Goal: Entertainment & Leisure: Consume media (video, audio)

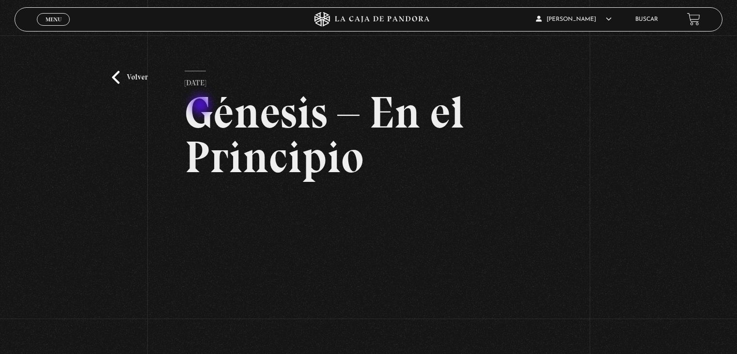
scroll to position [92, 0]
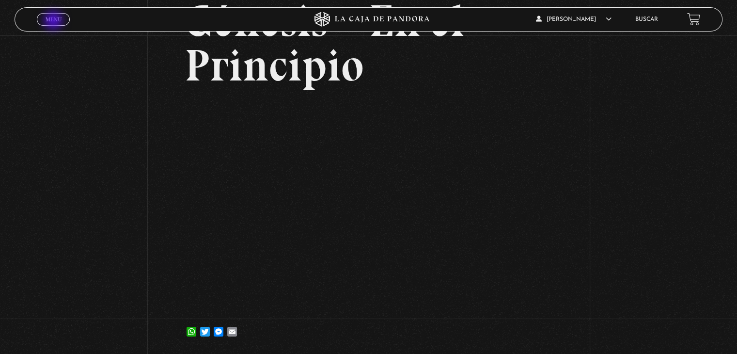
click at [54, 20] on span "Menu" at bounding box center [54, 19] width 16 height 6
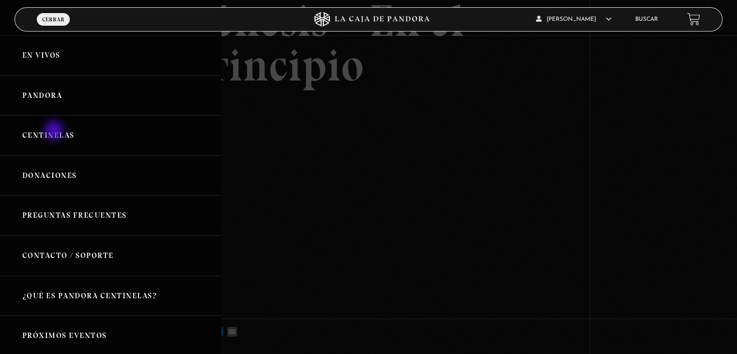
click at [55, 131] on link "Centinelas" at bounding box center [110, 135] width 221 height 40
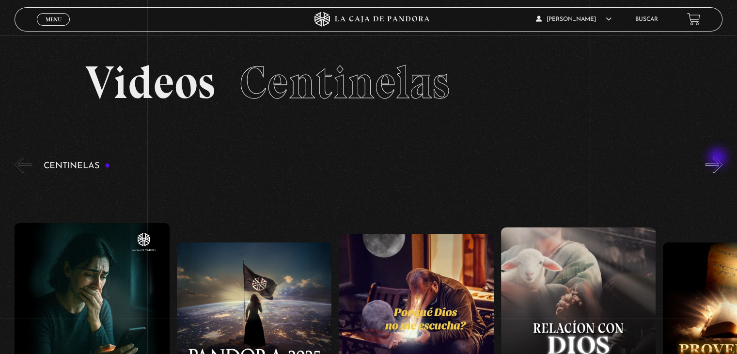
click at [718, 158] on button "»" at bounding box center [713, 164] width 17 height 17
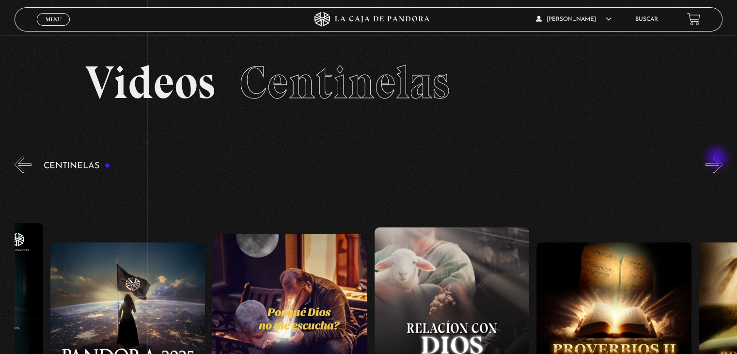
click at [718, 158] on button "»" at bounding box center [713, 164] width 17 height 17
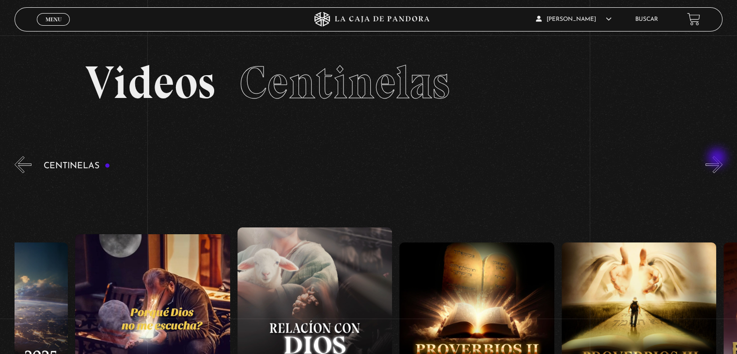
click at [718, 158] on button "»" at bounding box center [713, 164] width 17 height 17
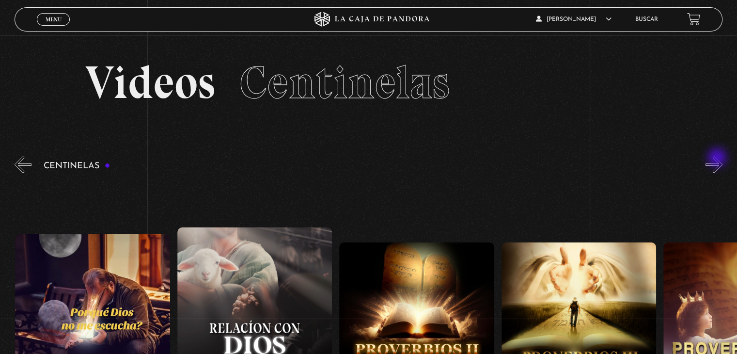
click at [718, 158] on button "»" at bounding box center [713, 164] width 17 height 17
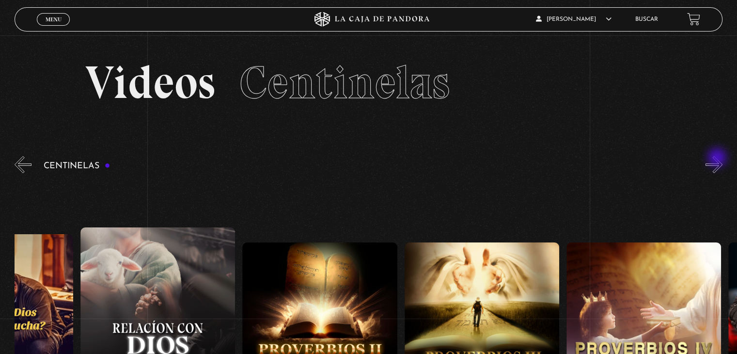
click at [718, 158] on button "»" at bounding box center [713, 164] width 17 height 17
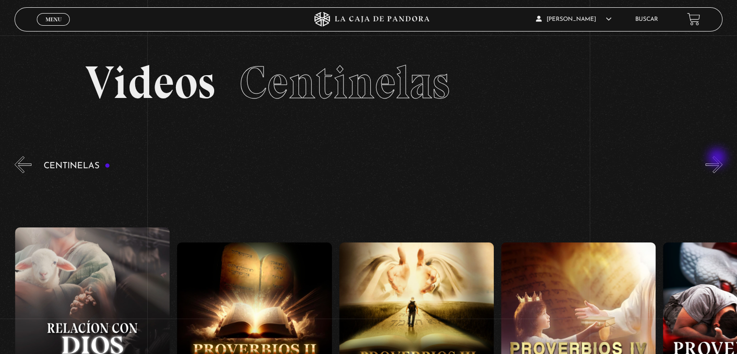
click at [718, 158] on button "»" at bounding box center [713, 164] width 17 height 17
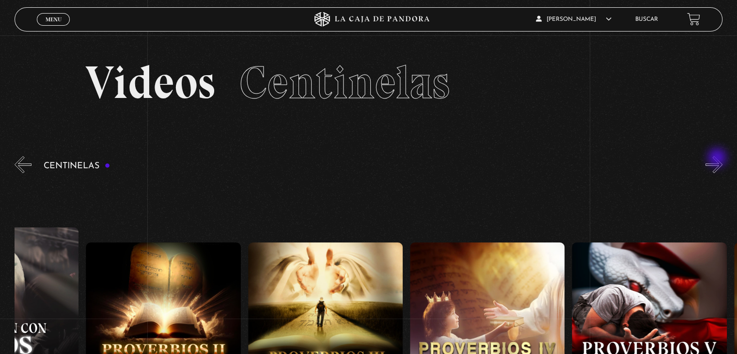
click at [718, 158] on button "»" at bounding box center [713, 164] width 17 height 17
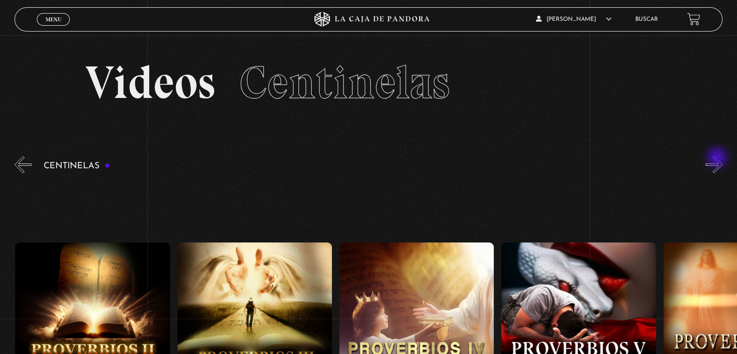
click at [718, 158] on button "»" at bounding box center [713, 164] width 17 height 17
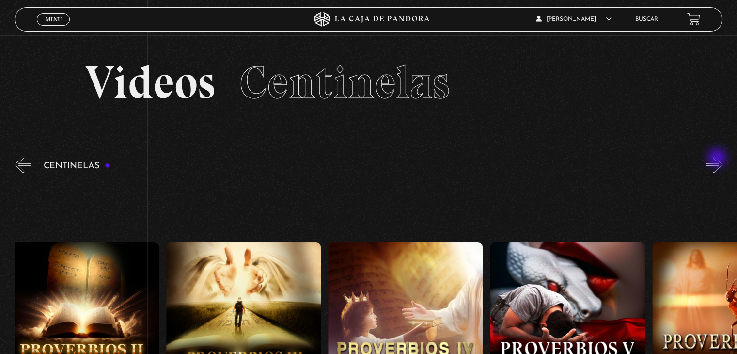
click at [718, 158] on button "»" at bounding box center [713, 164] width 17 height 17
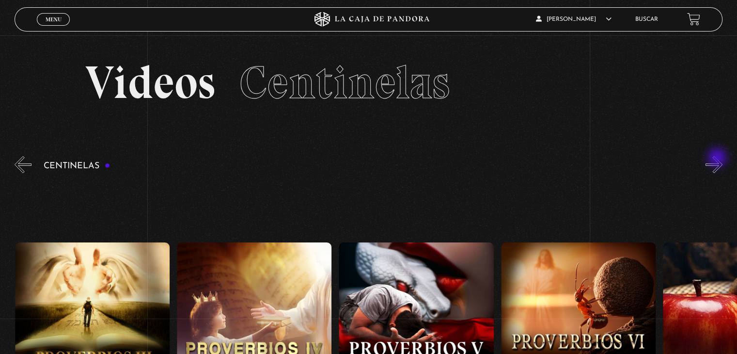
click at [718, 158] on button "»" at bounding box center [713, 164] width 17 height 17
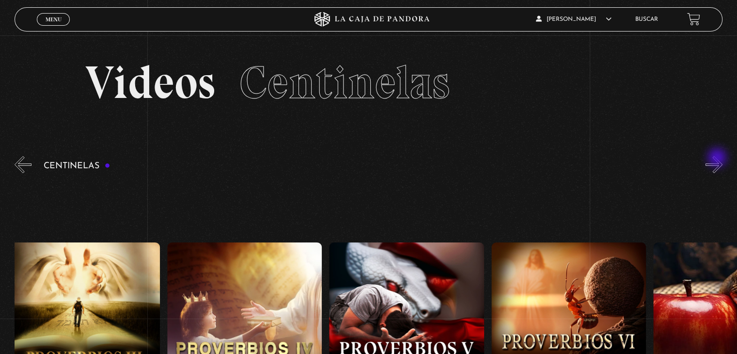
click at [718, 158] on button "»" at bounding box center [713, 164] width 17 height 17
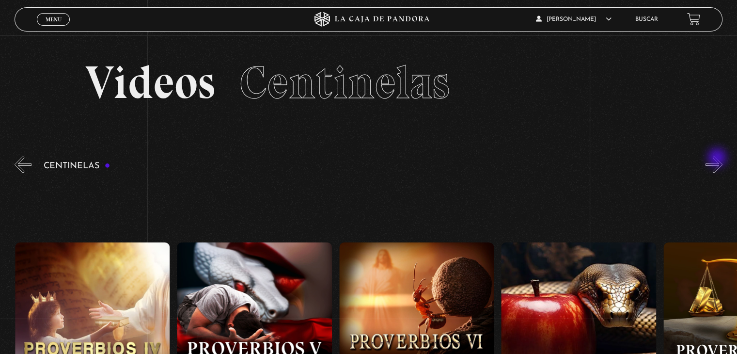
click at [718, 158] on button "»" at bounding box center [713, 164] width 17 height 17
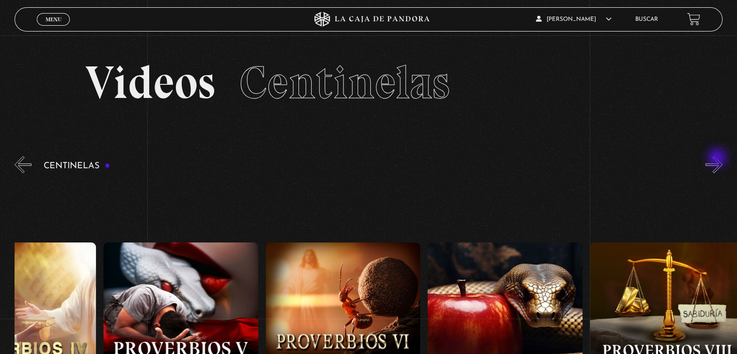
click at [718, 158] on button "»" at bounding box center [713, 164] width 17 height 17
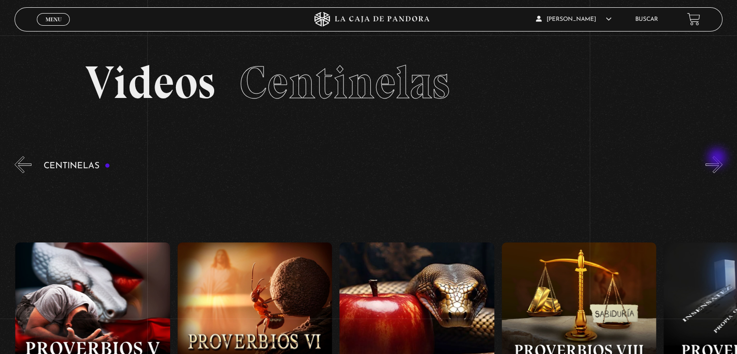
click at [718, 158] on button "»" at bounding box center [713, 164] width 17 height 17
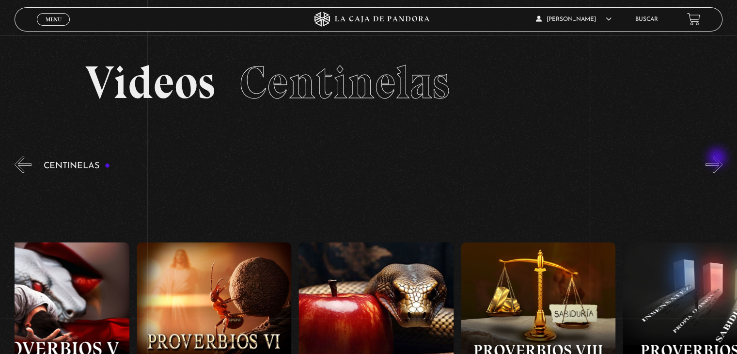
click at [718, 158] on button "»" at bounding box center [713, 164] width 17 height 17
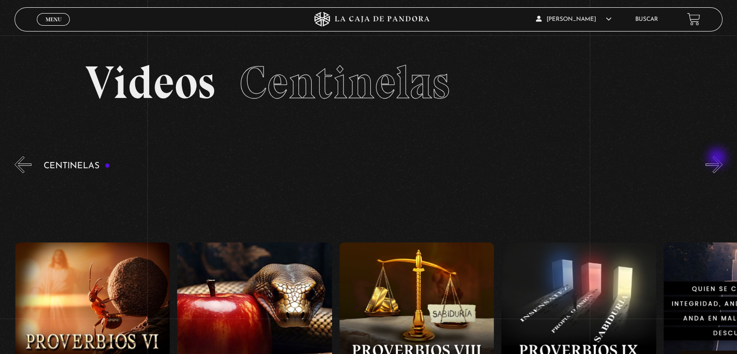
click at [718, 158] on button "»" at bounding box center [713, 164] width 17 height 17
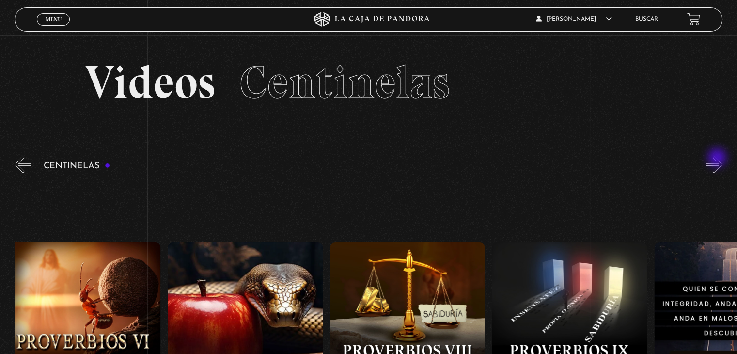
click at [718, 158] on button "»" at bounding box center [713, 164] width 17 height 17
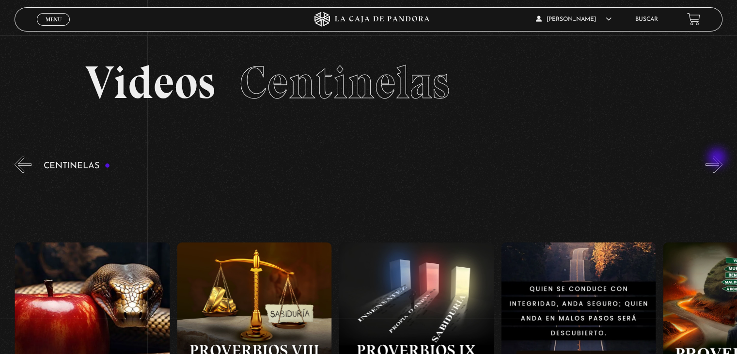
click at [718, 158] on button "»" at bounding box center [713, 164] width 17 height 17
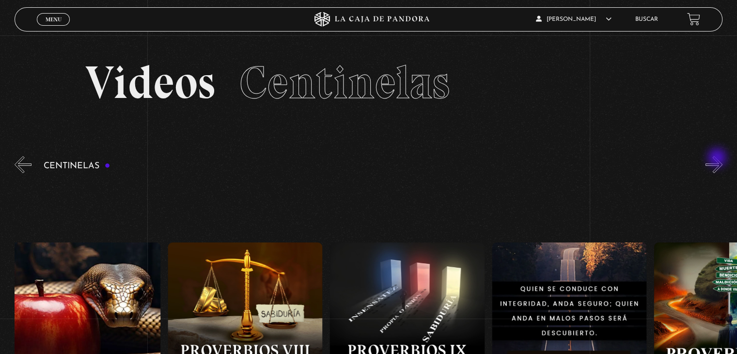
click at [718, 158] on button "»" at bounding box center [713, 164] width 17 height 17
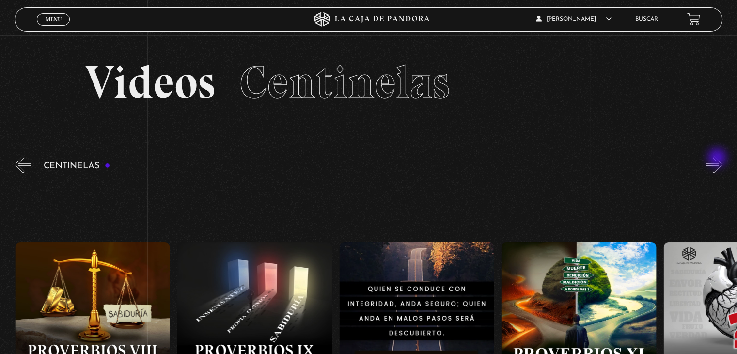
click at [718, 158] on button "»" at bounding box center [713, 164] width 17 height 17
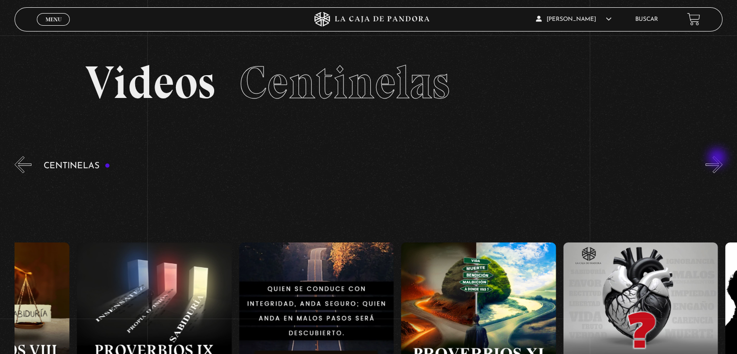
click at [718, 158] on button "»" at bounding box center [713, 164] width 17 height 17
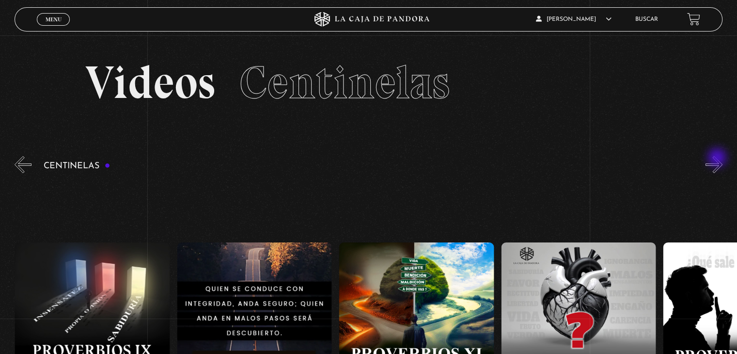
click at [718, 158] on button "»" at bounding box center [713, 164] width 17 height 17
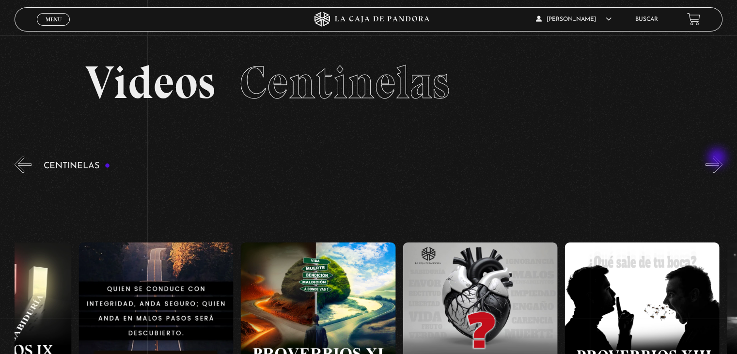
click at [718, 158] on button "»" at bounding box center [713, 164] width 17 height 17
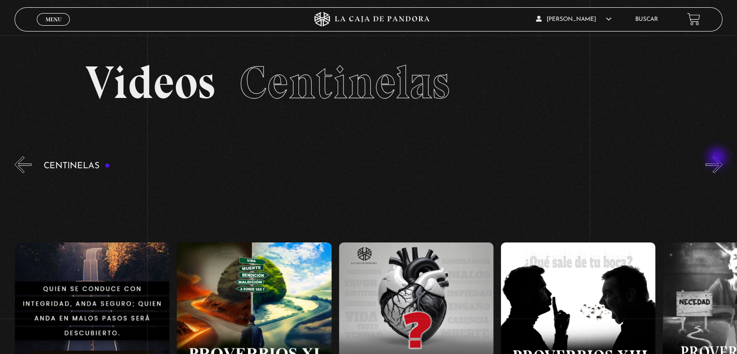
click at [718, 158] on button "»" at bounding box center [713, 164] width 17 height 17
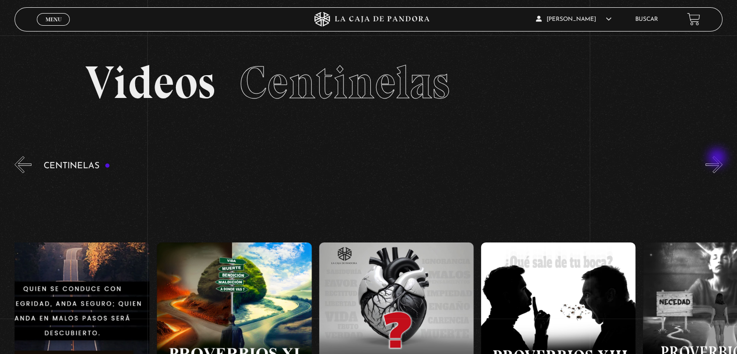
click at [718, 158] on button "»" at bounding box center [713, 164] width 17 height 17
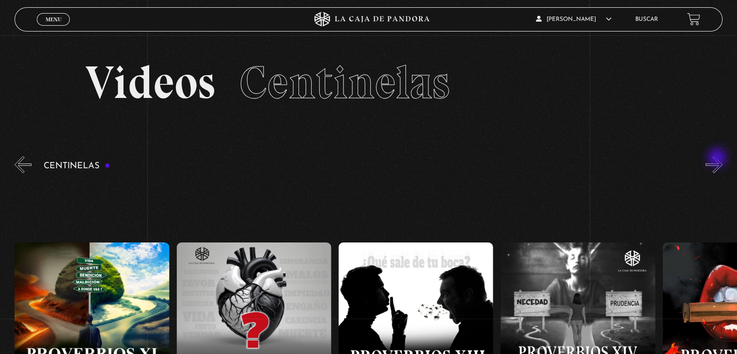
click at [718, 158] on button "»" at bounding box center [713, 164] width 17 height 17
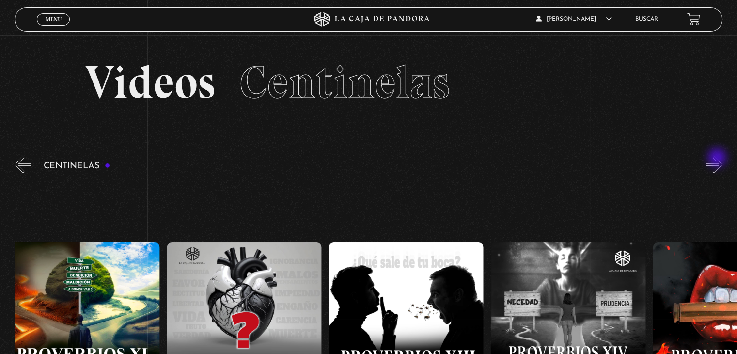
click at [718, 158] on button "»" at bounding box center [713, 164] width 17 height 17
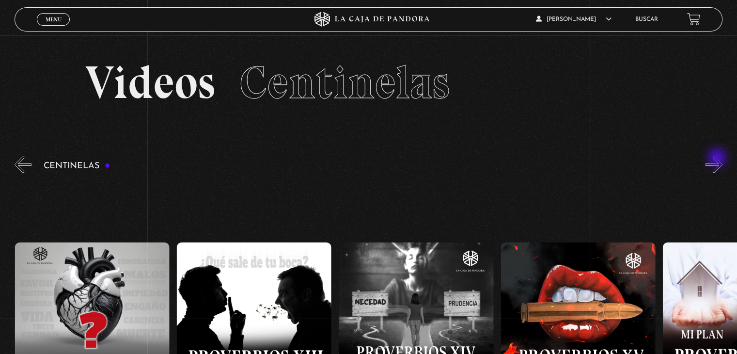
click at [718, 158] on button "»" at bounding box center [713, 164] width 17 height 17
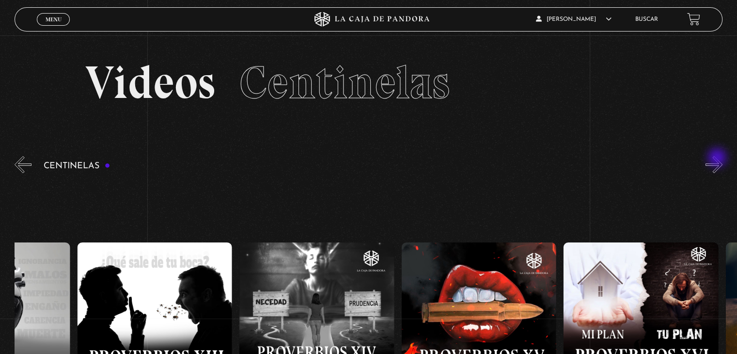
click at [718, 158] on button "»" at bounding box center [713, 164] width 17 height 17
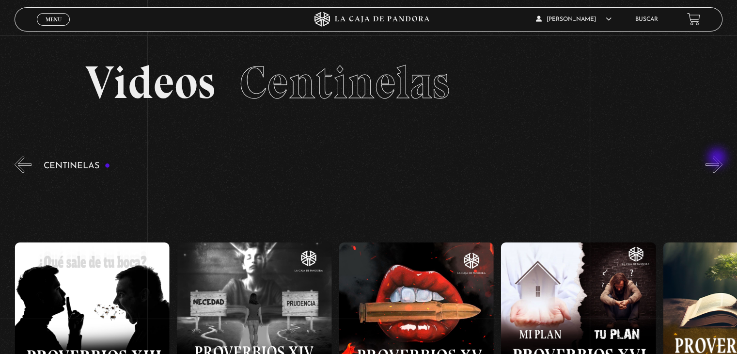
click at [718, 158] on button "»" at bounding box center [713, 164] width 17 height 17
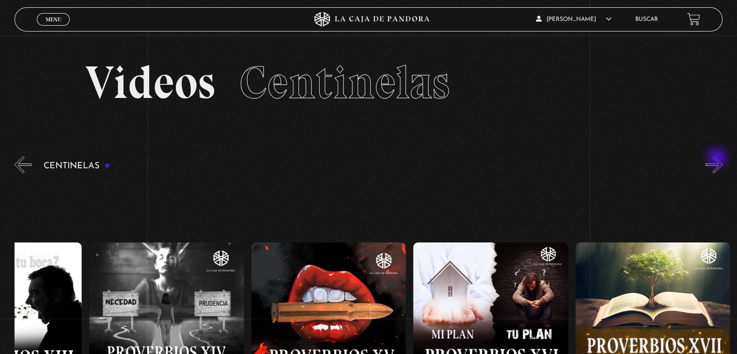
click at [718, 158] on button "»" at bounding box center [713, 164] width 17 height 17
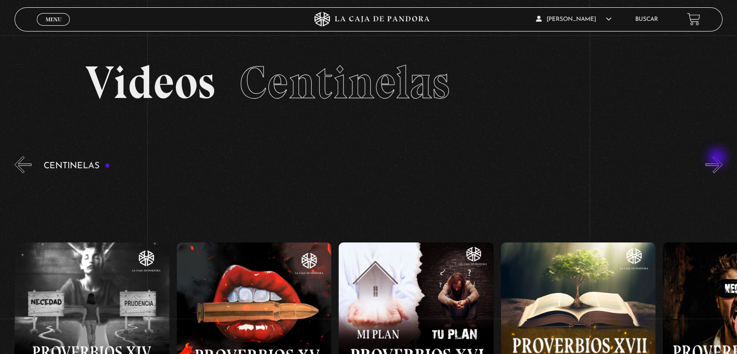
click at [718, 158] on button "»" at bounding box center [713, 164] width 17 height 17
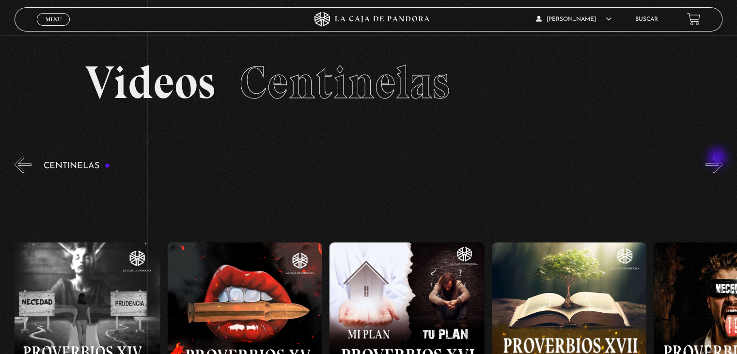
click at [718, 158] on button "»" at bounding box center [713, 164] width 17 height 17
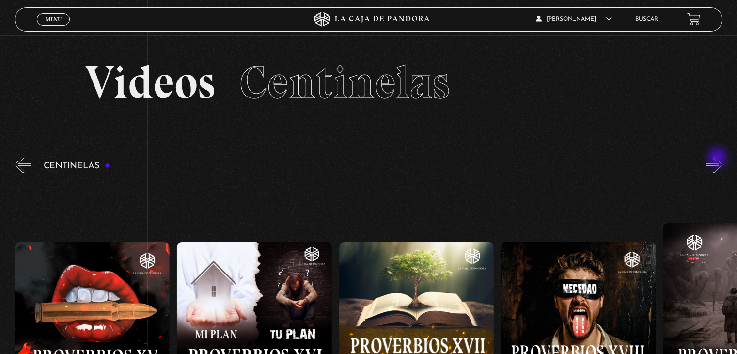
click at [718, 158] on button "»" at bounding box center [713, 164] width 17 height 17
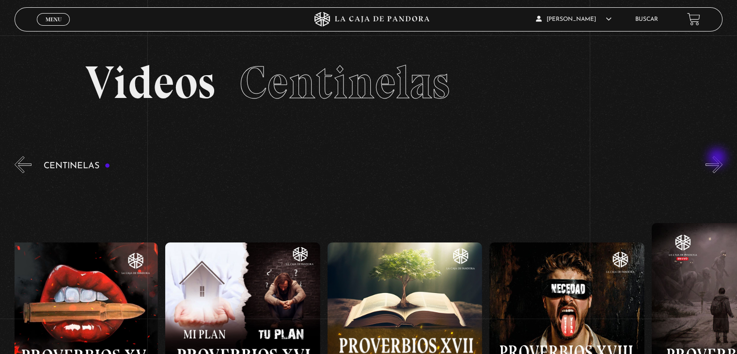
click at [718, 158] on button "»" at bounding box center [713, 164] width 17 height 17
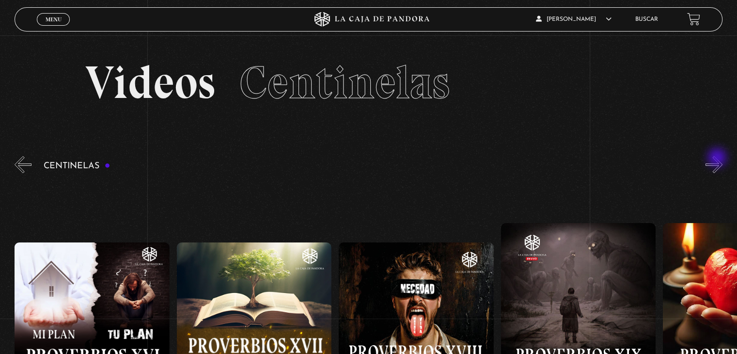
click at [718, 158] on button "»" at bounding box center [713, 164] width 17 height 17
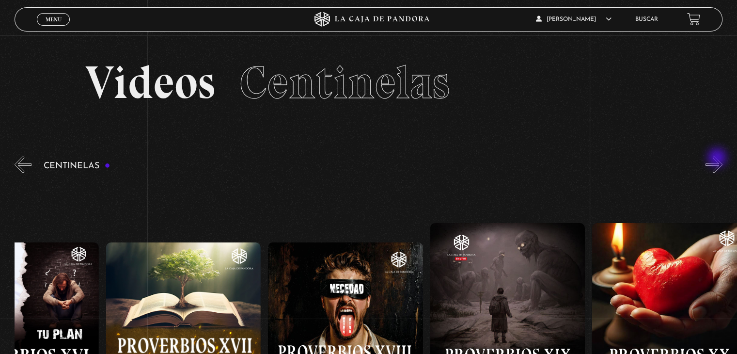
click at [718, 158] on button "»" at bounding box center [713, 164] width 17 height 17
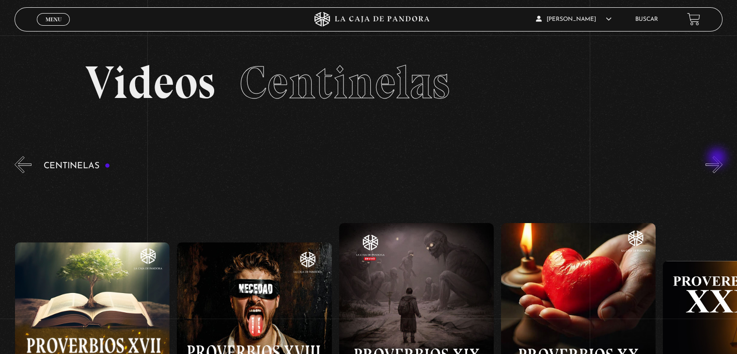
click at [718, 158] on button "»" at bounding box center [713, 164] width 17 height 17
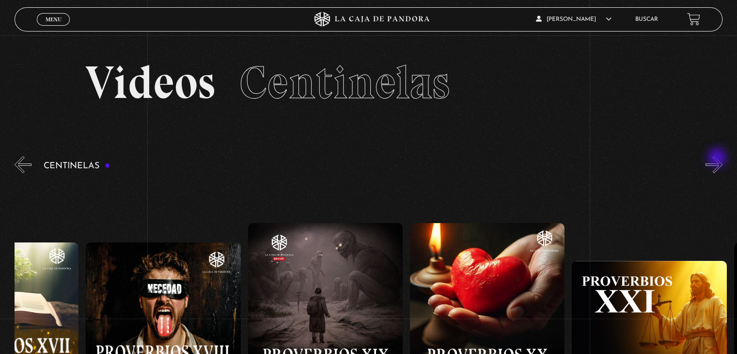
click at [718, 158] on button "»" at bounding box center [713, 164] width 17 height 17
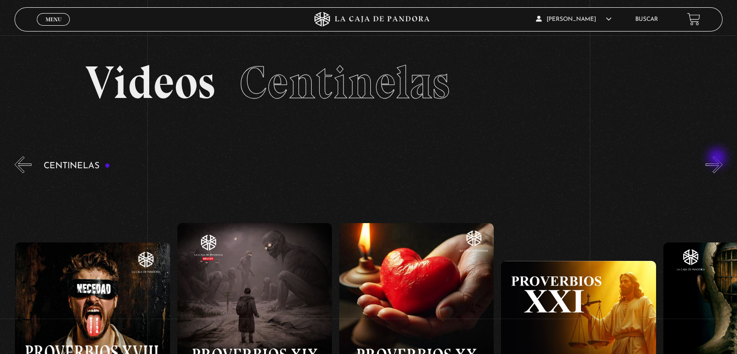
click at [718, 158] on button "»" at bounding box center [713, 164] width 17 height 17
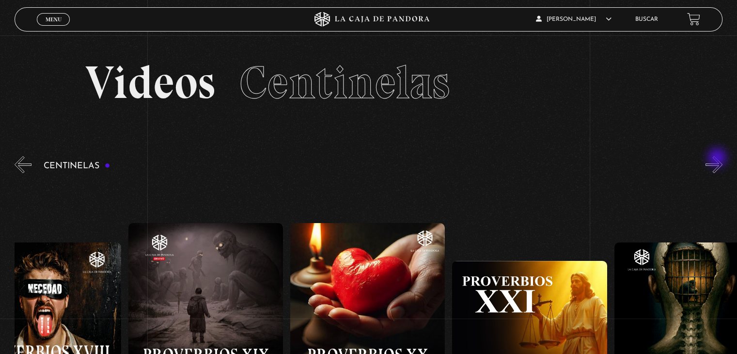
click at [718, 158] on button "»" at bounding box center [713, 164] width 17 height 17
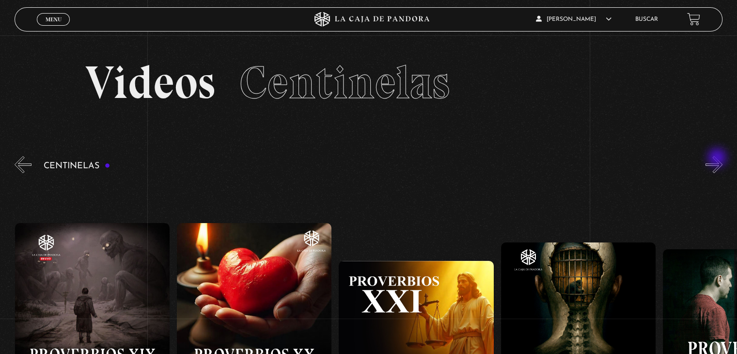
click at [718, 158] on button "»" at bounding box center [713, 164] width 17 height 17
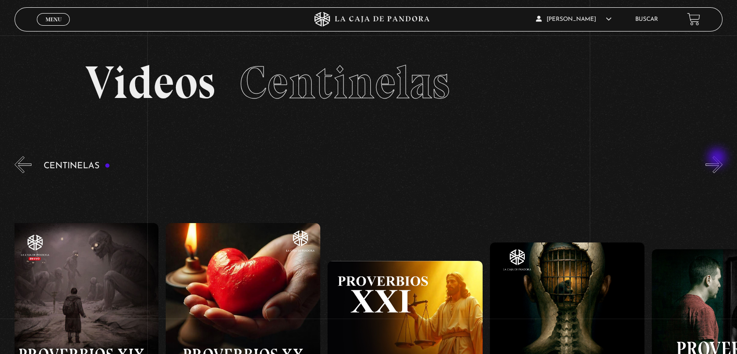
click at [718, 158] on button "»" at bounding box center [713, 164] width 17 height 17
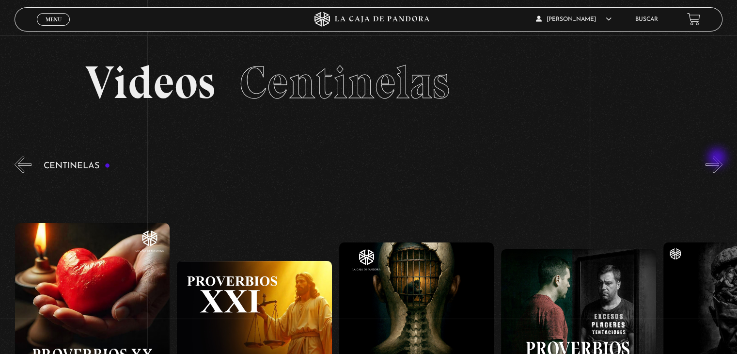
click at [718, 158] on button "»" at bounding box center [713, 164] width 17 height 17
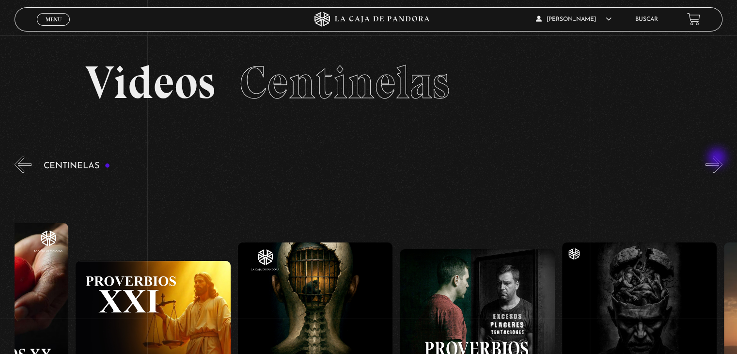
click at [718, 158] on button "»" at bounding box center [713, 164] width 17 height 17
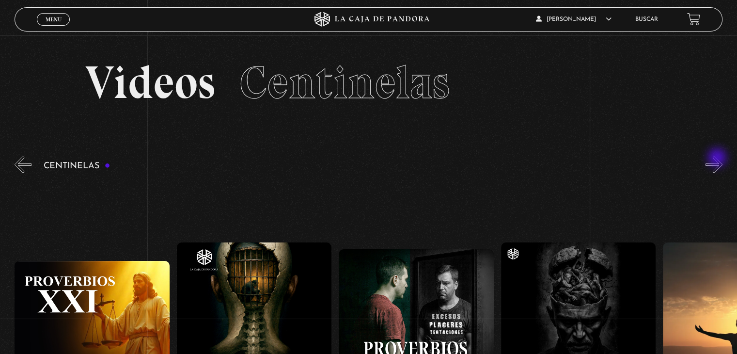
click at [718, 158] on button "»" at bounding box center [713, 164] width 17 height 17
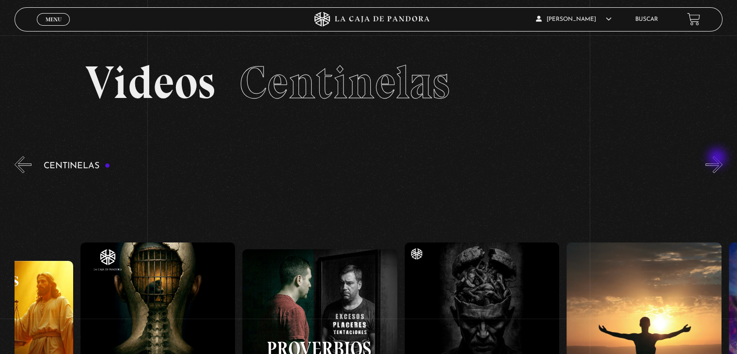
click at [718, 158] on button "»" at bounding box center [713, 164] width 17 height 17
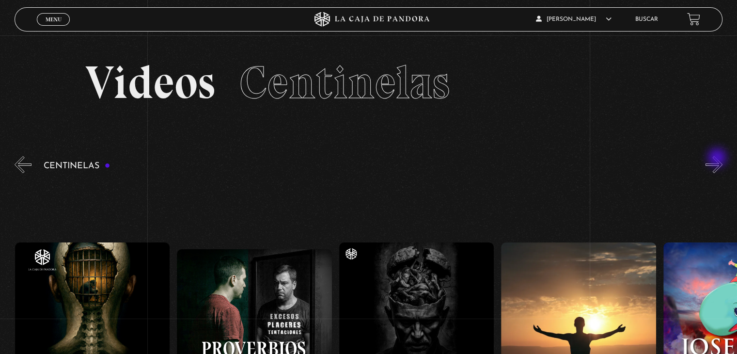
click at [718, 158] on button "»" at bounding box center [713, 164] width 17 height 17
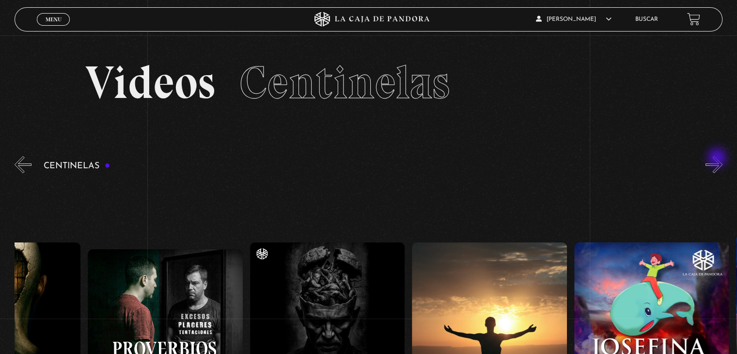
click at [718, 158] on button "»" at bounding box center [713, 164] width 17 height 17
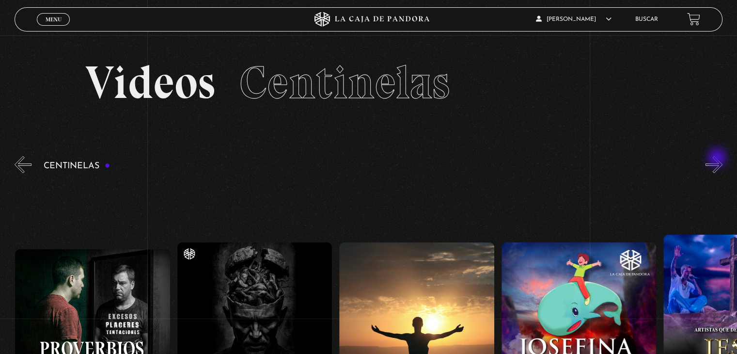
click at [718, 158] on button "»" at bounding box center [713, 164] width 17 height 17
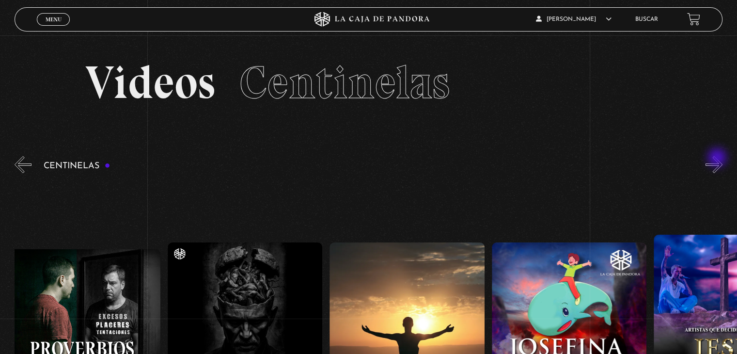
click at [718, 158] on button "»" at bounding box center [713, 164] width 17 height 17
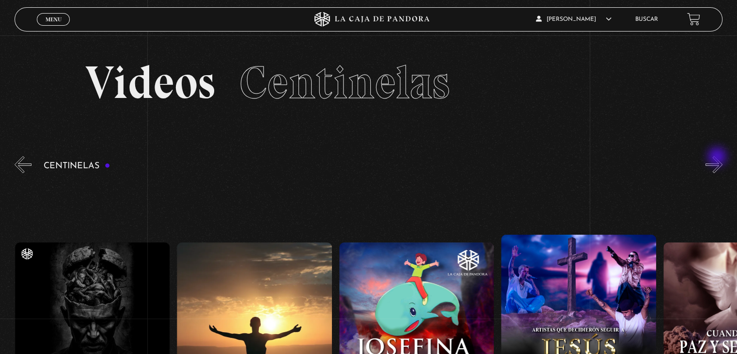
click at [718, 157] on button "»" at bounding box center [713, 164] width 17 height 17
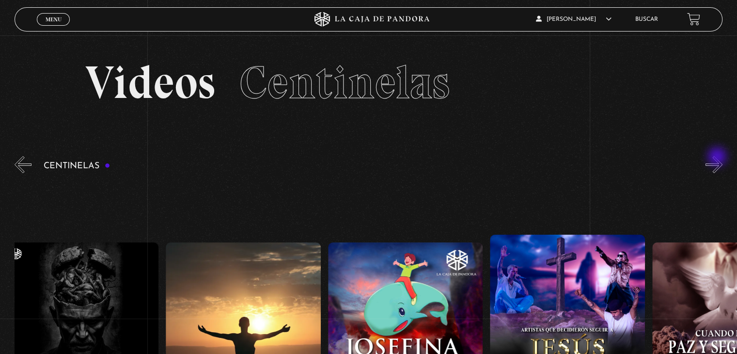
click at [718, 157] on button "»" at bounding box center [713, 164] width 17 height 17
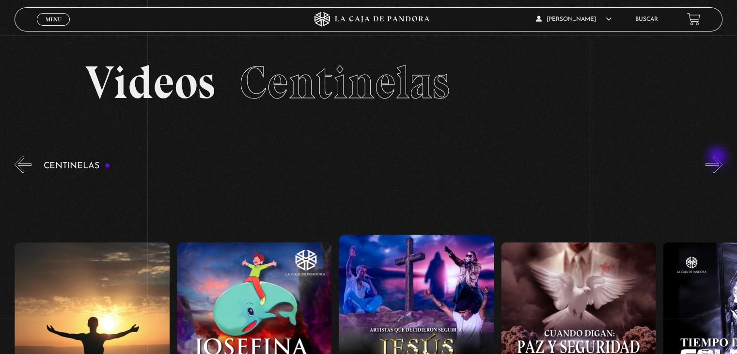
click at [718, 157] on button "»" at bounding box center [713, 164] width 17 height 17
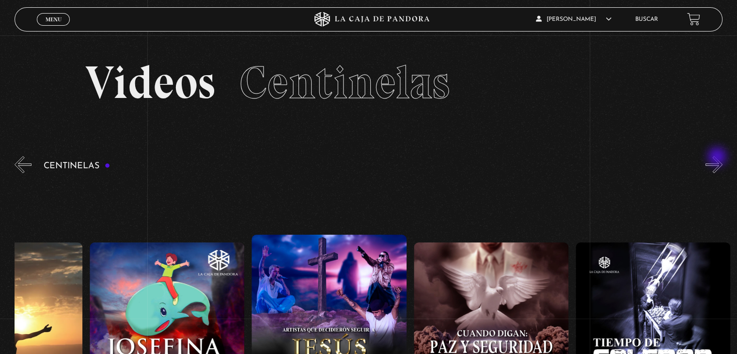
click at [718, 157] on button "»" at bounding box center [713, 164] width 17 height 17
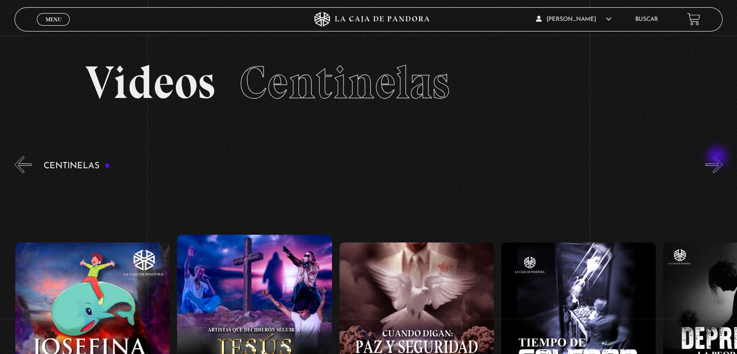
click at [718, 157] on button "»" at bounding box center [713, 164] width 17 height 17
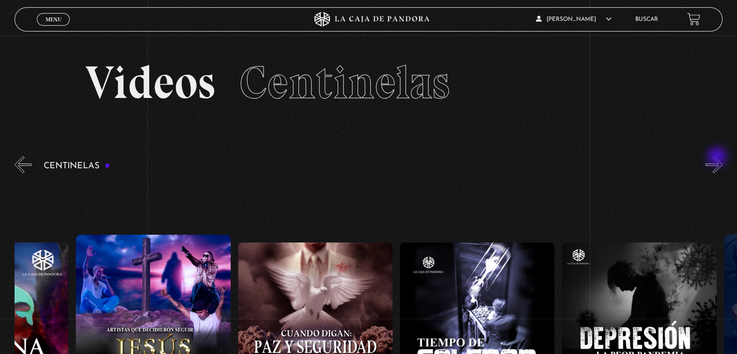
click at [718, 157] on button "»" at bounding box center [713, 164] width 17 height 17
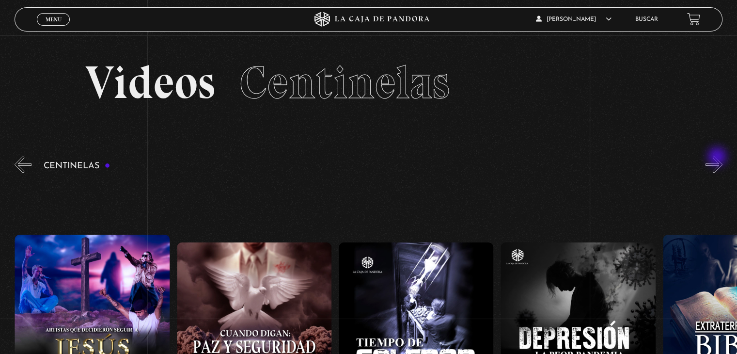
click at [718, 157] on button "»" at bounding box center [713, 164] width 17 height 17
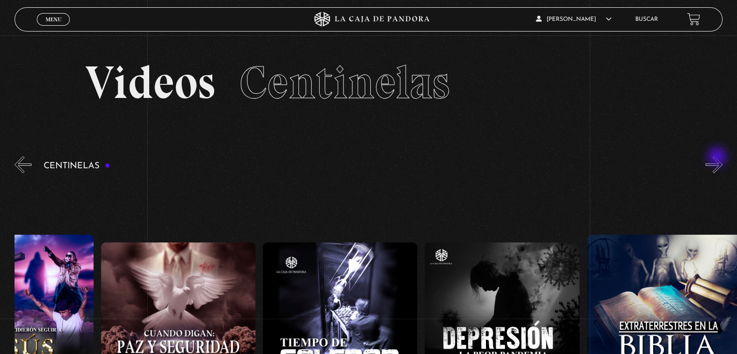
click at [718, 157] on button "»" at bounding box center [713, 164] width 17 height 17
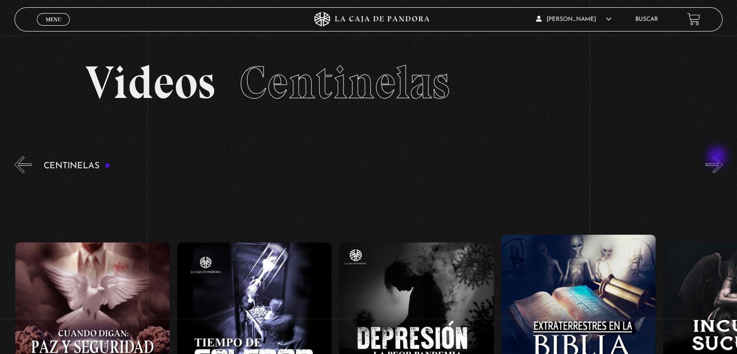
click at [718, 157] on button "»" at bounding box center [713, 164] width 17 height 17
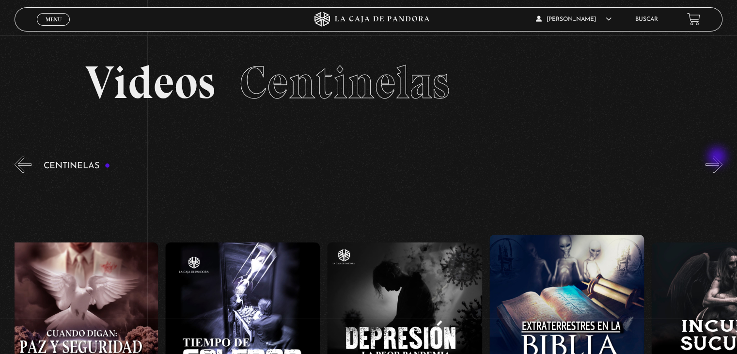
click at [718, 157] on button "»" at bounding box center [713, 164] width 17 height 17
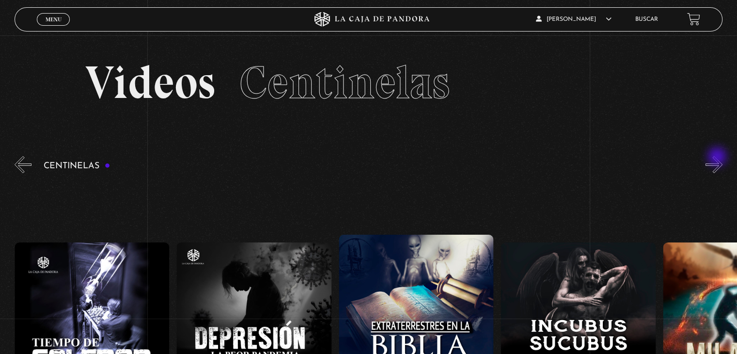
click at [718, 157] on button "»" at bounding box center [713, 164] width 17 height 17
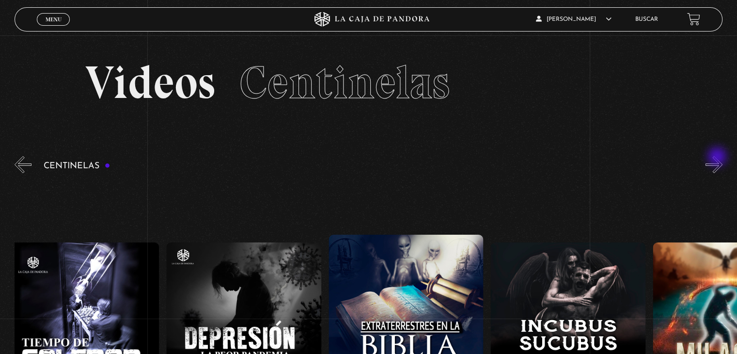
click at [718, 157] on button "»" at bounding box center [713, 164] width 17 height 17
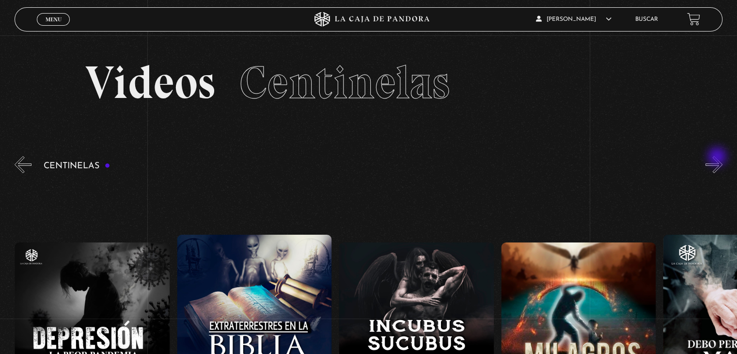
click at [718, 157] on button "»" at bounding box center [713, 164] width 17 height 17
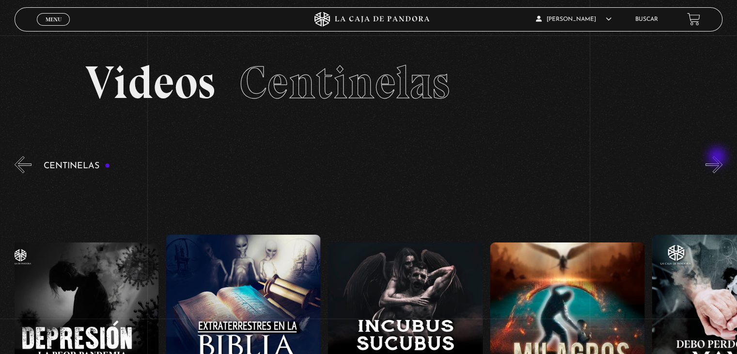
click at [718, 157] on button "»" at bounding box center [713, 164] width 17 height 17
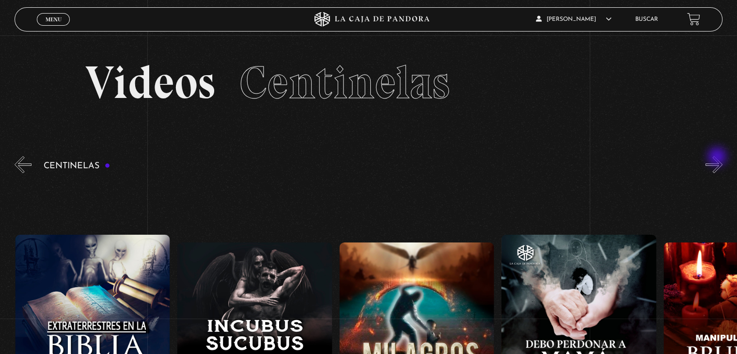
click at [718, 157] on button "»" at bounding box center [713, 164] width 17 height 17
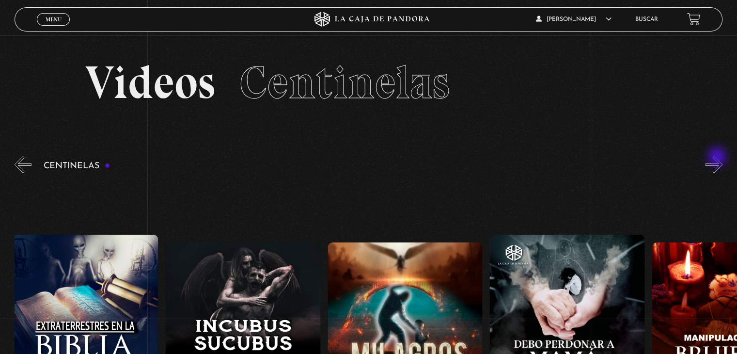
click at [718, 157] on button "»" at bounding box center [713, 164] width 17 height 17
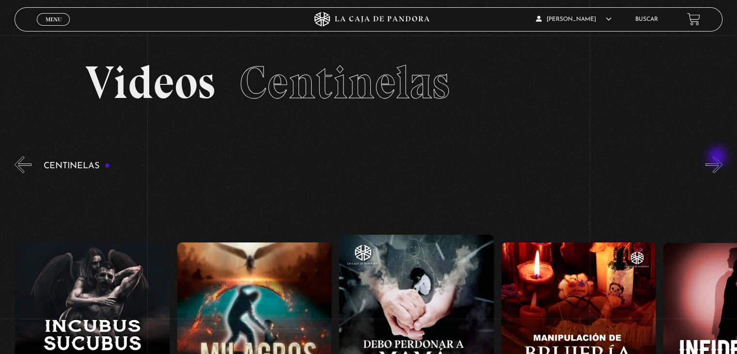
click at [718, 157] on button "»" at bounding box center [713, 164] width 17 height 17
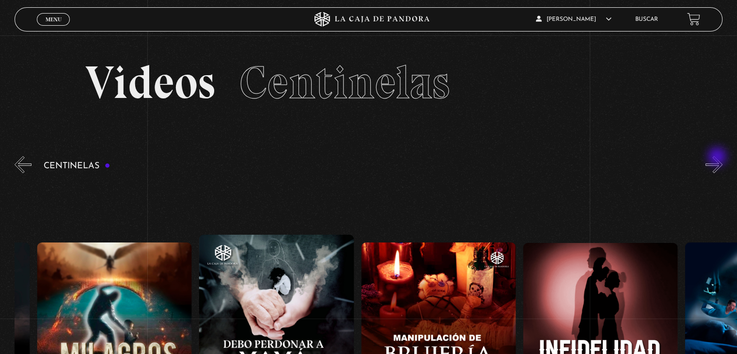
click at [718, 157] on button "»" at bounding box center [713, 164] width 17 height 17
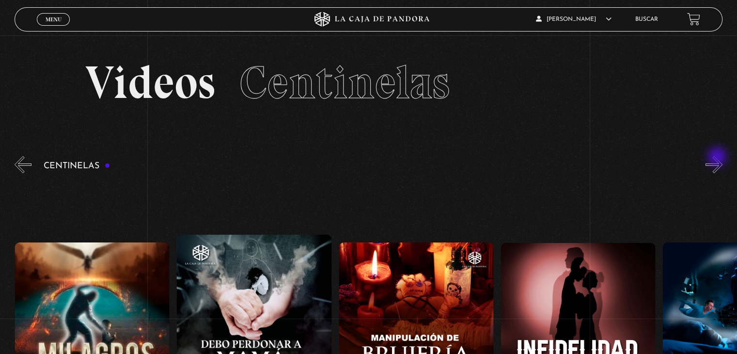
click at [718, 157] on button "»" at bounding box center [713, 164] width 17 height 17
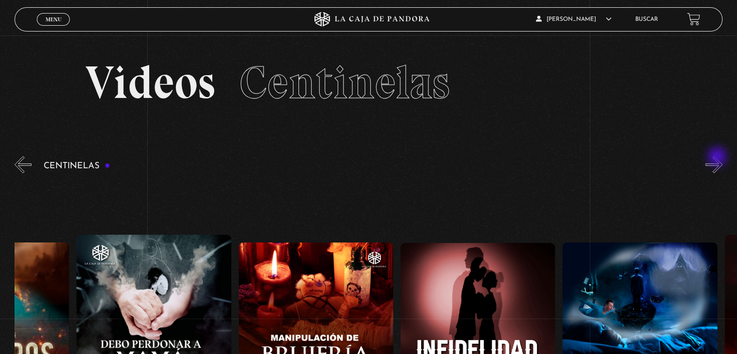
click at [718, 157] on button "»" at bounding box center [713, 164] width 17 height 17
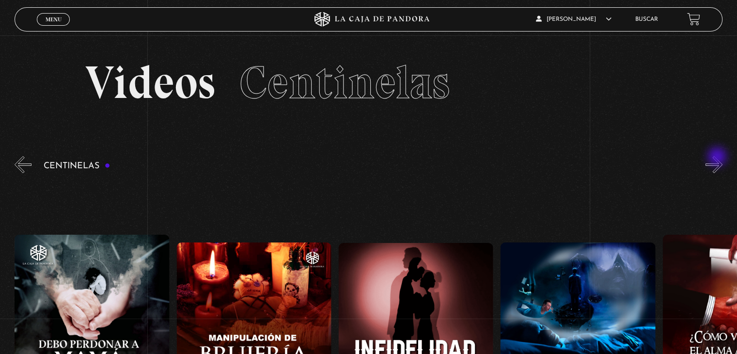
click at [718, 157] on button "»" at bounding box center [713, 164] width 17 height 17
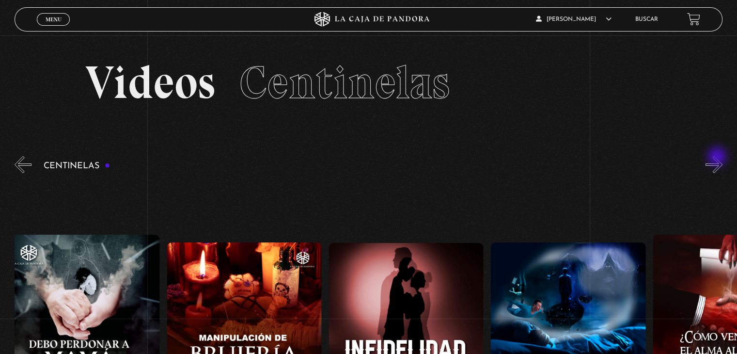
click at [718, 157] on button "»" at bounding box center [713, 164] width 17 height 17
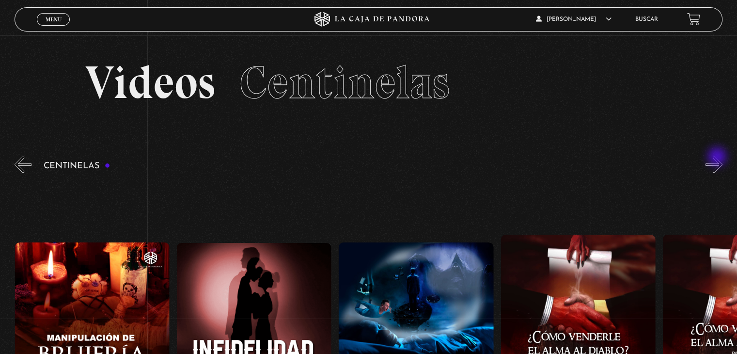
click at [718, 157] on button "»" at bounding box center [713, 164] width 17 height 17
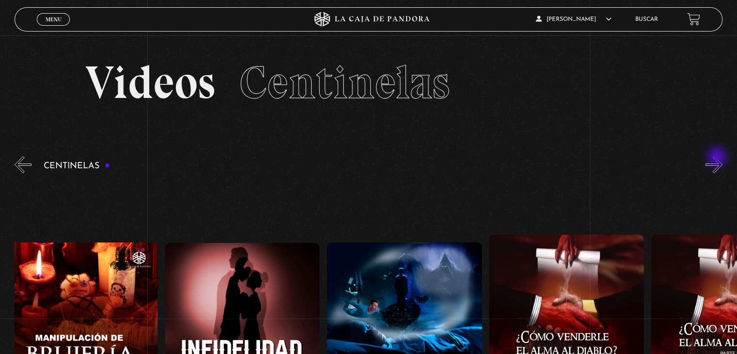
click at [718, 157] on button "»" at bounding box center [713, 164] width 17 height 17
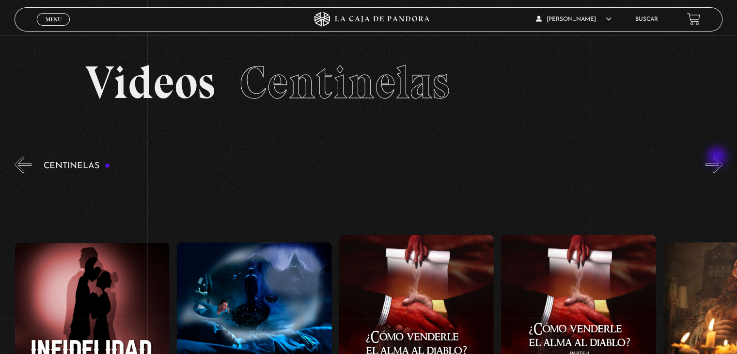
click at [718, 157] on button "»" at bounding box center [713, 164] width 17 height 17
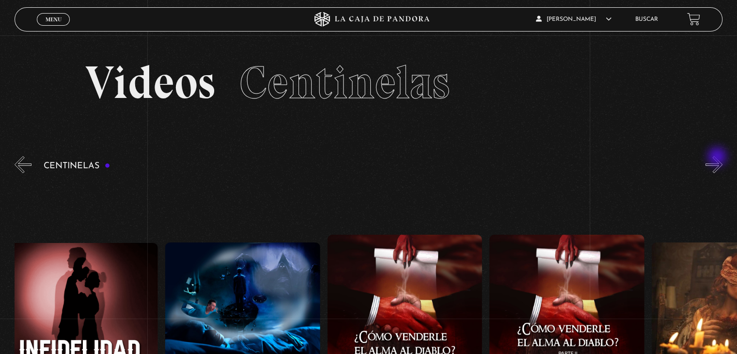
click at [718, 157] on button "»" at bounding box center [713, 164] width 17 height 17
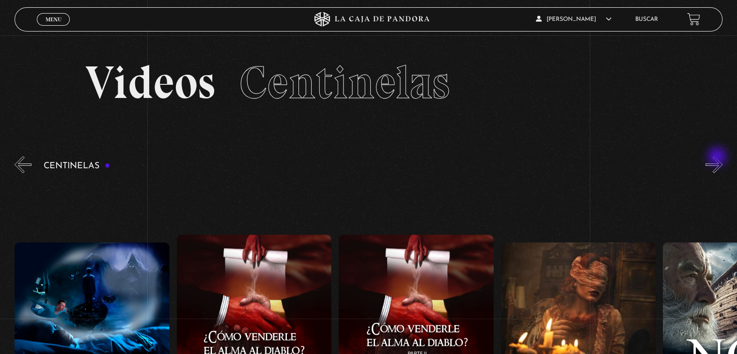
click at [718, 157] on button "»" at bounding box center [713, 164] width 17 height 17
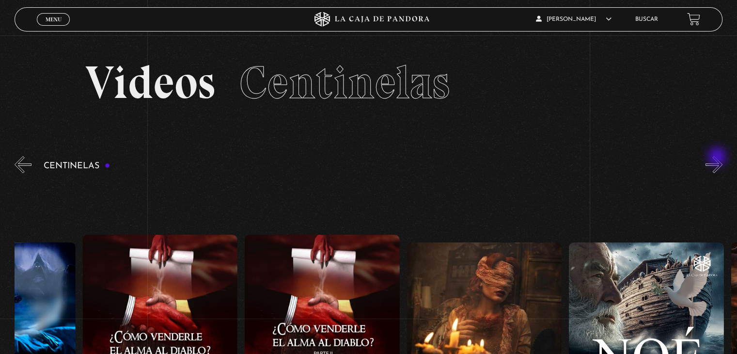
click at [718, 157] on button "»" at bounding box center [713, 164] width 17 height 17
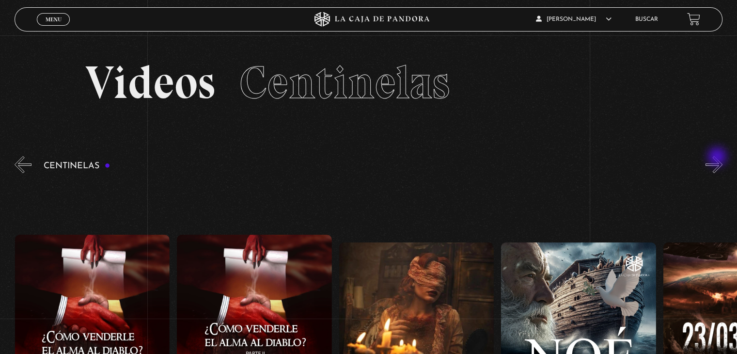
click at [718, 157] on button "»" at bounding box center [713, 164] width 17 height 17
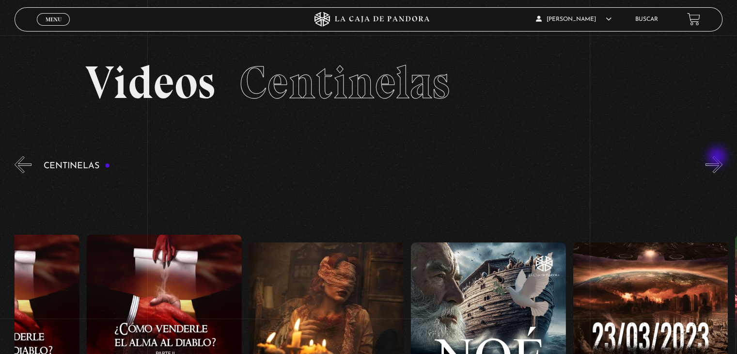
click at [718, 157] on button "»" at bounding box center [713, 164] width 17 height 17
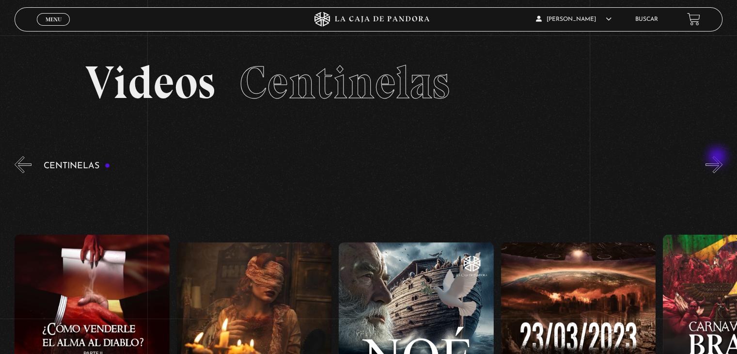
click at [718, 157] on button "»" at bounding box center [713, 164] width 17 height 17
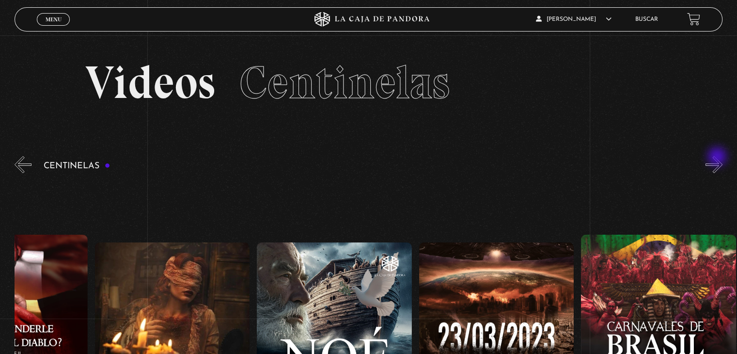
click at [718, 157] on button "»" at bounding box center [713, 164] width 17 height 17
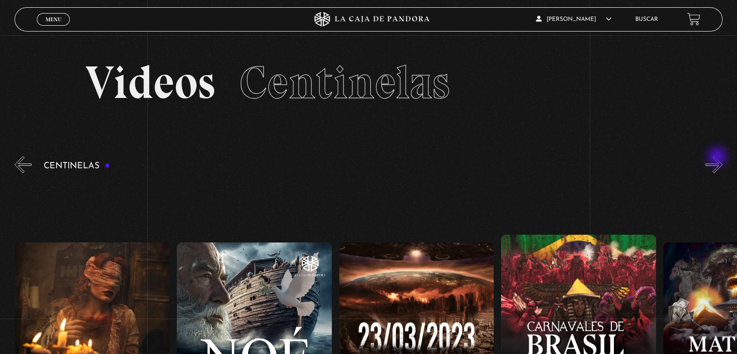
click at [718, 157] on button "»" at bounding box center [713, 164] width 17 height 17
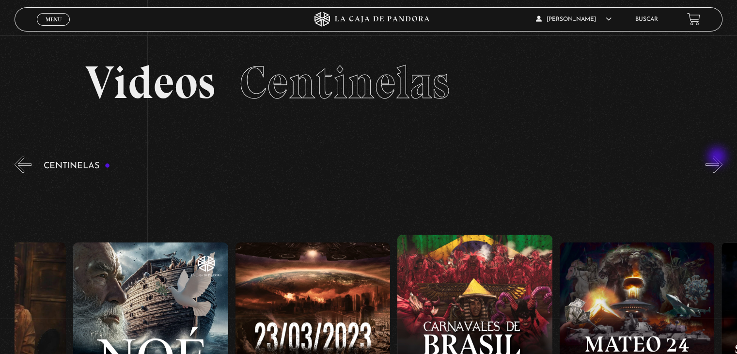
click at [718, 157] on button "»" at bounding box center [713, 164] width 17 height 17
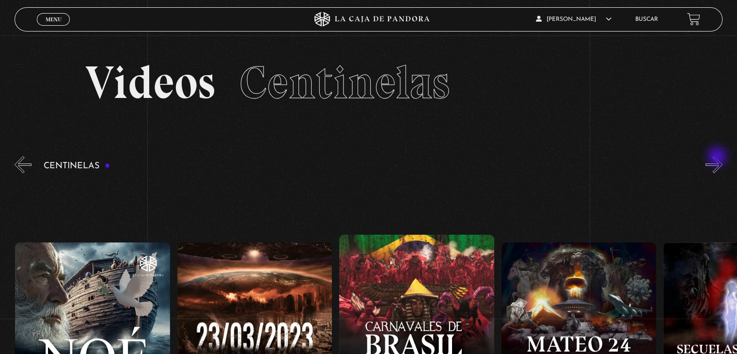
click at [718, 157] on button "»" at bounding box center [713, 164] width 17 height 17
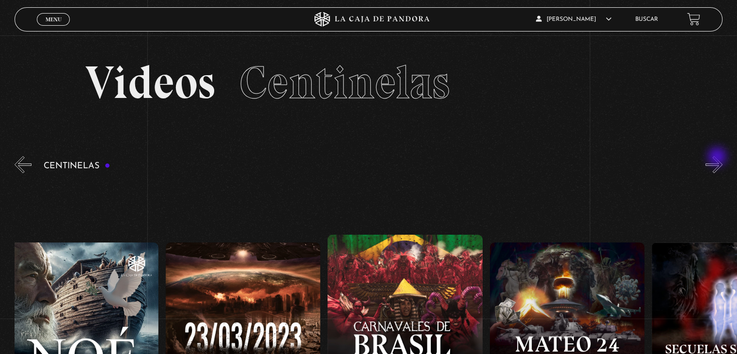
click at [718, 157] on button "»" at bounding box center [713, 164] width 17 height 17
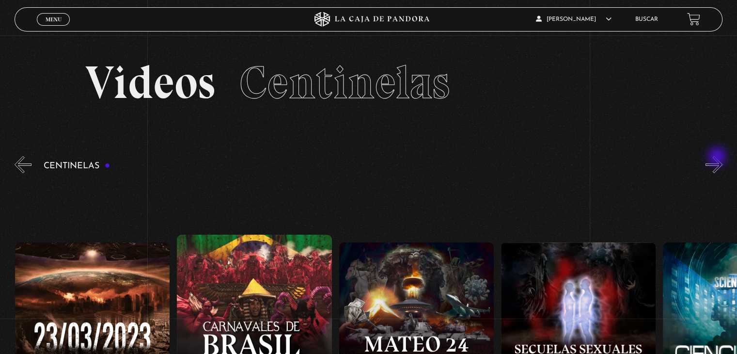
click at [718, 157] on button "»" at bounding box center [713, 164] width 17 height 17
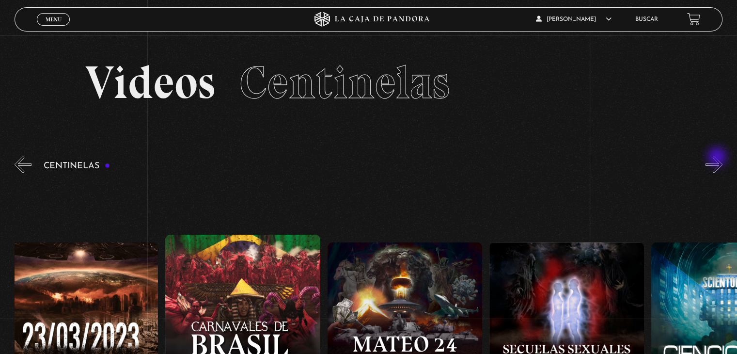
click at [718, 157] on button "»" at bounding box center [713, 164] width 17 height 17
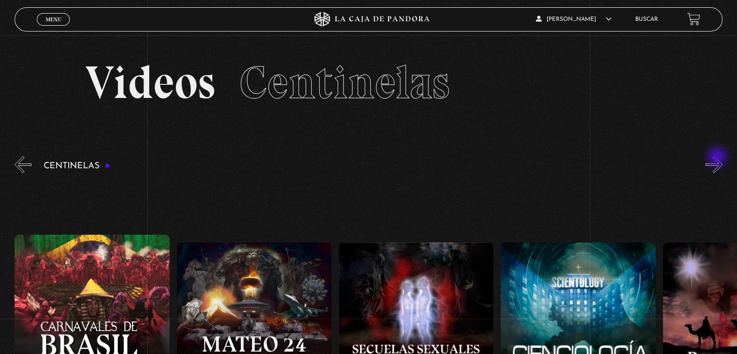
click at [718, 157] on button "»" at bounding box center [713, 164] width 17 height 17
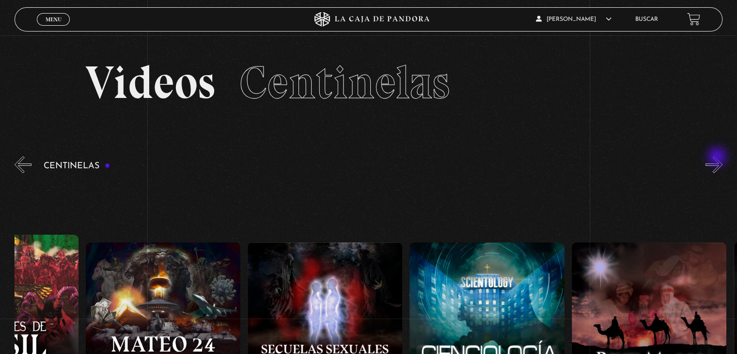
click at [718, 157] on button "»" at bounding box center [713, 164] width 17 height 17
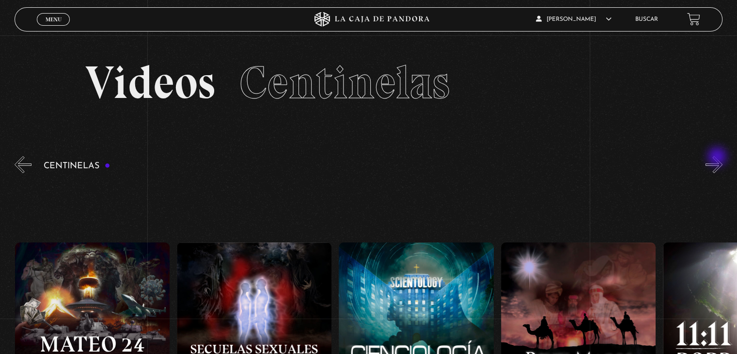
click at [718, 157] on button "»" at bounding box center [713, 164] width 17 height 17
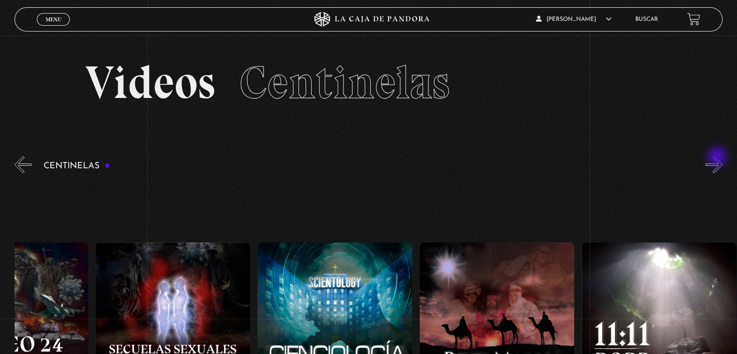
click at [718, 157] on button "»" at bounding box center [713, 164] width 17 height 17
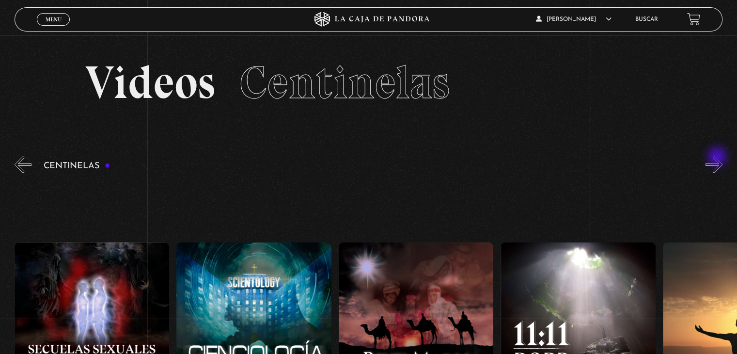
click at [718, 157] on button "»" at bounding box center [713, 164] width 17 height 17
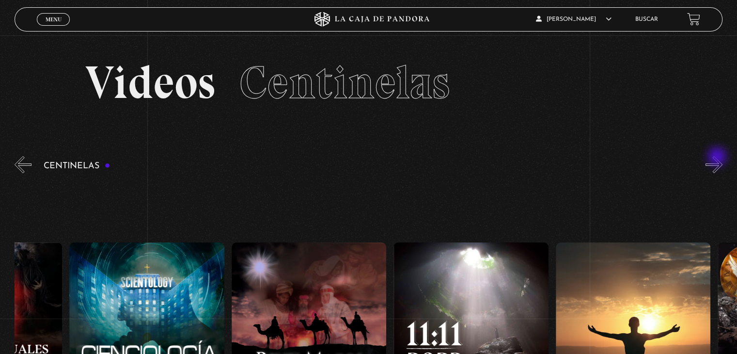
click at [718, 157] on button "»" at bounding box center [713, 164] width 17 height 17
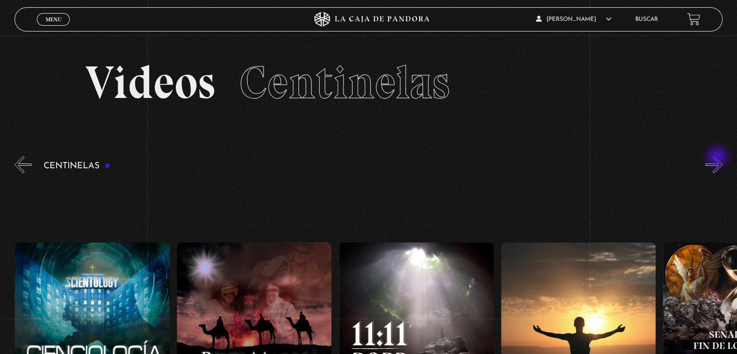
click at [718, 157] on button "»" at bounding box center [713, 164] width 17 height 17
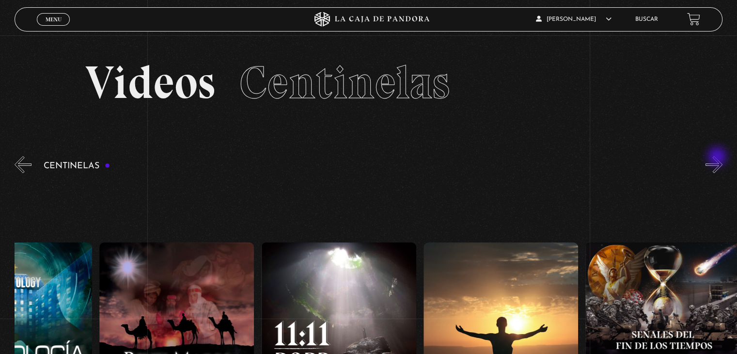
click at [718, 157] on button "»" at bounding box center [713, 164] width 17 height 17
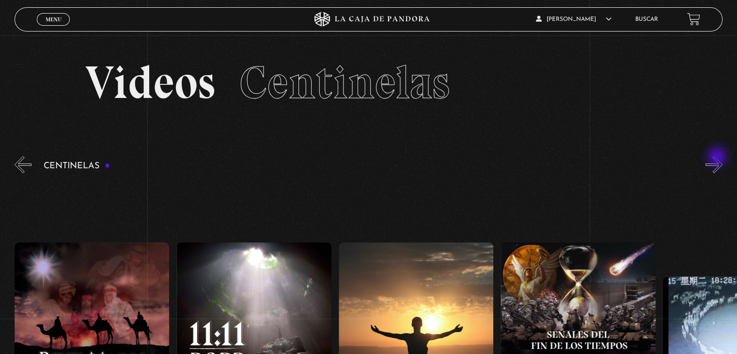
click at [718, 157] on button "»" at bounding box center [713, 164] width 17 height 17
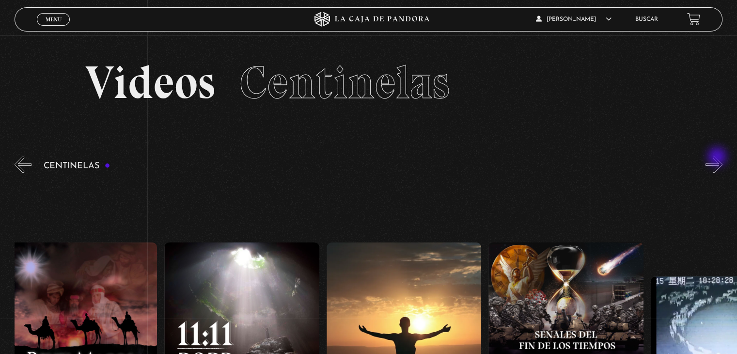
click at [718, 157] on button "»" at bounding box center [713, 164] width 17 height 17
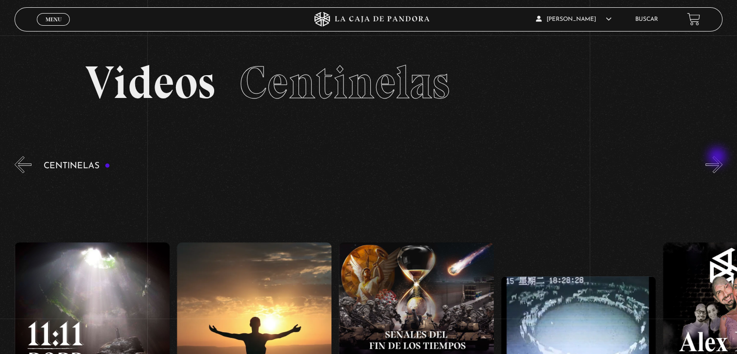
click at [718, 157] on button "»" at bounding box center [713, 164] width 17 height 17
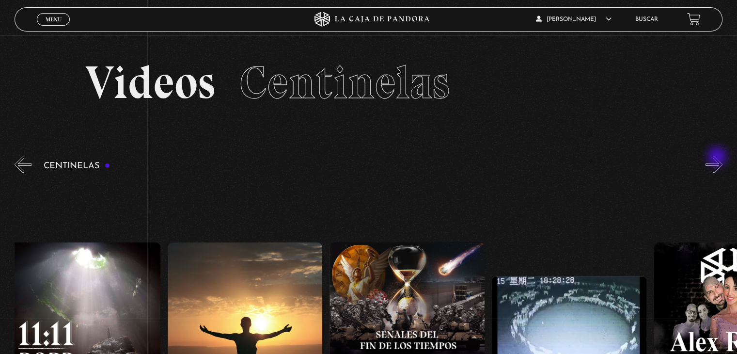
click at [718, 157] on button "»" at bounding box center [713, 164] width 17 height 17
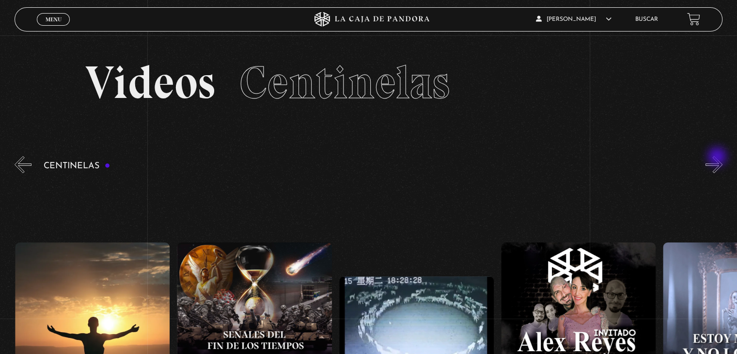
click at [718, 157] on button "»" at bounding box center [713, 164] width 17 height 17
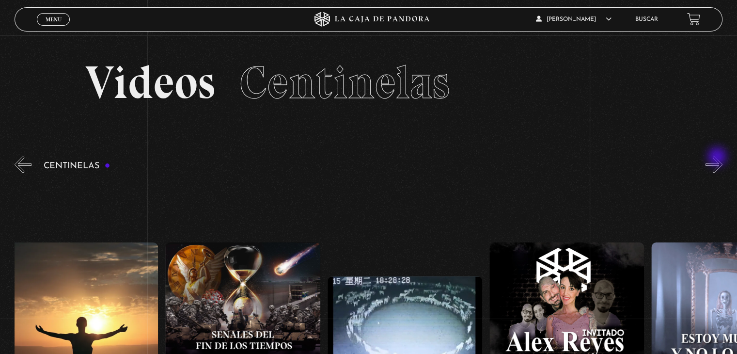
click at [718, 157] on button "»" at bounding box center [713, 164] width 17 height 17
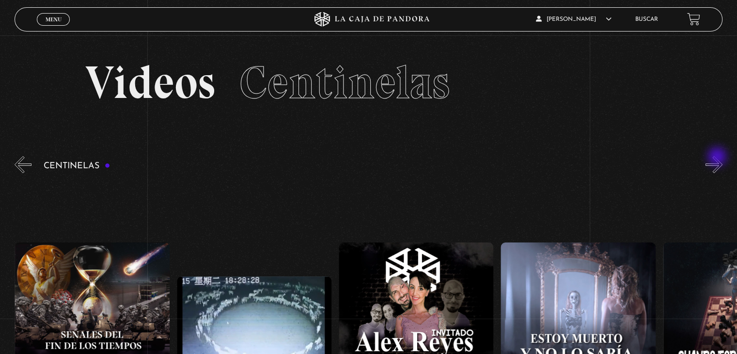
click at [718, 157] on button "»" at bounding box center [713, 164] width 17 height 17
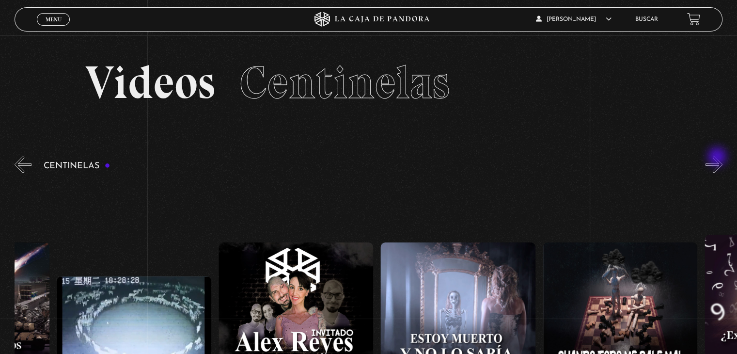
click at [718, 157] on button "»" at bounding box center [713, 164] width 17 height 17
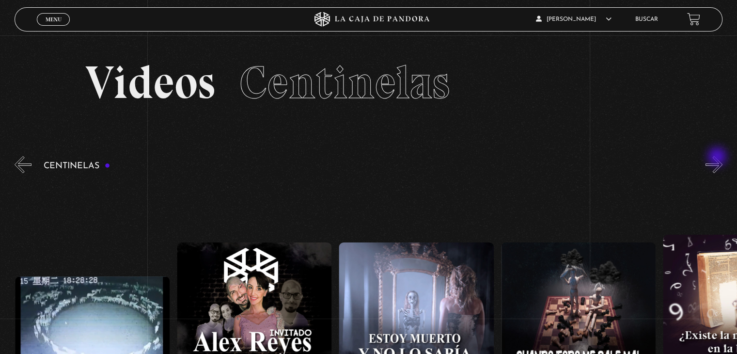
click at [718, 157] on button "»" at bounding box center [713, 164] width 17 height 17
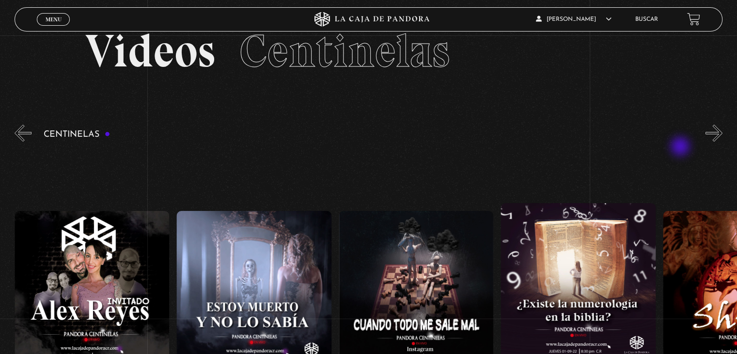
scroll to position [48, 0]
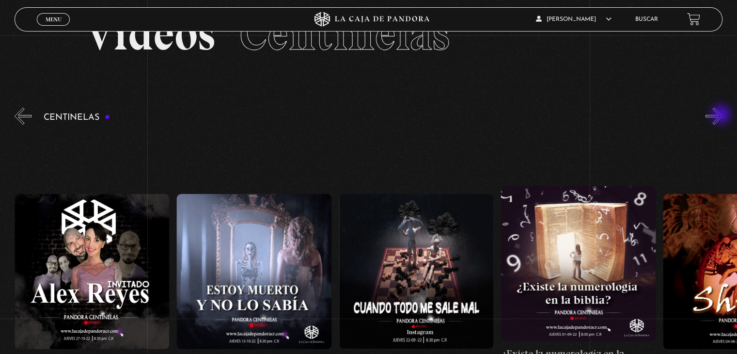
click at [722, 115] on button "»" at bounding box center [713, 116] width 17 height 17
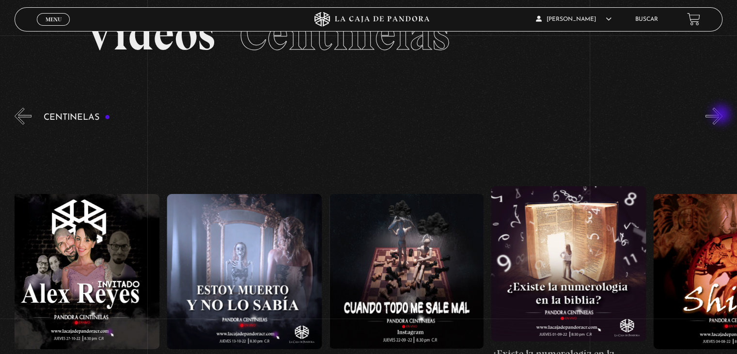
click at [722, 115] on button "»" at bounding box center [713, 116] width 17 height 17
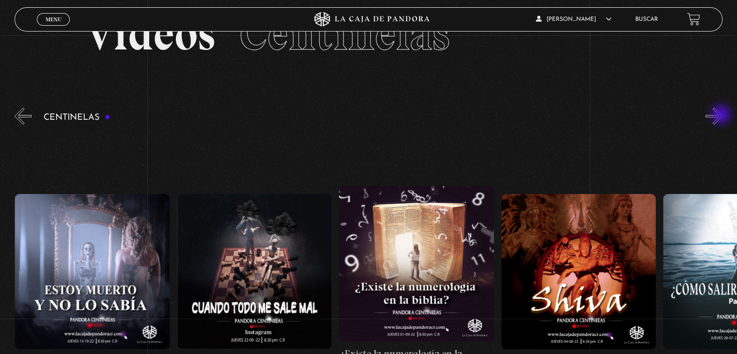
click at [722, 115] on button "»" at bounding box center [713, 116] width 17 height 17
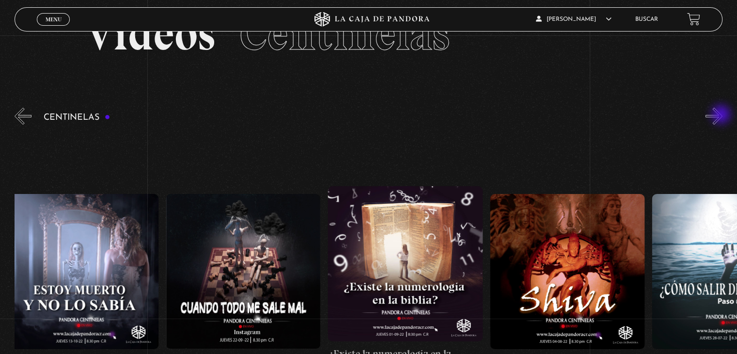
click at [722, 115] on button "»" at bounding box center [713, 116] width 17 height 17
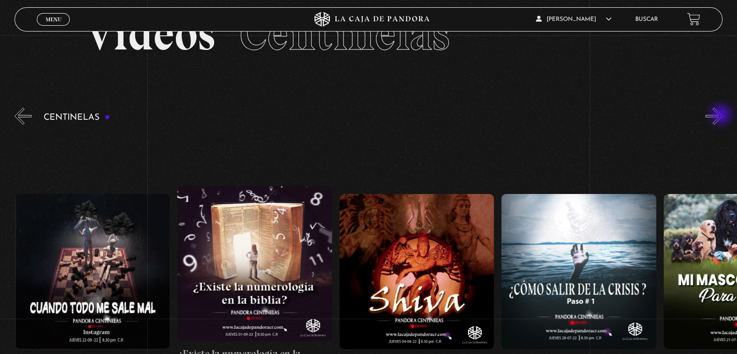
click at [722, 115] on button "»" at bounding box center [713, 116] width 17 height 17
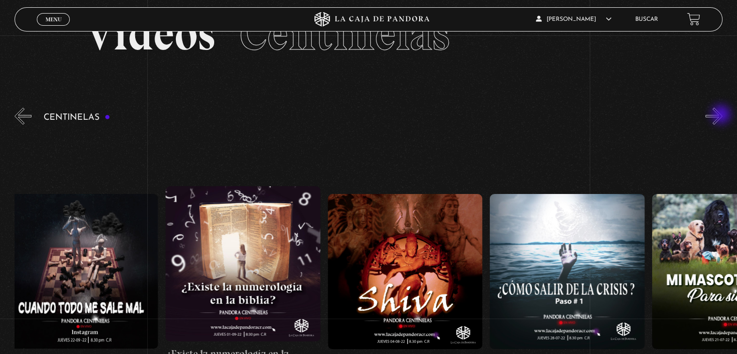
click at [722, 115] on button "»" at bounding box center [713, 116] width 17 height 17
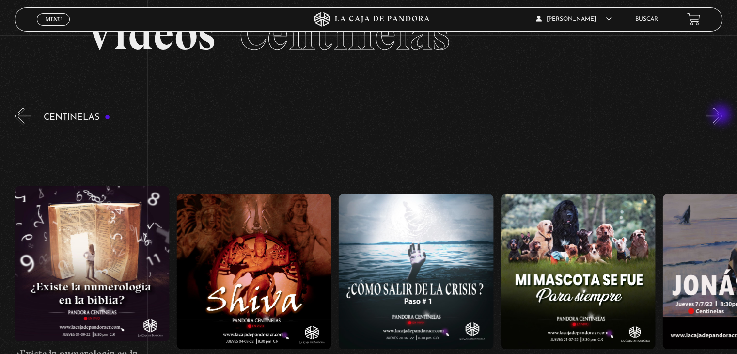
click at [722, 115] on button "»" at bounding box center [713, 116] width 17 height 17
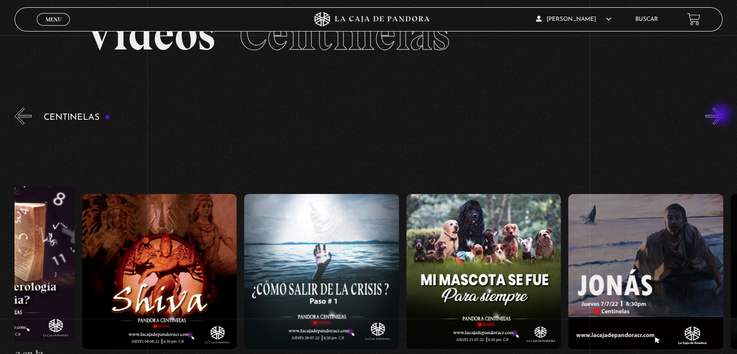
click at [722, 115] on button "»" at bounding box center [713, 116] width 17 height 17
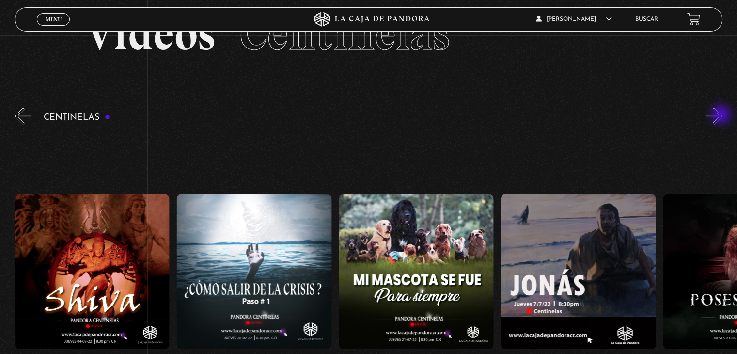
click at [722, 115] on button "»" at bounding box center [713, 116] width 17 height 17
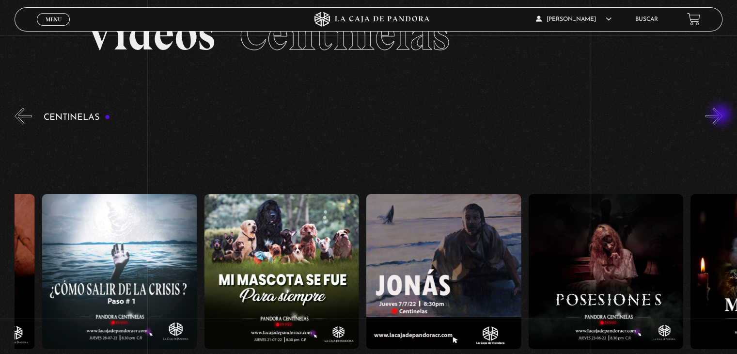
click at [722, 115] on button "»" at bounding box center [713, 116] width 17 height 17
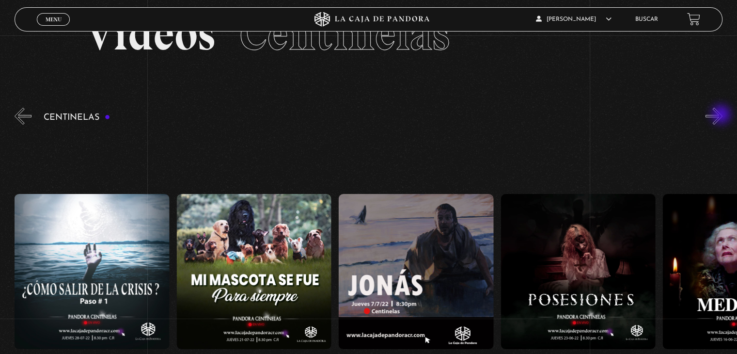
click at [722, 115] on button "»" at bounding box center [713, 116] width 17 height 17
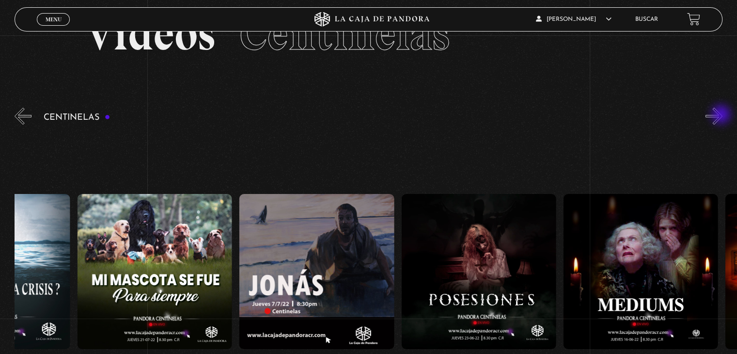
click at [722, 115] on button "»" at bounding box center [713, 116] width 17 height 17
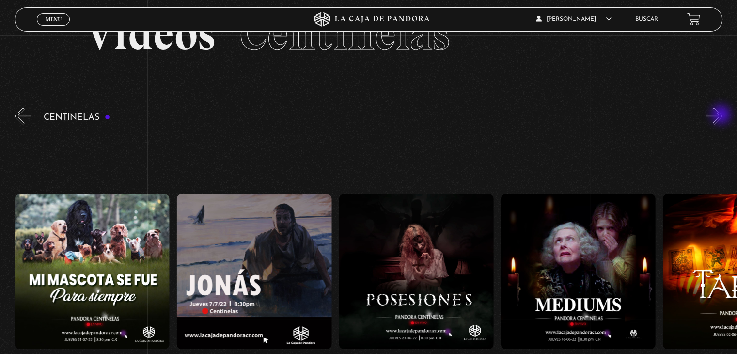
click at [722, 115] on button "»" at bounding box center [713, 116] width 17 height 17
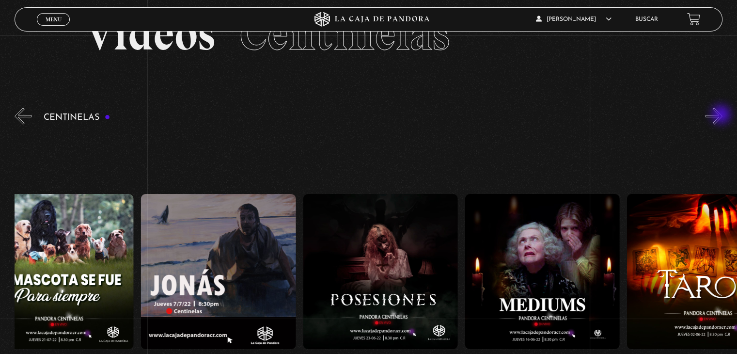
click at [722, 115] on button "»" at bounding box center [713, 116] width 17 height 17
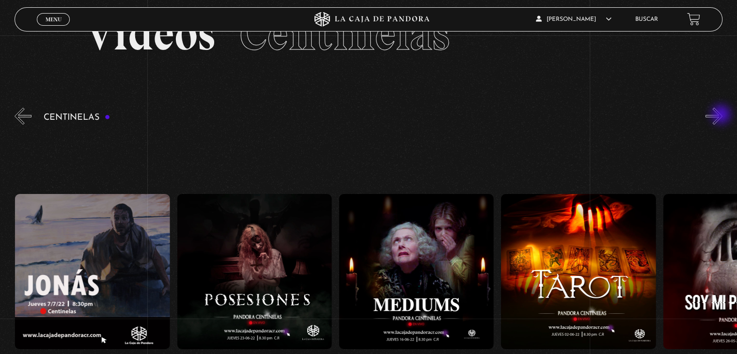
click at [722, 115] on button "»" at bounding box center [713, 116] width 17 height 17
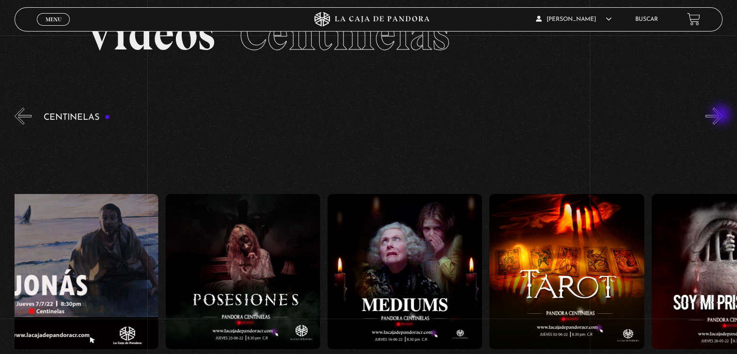
click at [722, 115] on button "»" at bounding box center [713, 116] width 17 height 17
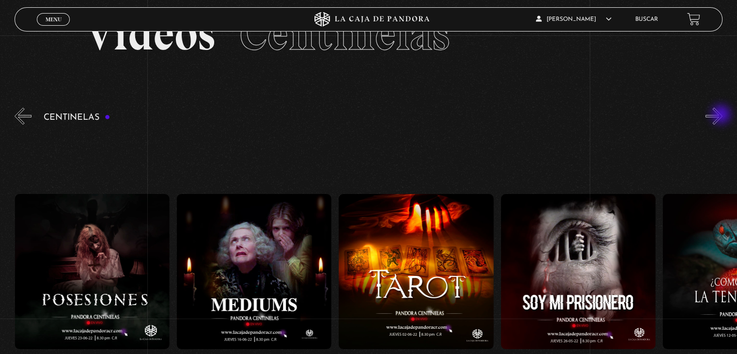
click at [722, 115] on button "»" at bounding box center [713, 116] width 17 height 17
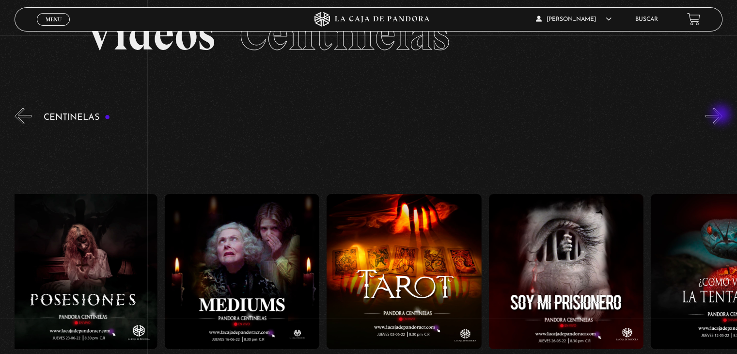
click at [722, 115] on button "»" at bounding box center [713, 116] width 17 height 17
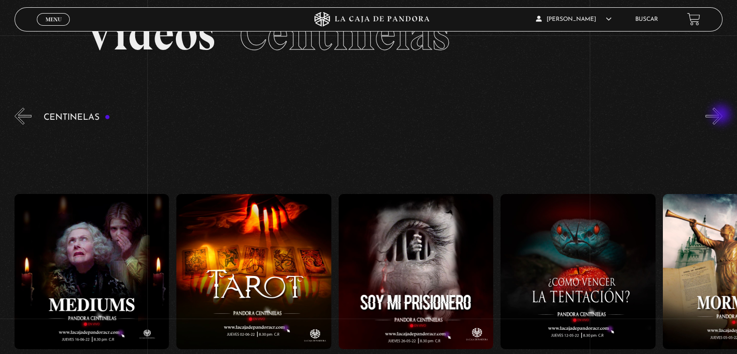
click at [722, 115] on button "»" at bounding box center [713, 116] width 17 height 17
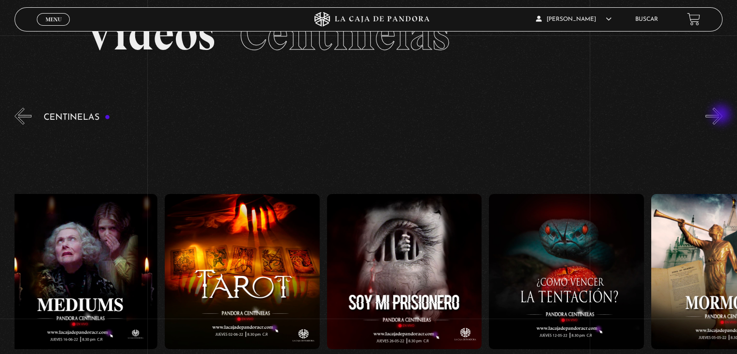
click at [722, 115] on button "»" at bounding box center [713, 116] width 17 height 17
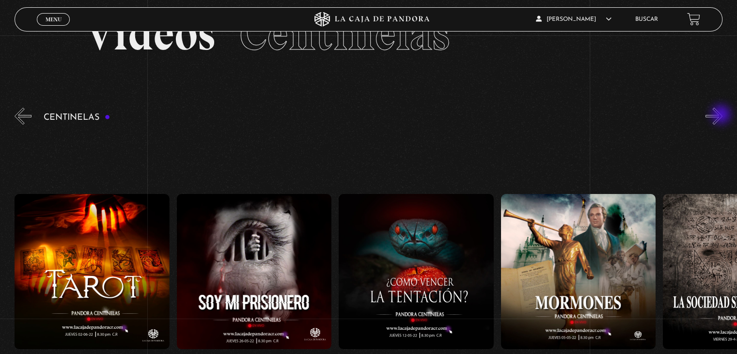
click at [722, 115] on button "»" at bounding box center [713, 116] width 17 height 17
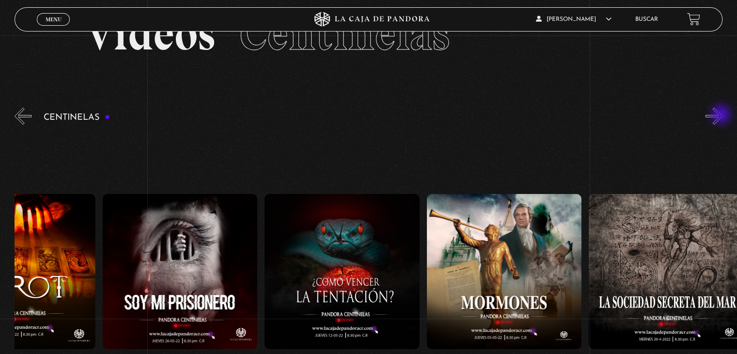
click at [722, 115] on button "»" at bounding box center [713, 116] width 17 height 17
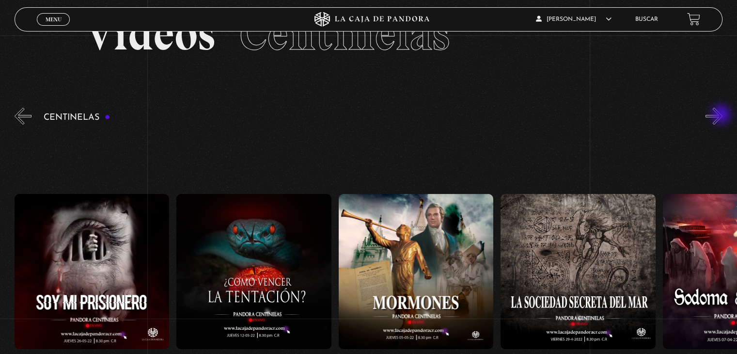
click at [722, 115] on button "»" at bounding box center [713, 116] width 17 height 17
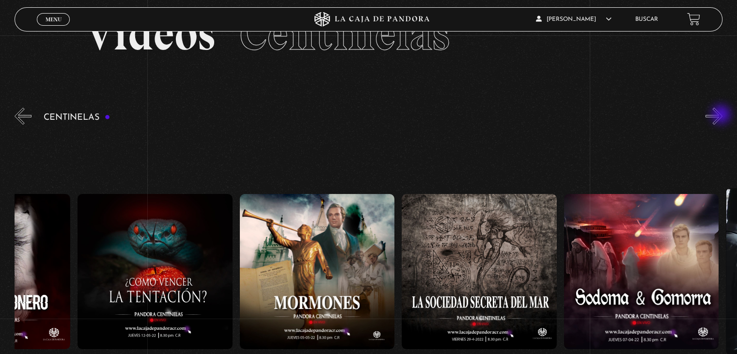
click at [722, 115] on button "»" at bounding box center [713, 116] width 17 height 17
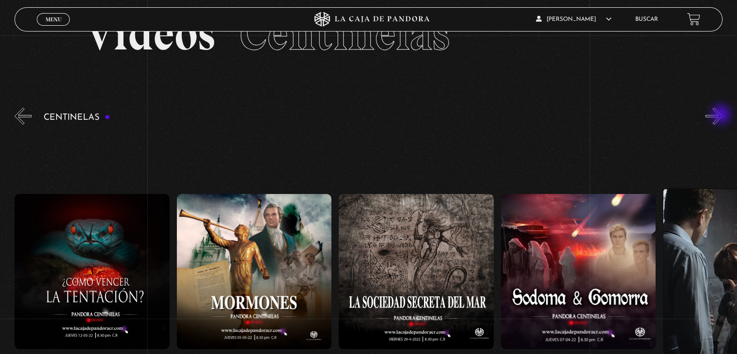
click at [722, 115] on button "»" at bounding box center [713, 116] width 17 height 17
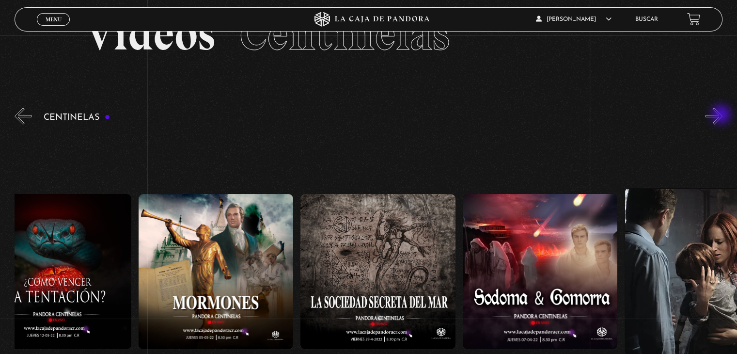
click at [722, 115] on button "»" at bounding box center [713, 116] width 17 height 17
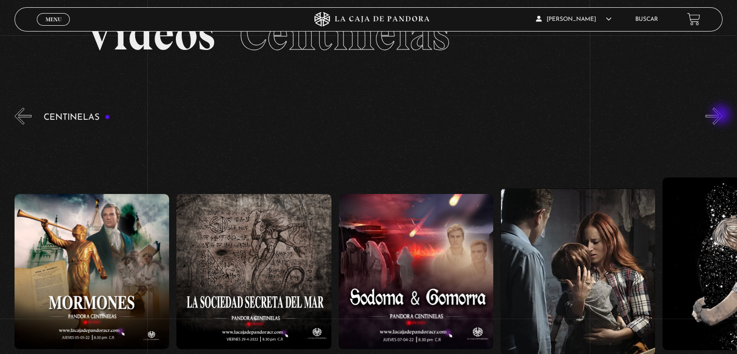
click at [722, 115] on button "»" at bounding box center [713, 116] width 17 height 17
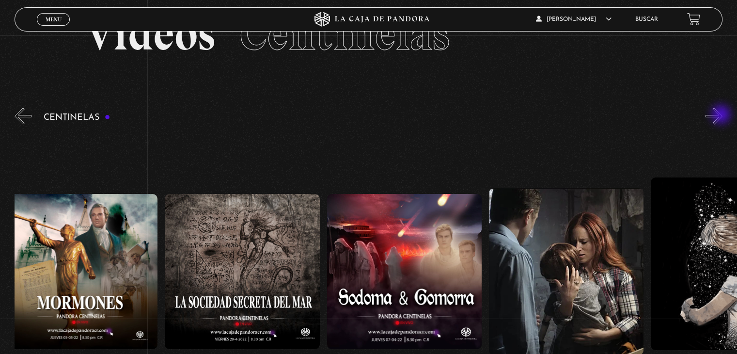
click at [722, 115] on button "»" at bounding box center [713, 116] width 17 height 17
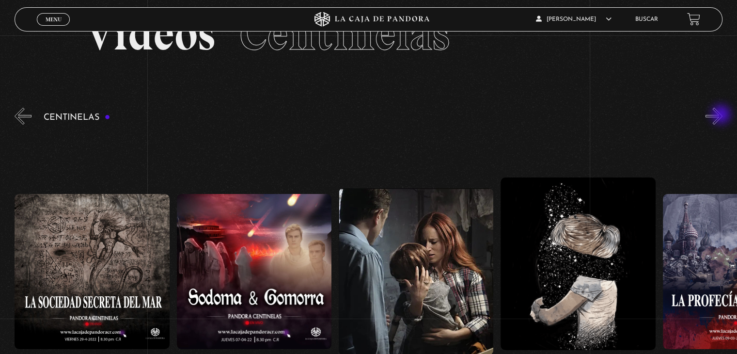
click at [722, 115] on button "»" at bounding box center [713, 116] width 17 height 17
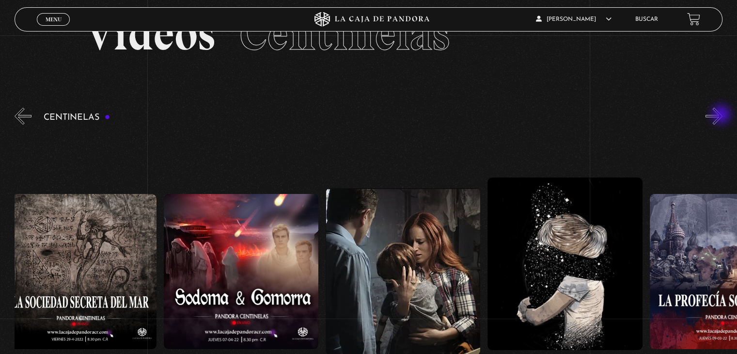
click at [722, 115] on button "»" at bounding box center [713, 116] width 17 height 17
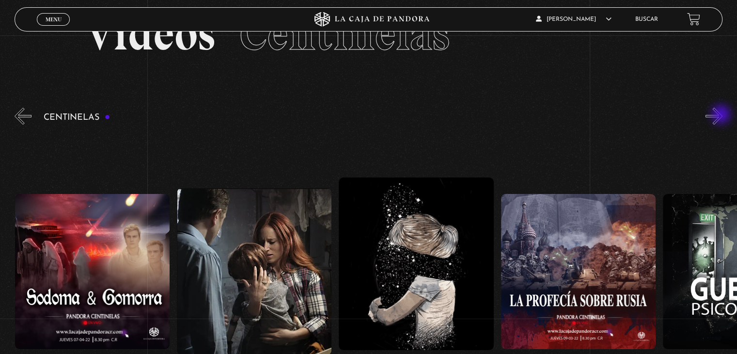
click at [722, 115] on button "»" at bounding box center [713, 116] width 17 height 17
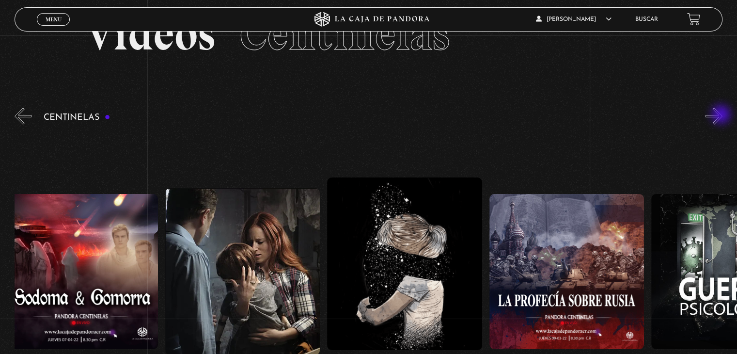
click at [722, 115] on button "»" at bounding box center [713, 116] width 17 height 17
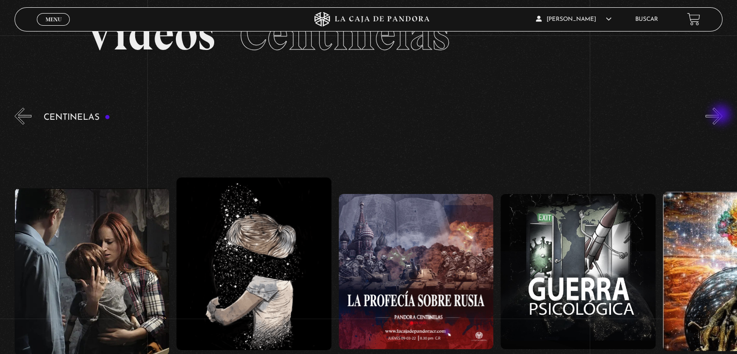
click at [722, 115] on button "»" at bounding box center [713, 116] width 17 height 17
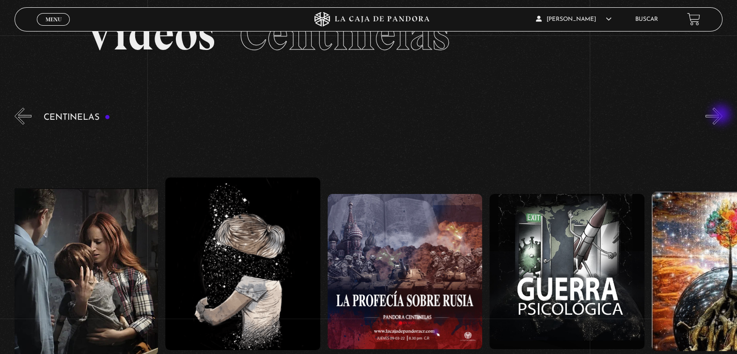
click at [722, 115] on button "»" at bounding box center [713, 116] width 17 height 17
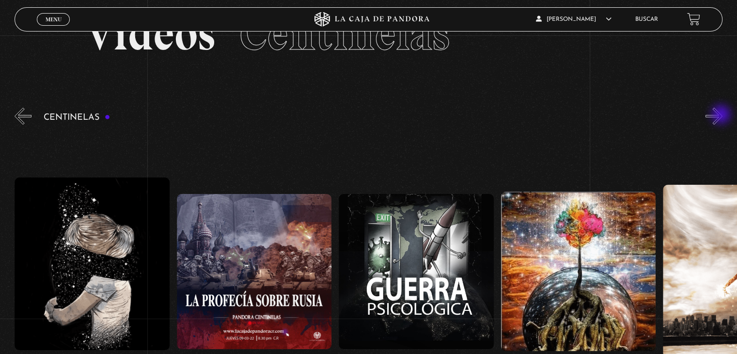
click at [722, 115] on button "»" at bounding box center [713, 116] width 17 height 17
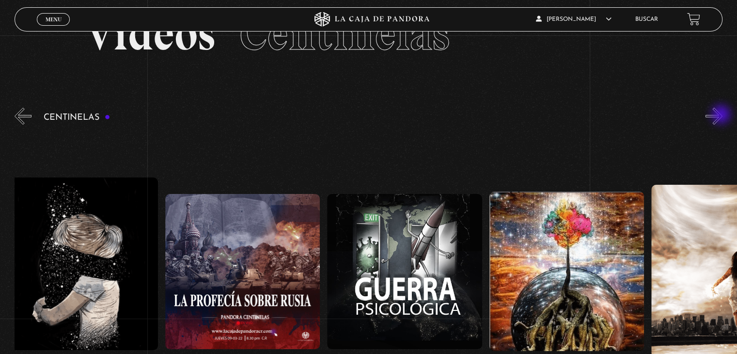
click at [722, 115] on button "»" at bounding box center [713, 116] width 17 height 17
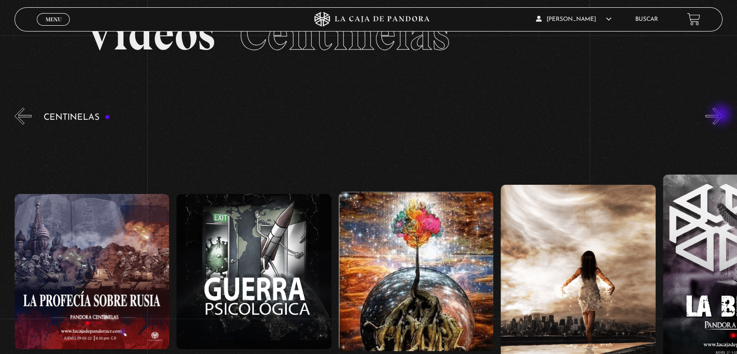
click at [722, 115] on button "»" at bounding box center [713, 116] width 17 height 17
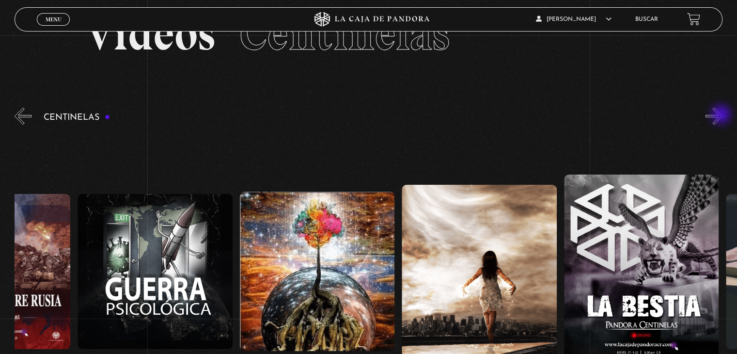
click at [722, 115] on button "»" at bounding box center [713, 116] width 17 height 17
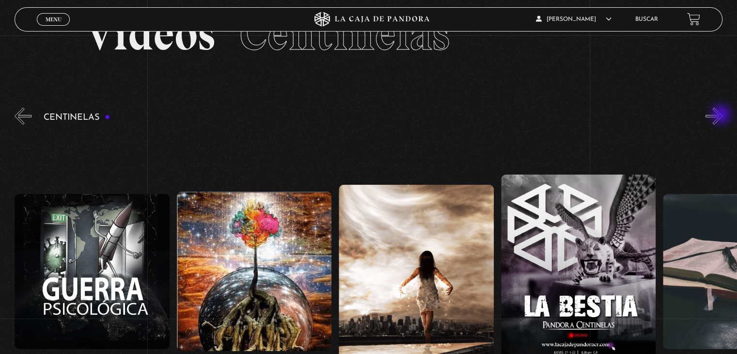
click at [722, 115] on button "»" at bounding box center [713, 116] width 17 height 17
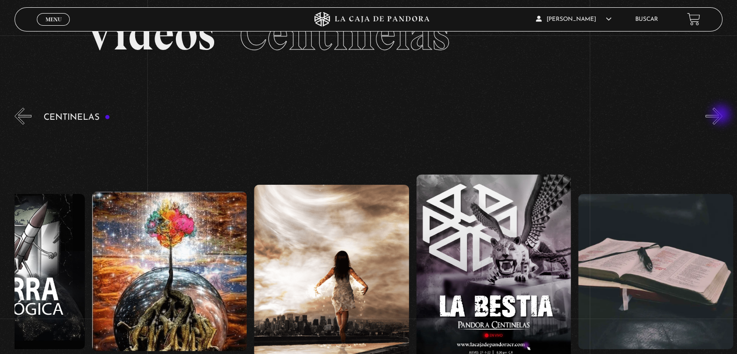
click at [722, 115] on button "»" at bounding box center [713, 116] width 17 height 17
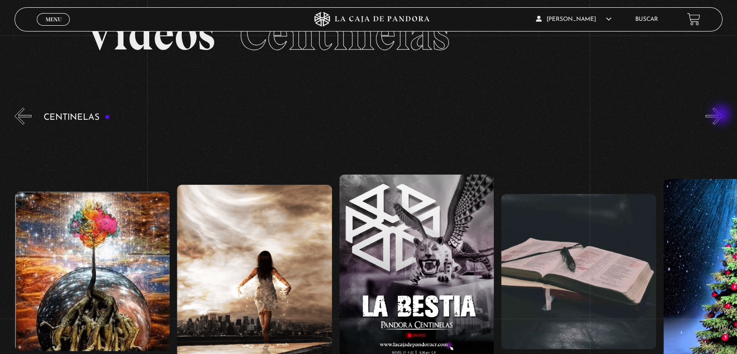
click at [722, 115] on button "»" at bounding box center [713, 116] width 17 height 17
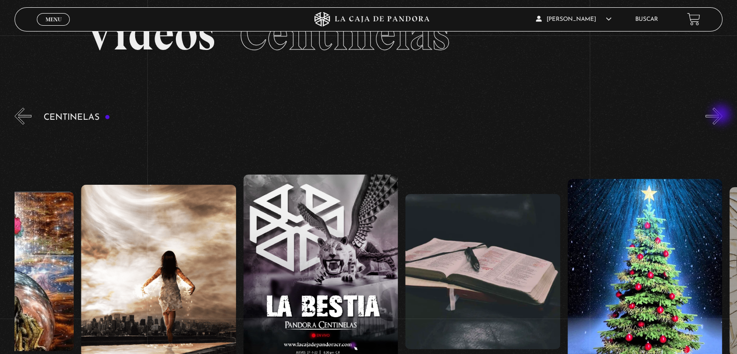
click at [722, 115] on button "»" at bounding box center [713, 116] width 17 height 17
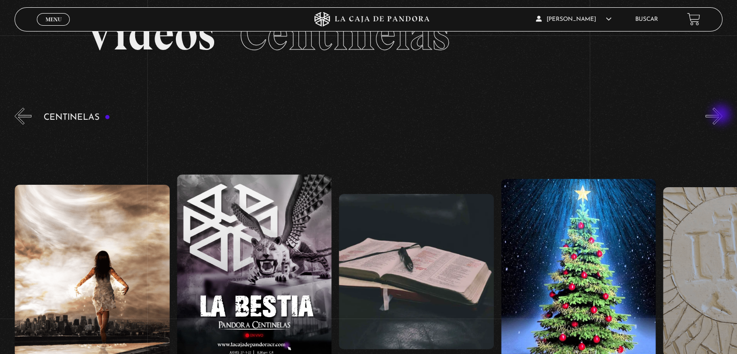
click at [722, 115] on button "»" at bounding box center [713, 116] width 17 height 17
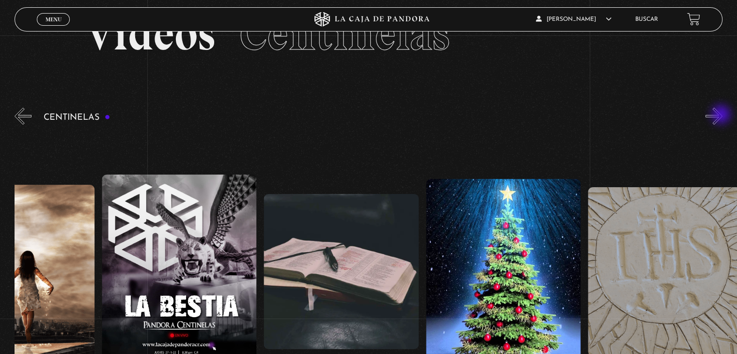
click at [722, 115] on button "»" at bounding box center [713, 116] width 17 height 17
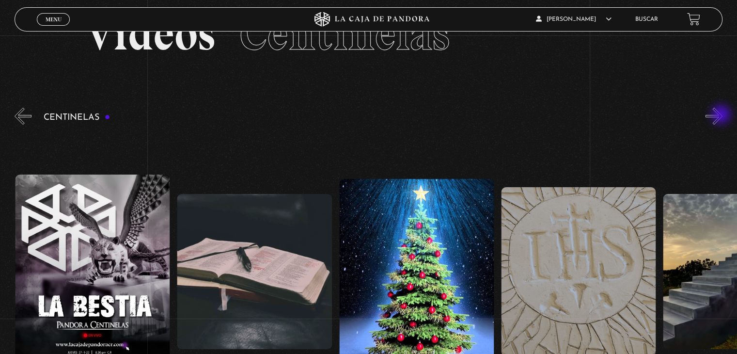
click at [722, 115] on button "»" at bounding box center [713, 116] width 17 height 17
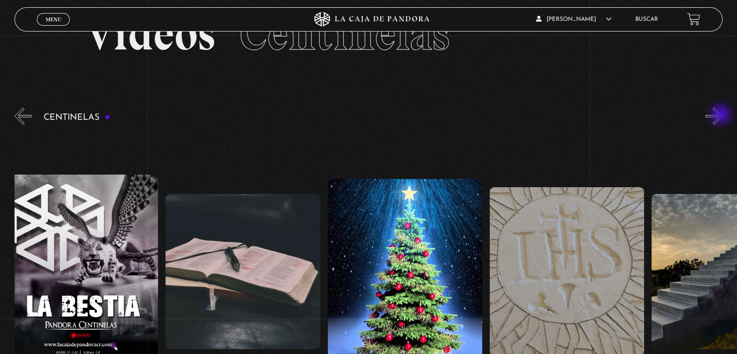
click at [722, 115] on button "»" at bounding box center [713, 116] width 17 height 17
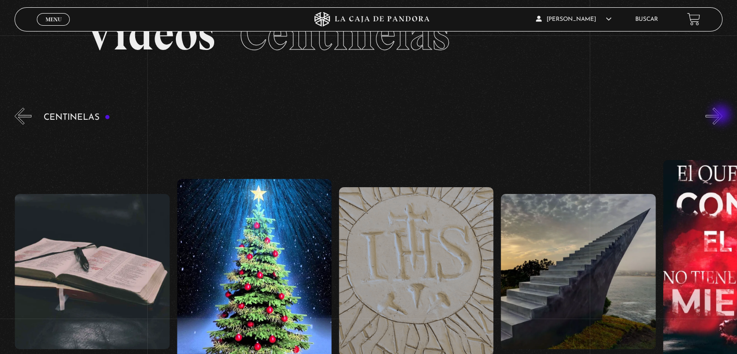
click at [722, 115] on button "»" at bounding box center [713, 116] width 17 height 17
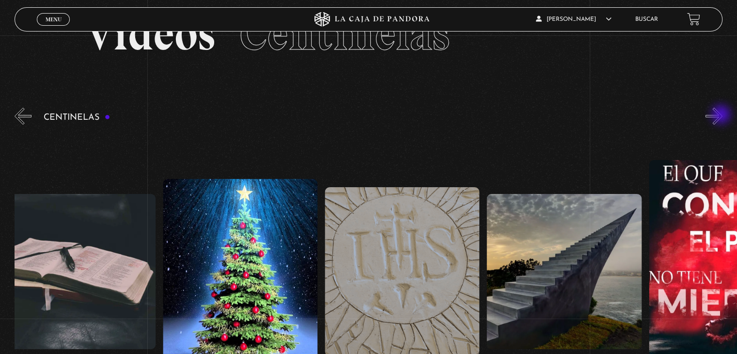
click at [722, 115] on button "»" at bounding box center [713, 116] width 17 height 17
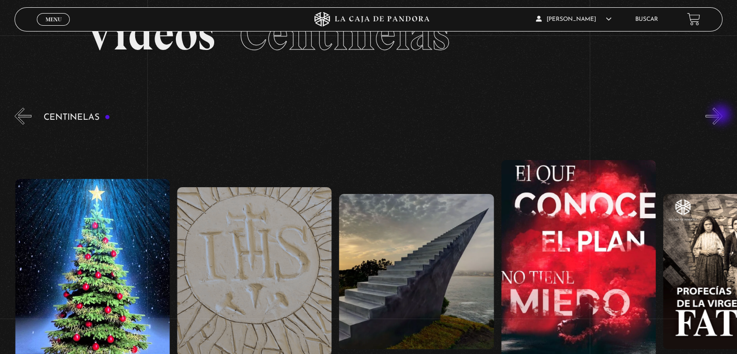
click at [722, 115] on button "»" at bounding box center [713, 116] width 17 height 17
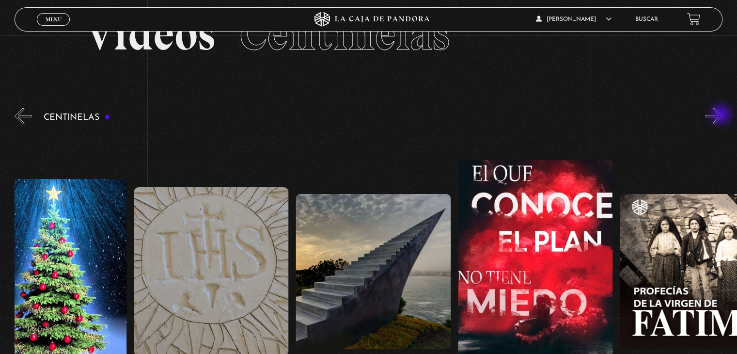
click at [722, 115] on button "»" at bounding box center [713, 116] width 17 height 17
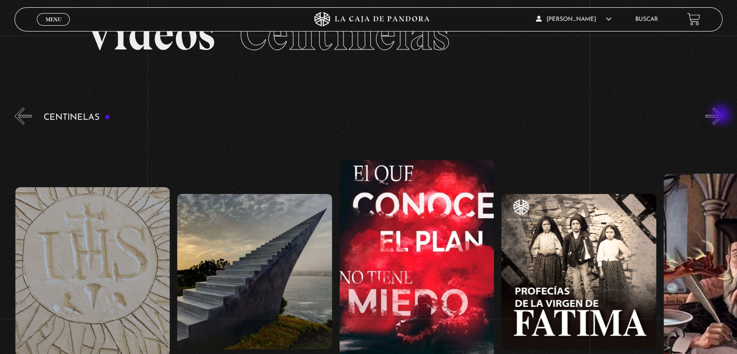
click at [722, 115] on button "»" at bounding box center [713, 116] width 17 height 17
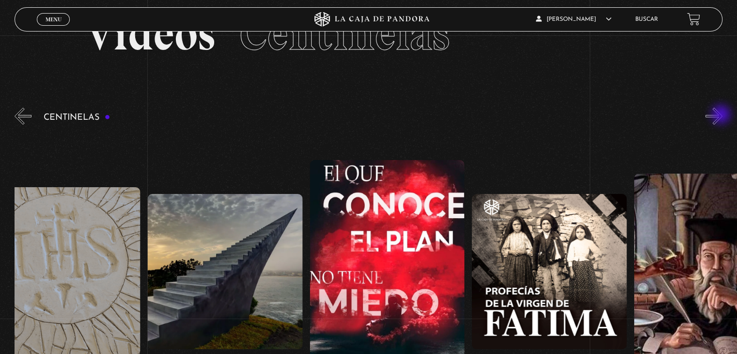
click at [722, 115] on button "»" at bounding box center [713, 116] width 17 height 17
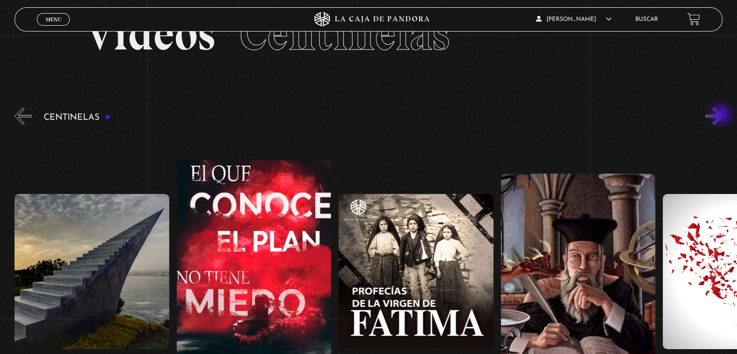
click at [722, 115] on button "»" at bounding box center [713, 116] width 17 height 17
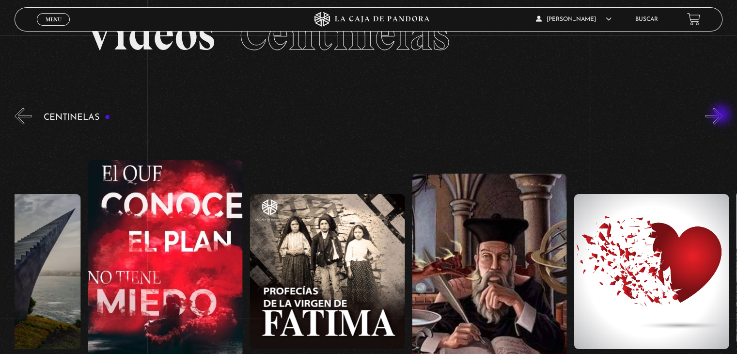
click at [722, 115] on button "»" at bounding box center [713, 116] width 17 height 17
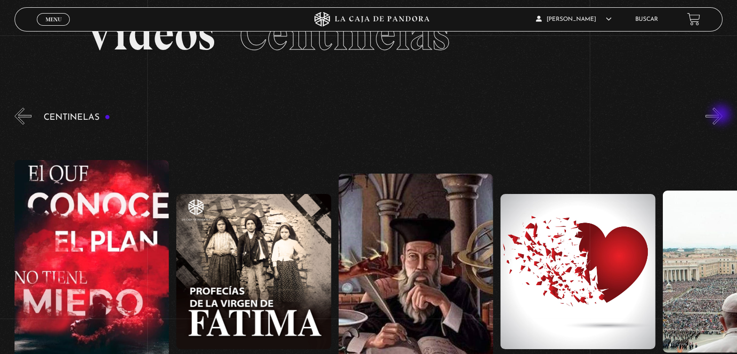
click at [722, 115] on button "»" at bounding box center [713, 116] width 17 height 17
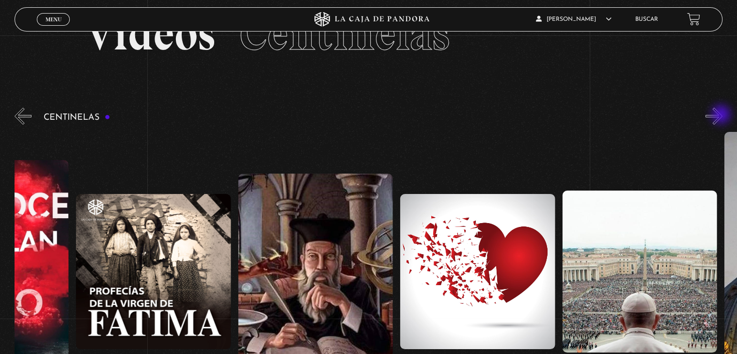
click at [722, 115] on button "»" at bounding box center [713, 116] width 17 height 17
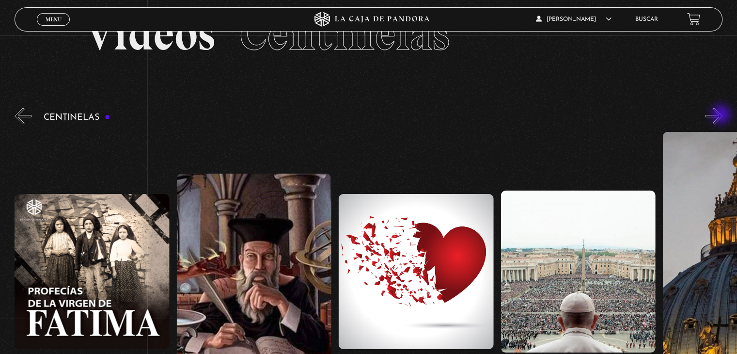
click at [722, 115] on button "»" at bounding box center [713, 116] width 17 height 17
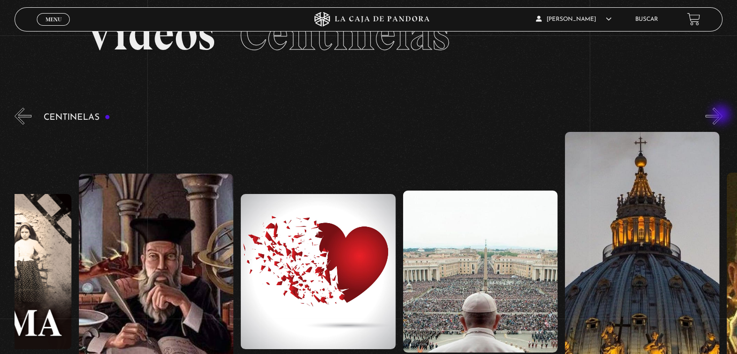
click at [722, 115] on button "»" at bounding box center [713, 116] width 17 height 17
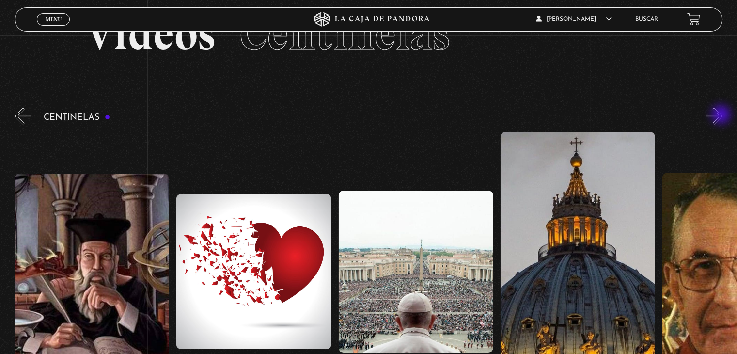
click at [722, 115] on button "»" at bounding box center [713, 116] width 17 height 17
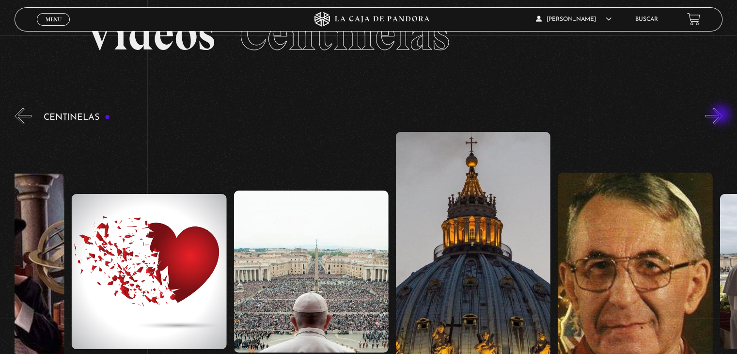
click at [722, 115] on button "»" at bounding box center [713, 116] width 17 height 17
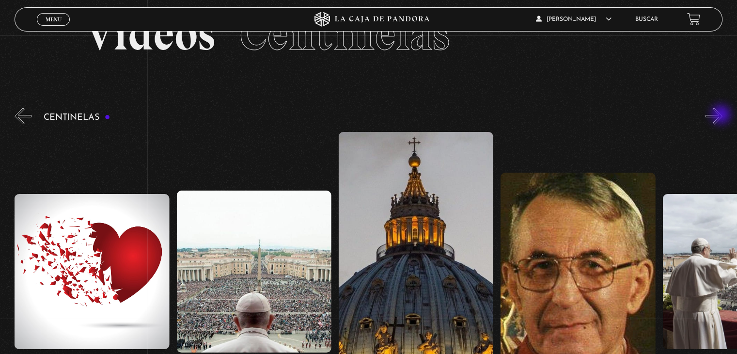
click at [722, 115] on button "»" at bounding box center [713, 116] width 17 height 17
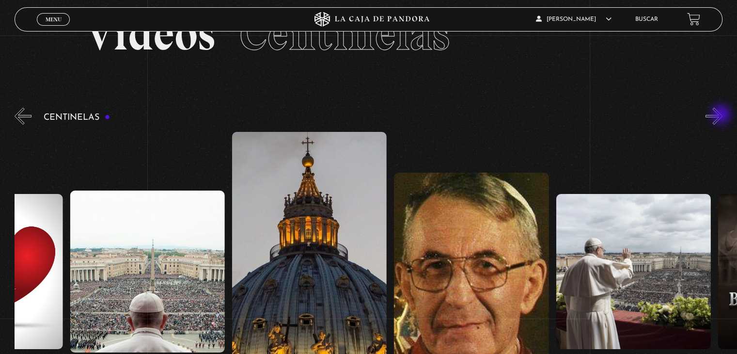
click at [722, 115] on button "»" at bounding box center [713, 116] width 17 height 17
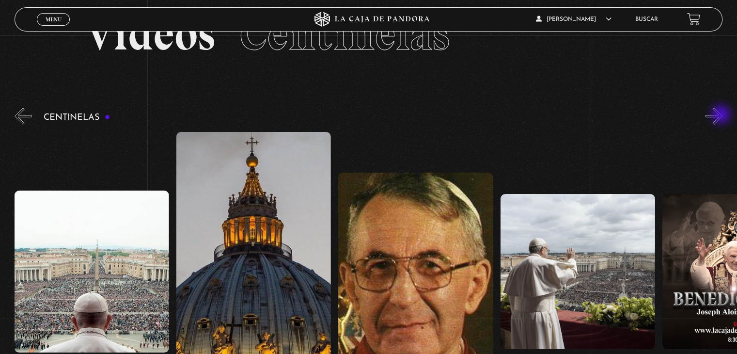
scroll to position [97, 0]
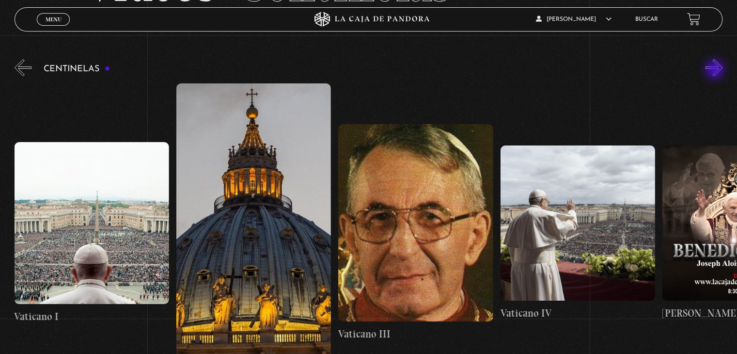
click at [715, 70] on button "»" at bounding box center [713, 67] width 17 height 17
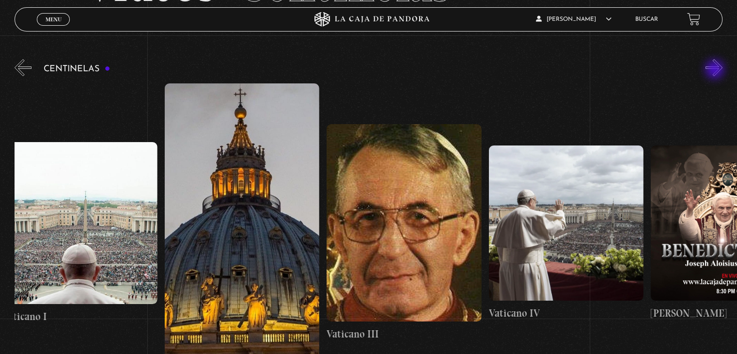
click at [715, 70] on button "»" at bounding box center [713, 67] width 17 height 17
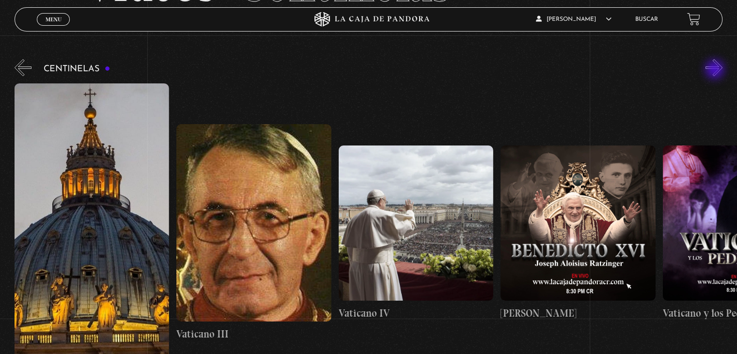
click at [715, 70] on button "»" at bounding box center [713, 67] width 17 height 17
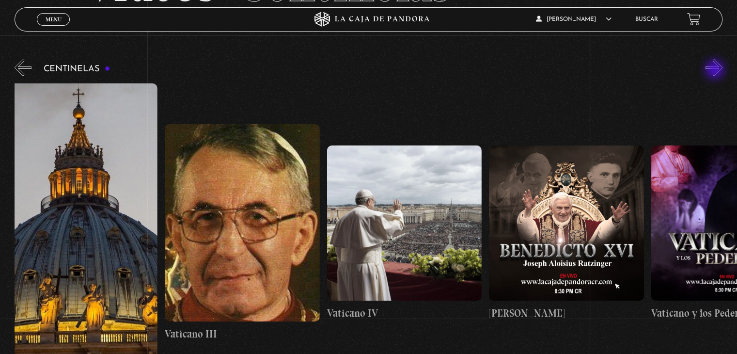
click at [715, 70] on button "»" at bounding box center [713, 67] width 17 height 17
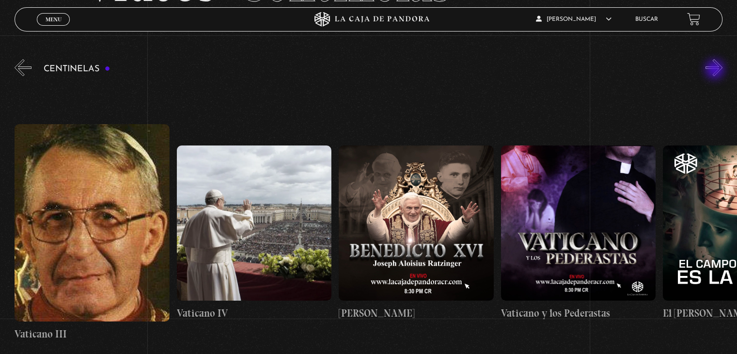
click at [715, 70] on button "»" at bounding box center [713, 67] width 17 height 17
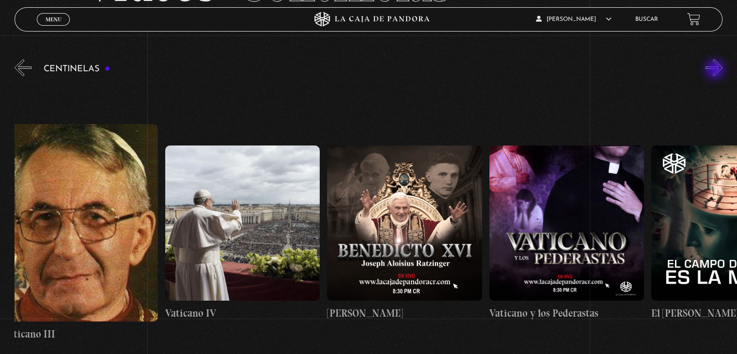
click at [715, 70] on button "»" at bounding box center [713, 67] width 17 height 17
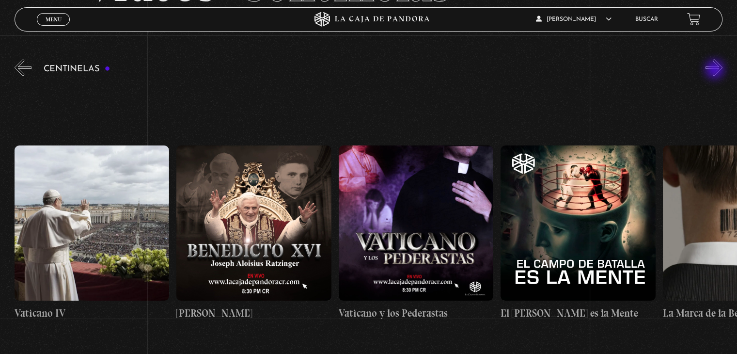
click at [715, 71] on button "»" at bounding box center [713, 67] width 17 height 17
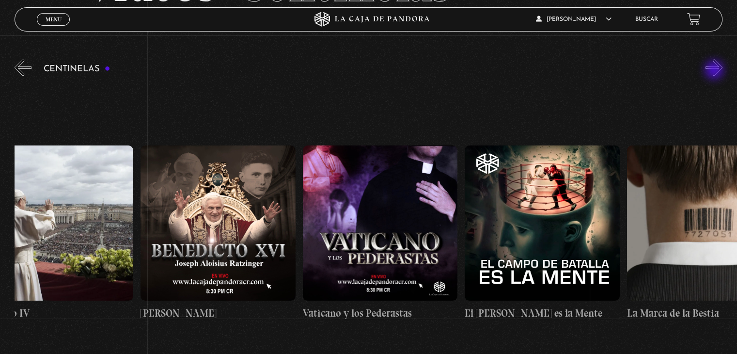
click at [715, 71] on button "»" at bounding box center [713, 67] width 17 height 17
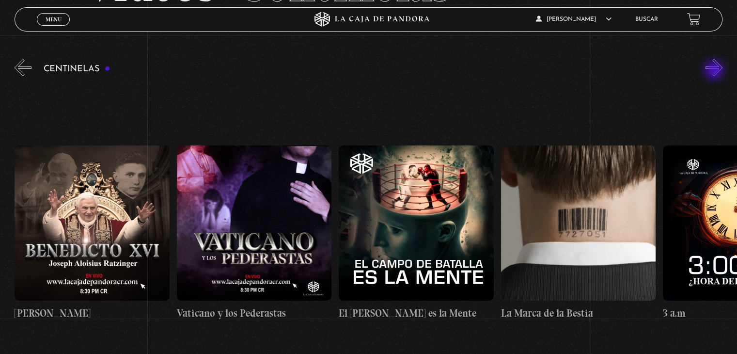
click at [715, 71] on button "»" at bounding box center [713, 67] width 17 height 17
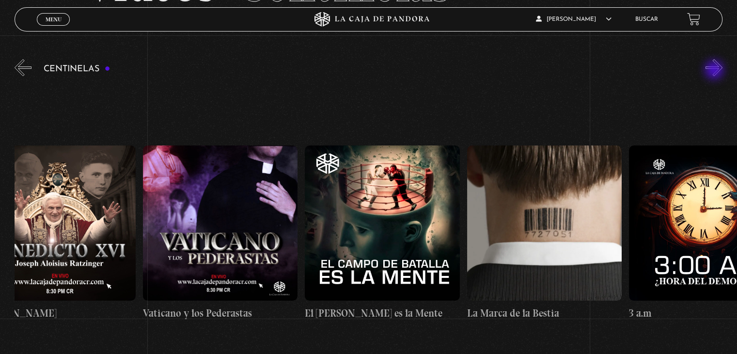
click at [715, 71] on button "»" at bounding box center [713, 67] width 17 height 17
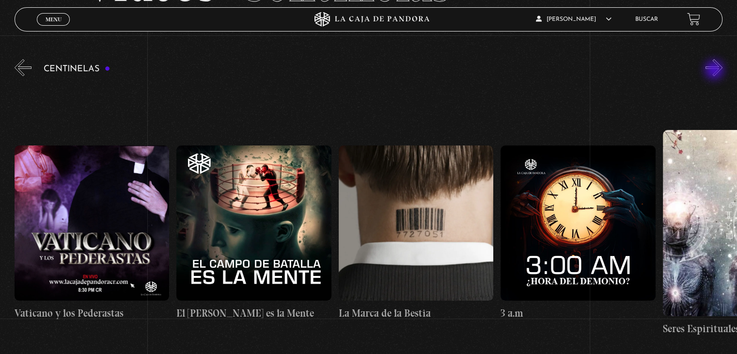
click at [715, 71] on button "»" at bounding box center [713, 67] width 17 height 17
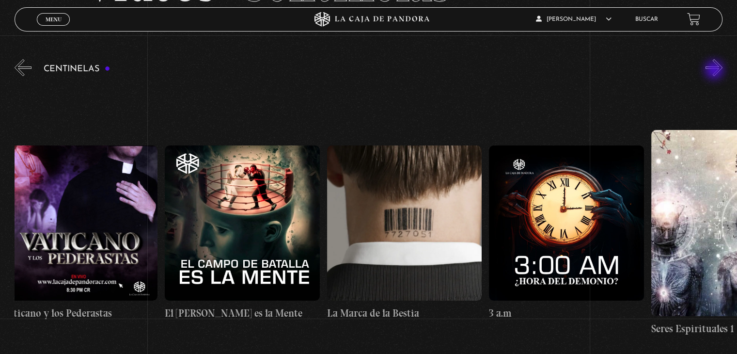
click at [715, 71] on button "»" at bounding box center [713, 67] width 17 height 17
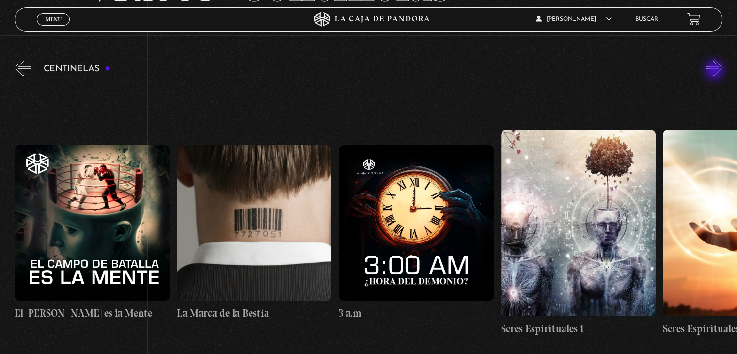
click at [715, 71] on button "»" at bounding box center [713, 67] width 17 height 17
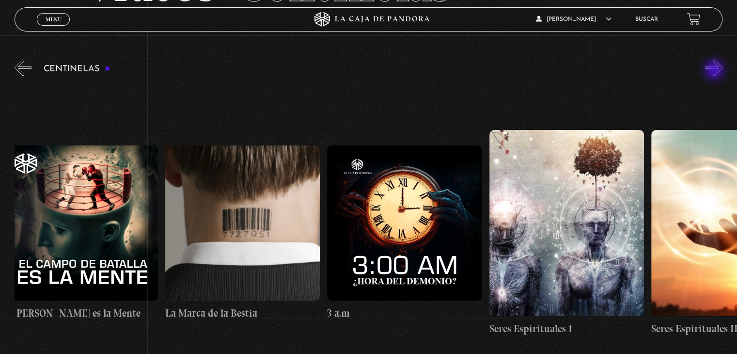
click at [715, 71] on button "»" at bounding box center [713, 67] width 17 height 17
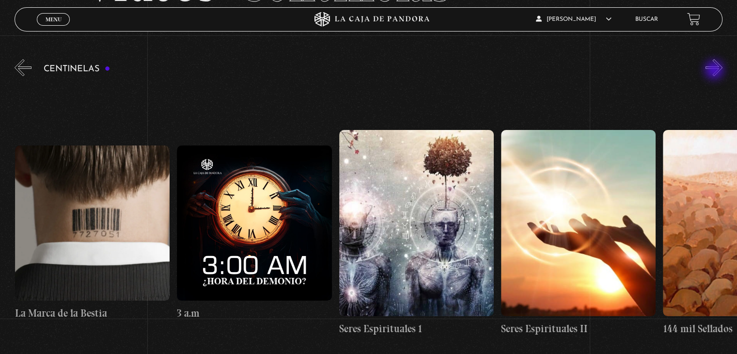
click at [715, 71] on button "»" at bounding box center [713, 67] width 17 height 17
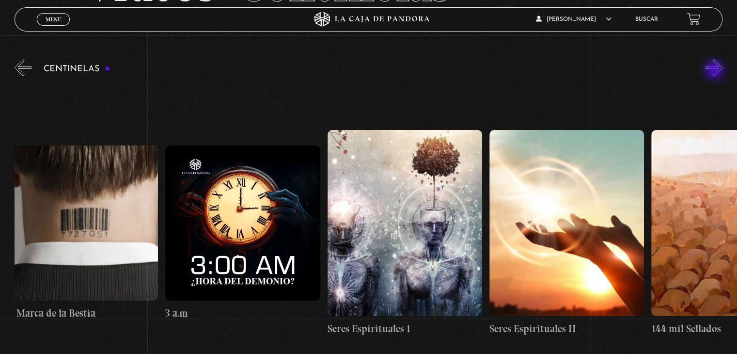
click at [715, 71] on button "»" at bounding box center [713, 67] width 17 height 17
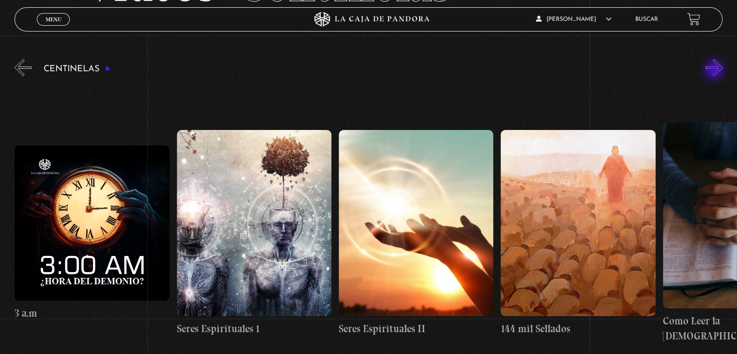
click at [715, 71] on button "»" at bounding box center [713, 67] width 17 height 17
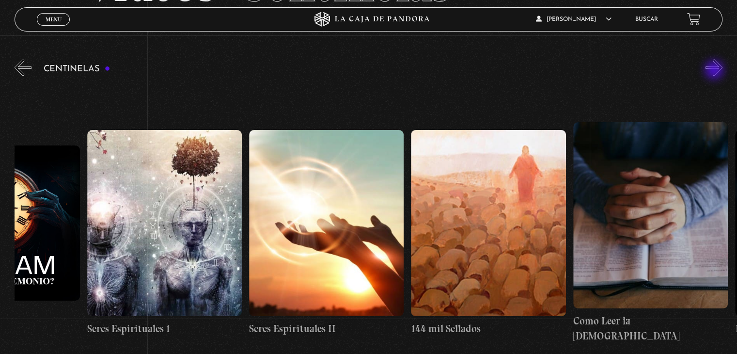
click at [715, 71] on button "»" at bounding box center [713, 67] width 17 height 17
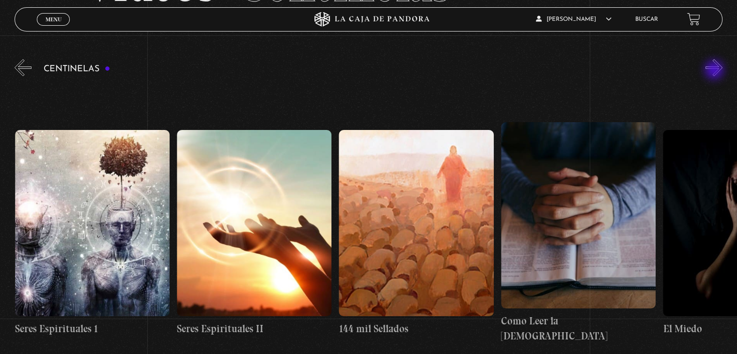
click at [715, 71] on button "»" at bounding box center [713, 67] width 17 height 17
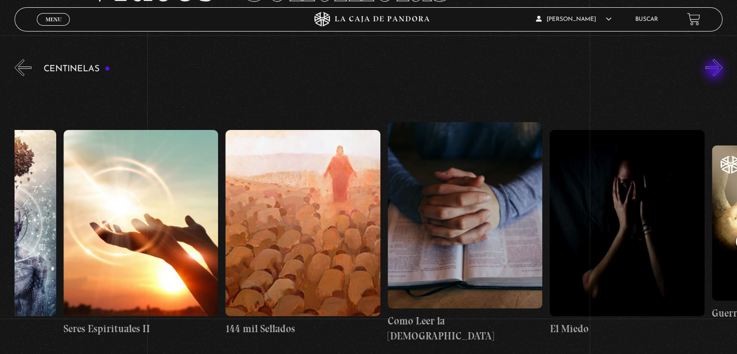
click at [715, 71] on button "»" at bounding box center [713, 67] width 17 height 17
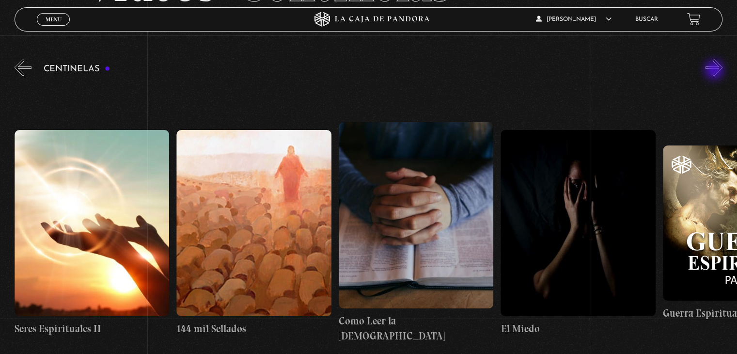
click at [715, 71] on button "»" at bounding box center [713, 67] width 17 height 17
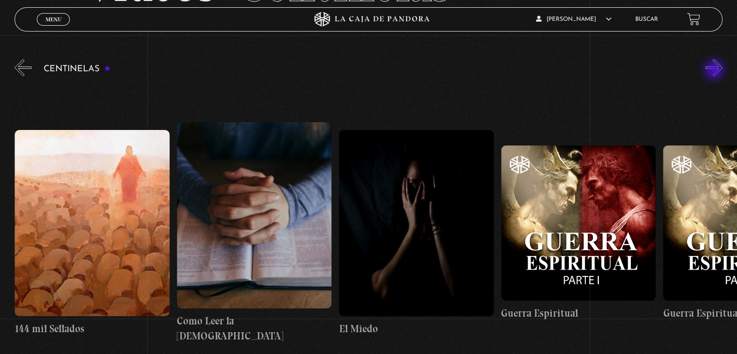
click at [715, 71] on button "»" at bounding box center [713, 67] width 17 height 17
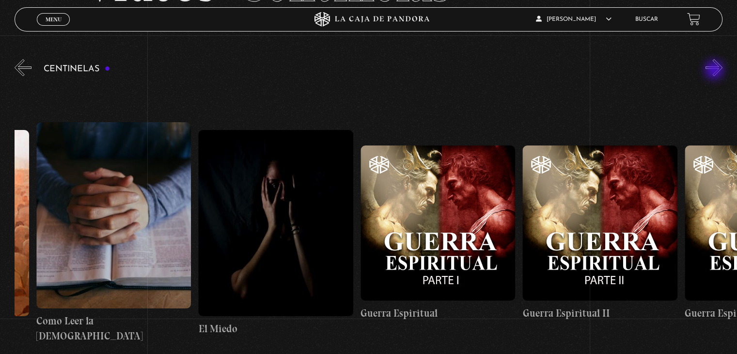
click at [715, 71] on button "»" at bounding box center [713, 67] width 17 height 17
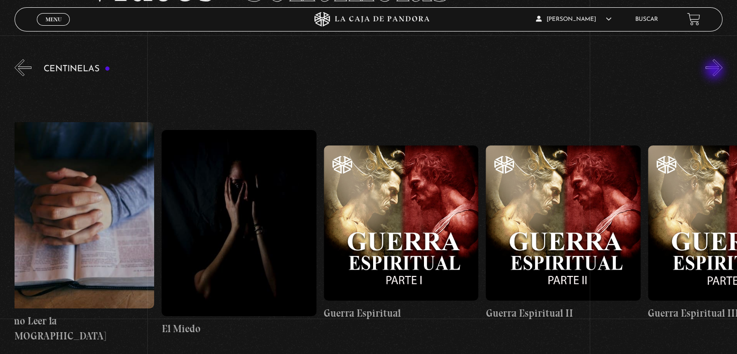
click at [715, 71] on button "»" at bounding box center [713, 67] width 17 height 17
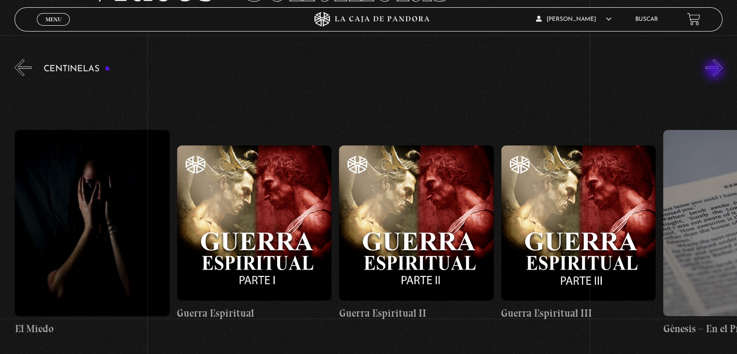
click at [715, 71] on button "»" at bounding box center [713, 67] width 17 height 17
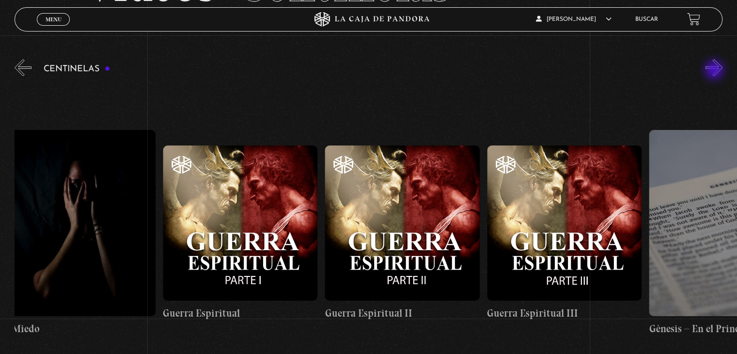
click at [715, 71] on button "»" at bounding box center [713, 67] width 17 height 17
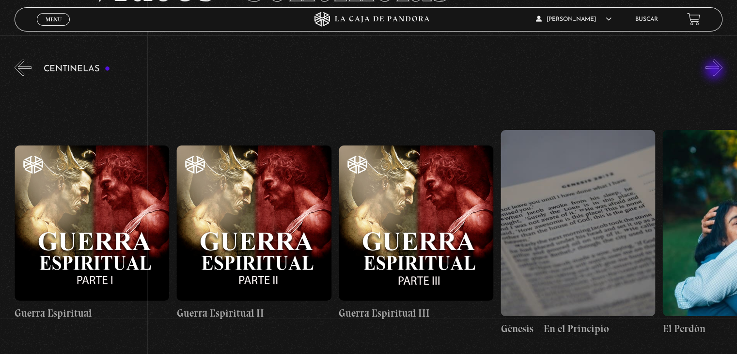
click at [715, 71] on button "»" at bounding box center [713, 67] width 17 height 17
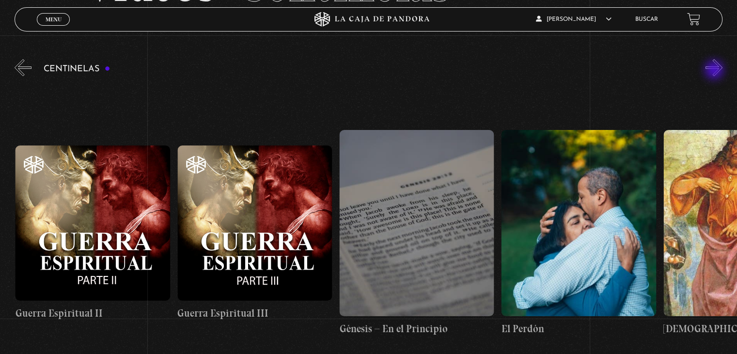
click at [715, 71] on button "»" at bounding box center [713, 67] width 17 height 17
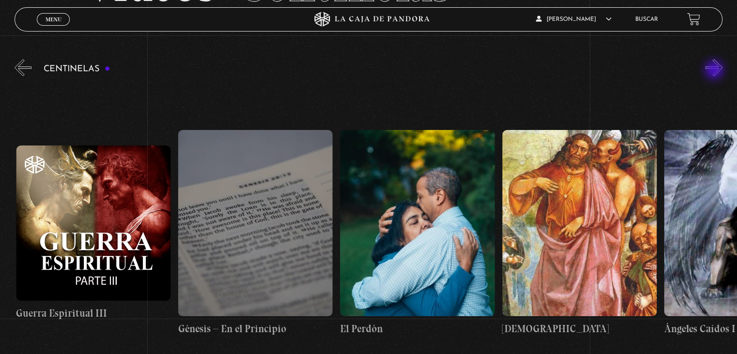
click at [715, 71] on button "»" at bounding box center [713, 67] width 17 height 17
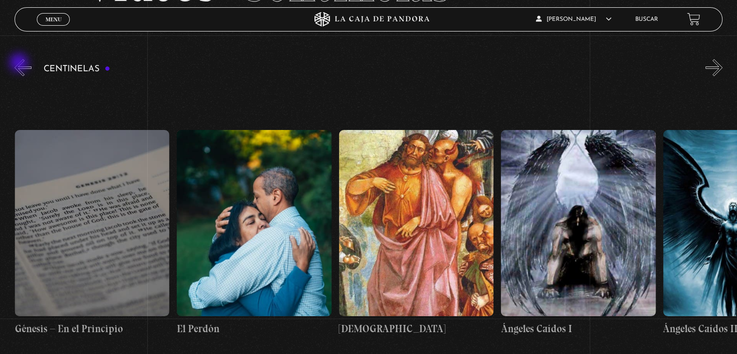
click at [20, 63] on button "«" at bounding box center [23, 67] width 17 height 17
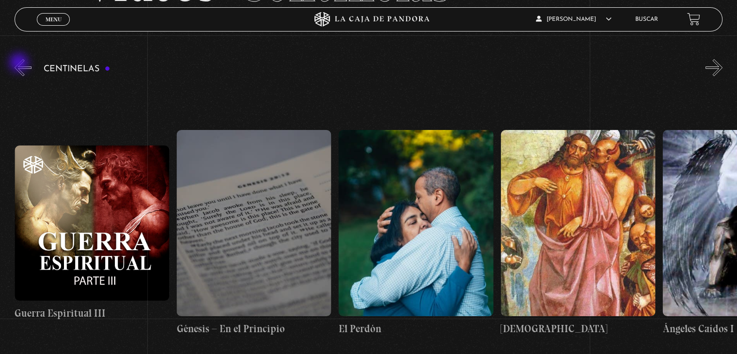
click at [20, 63] on button "«" at bounding box center [23, 67] width 17 height 17
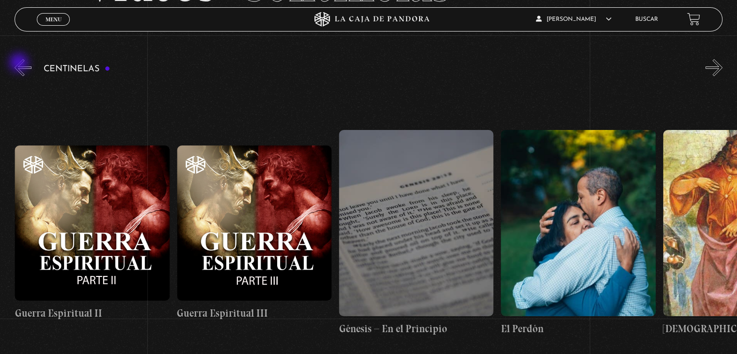
click at [20, 63] on button "«" at bounding box center [23, 67] width 17 height 17
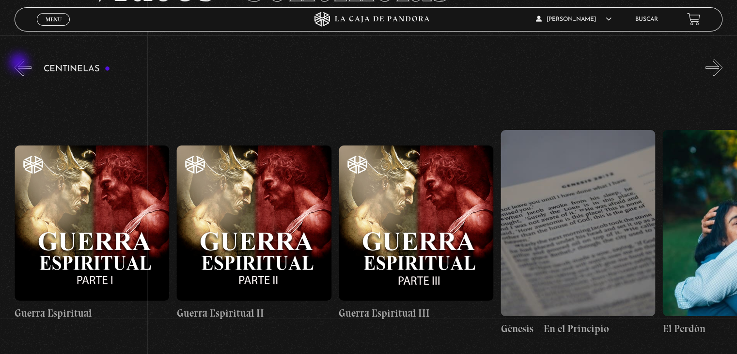
click at [20, 63] on button "«" at bounding box center [23, 67] width 17 height 17
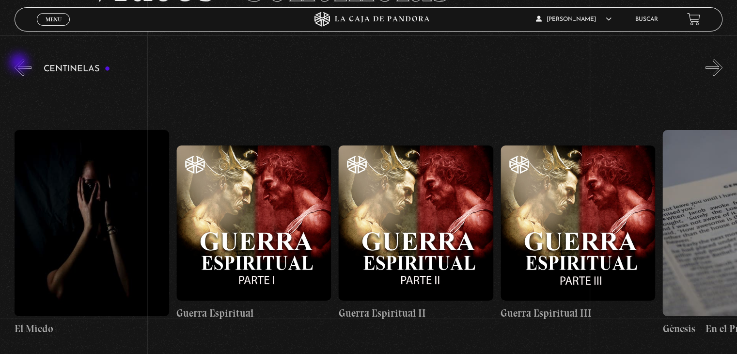
scroll to position [0, 15871]
click at [88, 185] on figure at bounding box center [92, 222] width 154 height 185
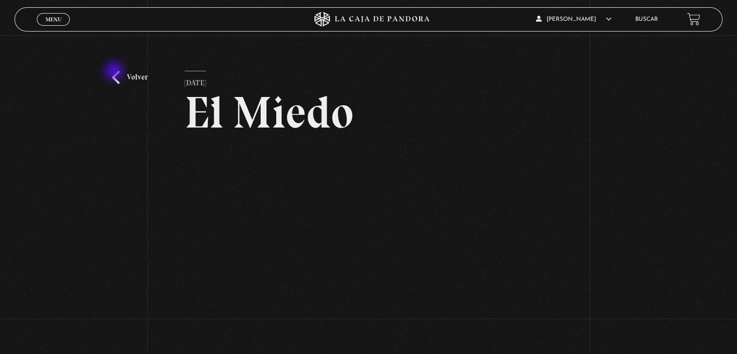
click at [115, 72] on link "Volver" at bounding box center [130, 77] width 36 height 13
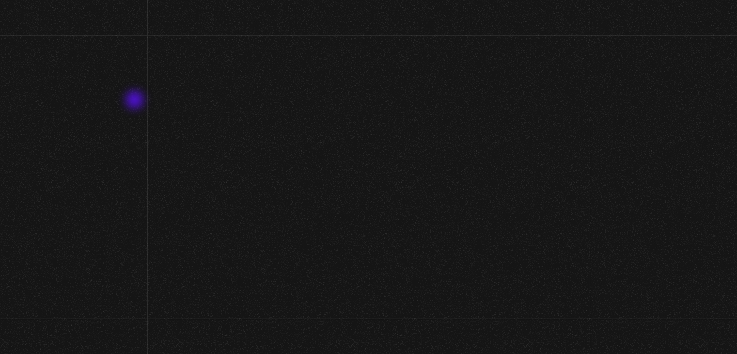
scroll to position [102, 0]
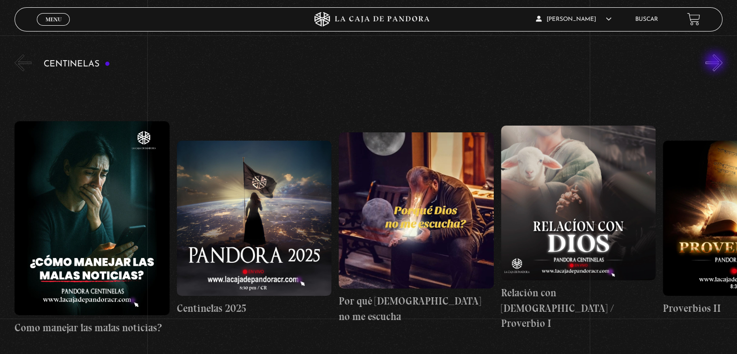
click at [715, 62] on button "»" at bounding box center [713, 62] width 17 height 17
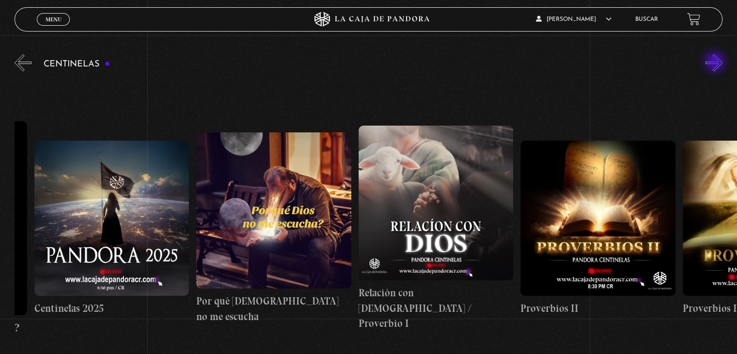
click at [715, 62] on button "»" at bounding box center [713, 62] width 17 height 17
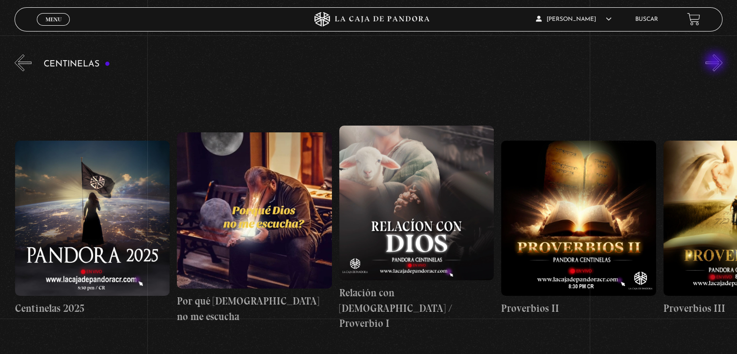
click at [715, 62] on button "»" at bounding box center [713, 62] width 17 height 17
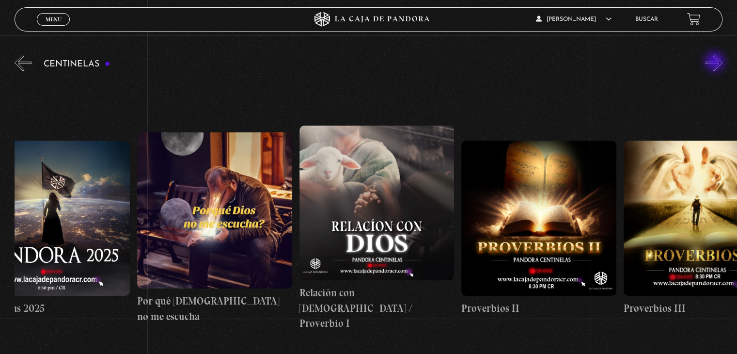
click at [715, 62] on button "»" at bounding box center [713, 62] width 17 height 17
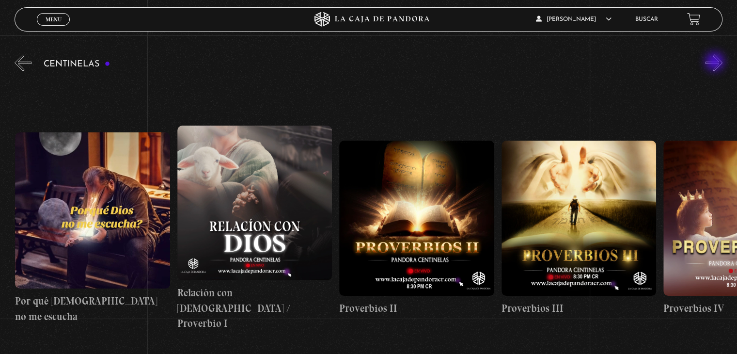
click at [715, 62] on button "»" at bounding box center [713, 62] width 17 height 17
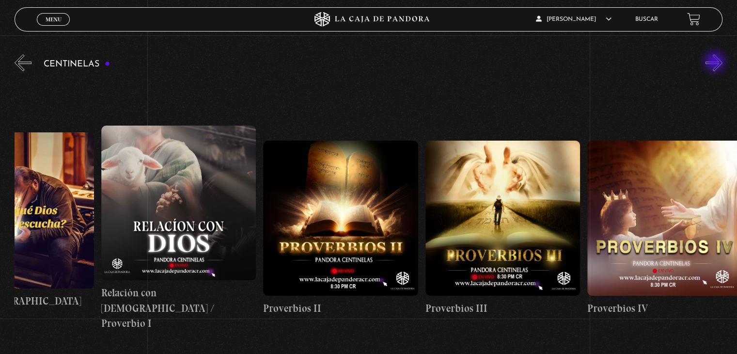
click at [715, 62] on button "»" at bounding box center [713, 62] width 17 height 17
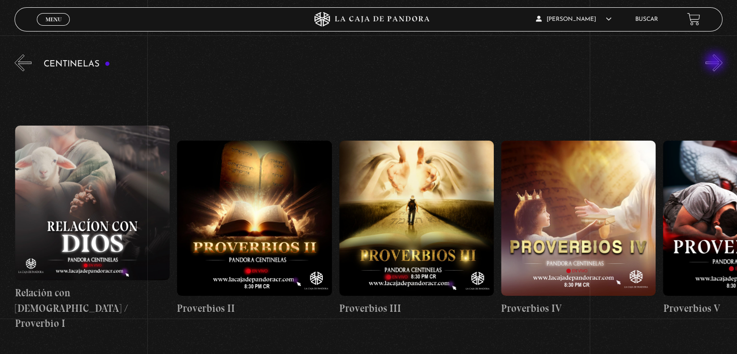
click at [715, 62] on button "»" at bounding box center [713, 62] width 17 height 17
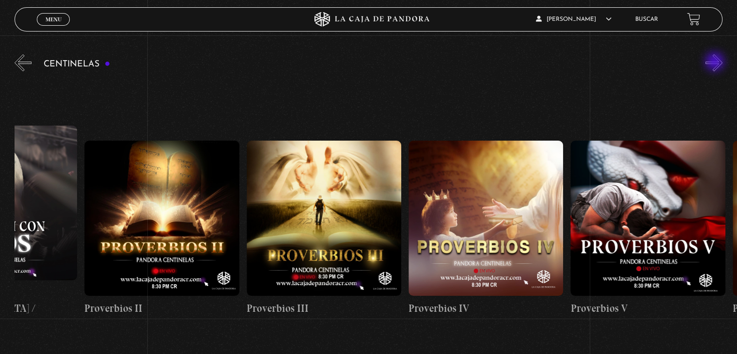
click at [715, 62] on button "»" at bounding box center [713, 62] width 17 height 17
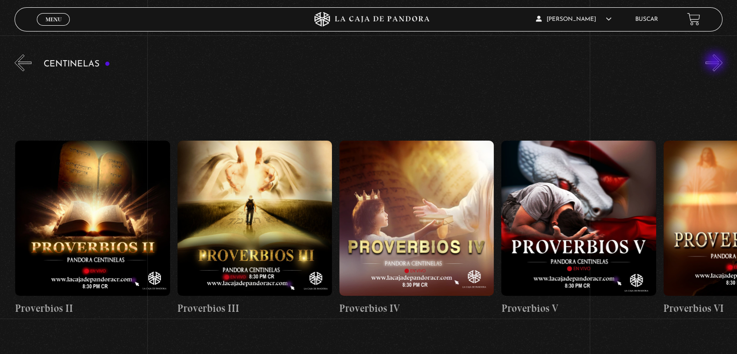
click at [715, 62] on button "»" at bounding box center [713, 62] width 17 height 17
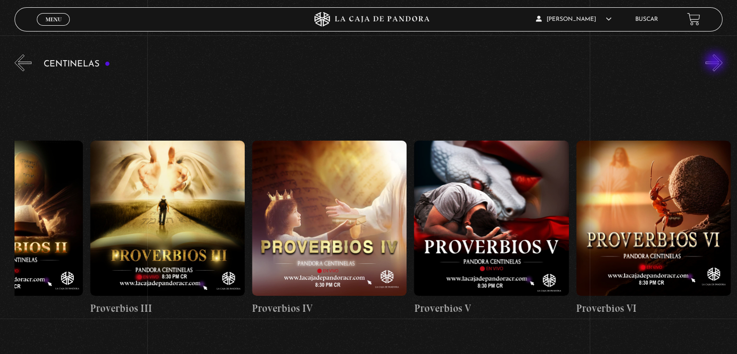
click at [715, 62] on button "»" at bounding box center [713, 62] width 17 height 17
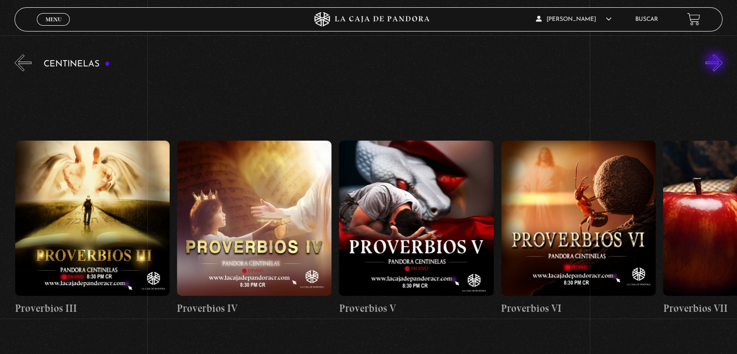
click at [715, 62] on button "»" at bounding box center [713, 62] width 17 height 17
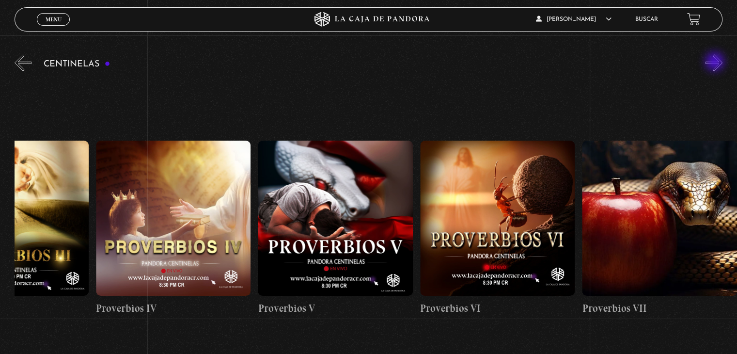
click at [715, 62] on button "»" at bounding box center [713, 62] width 17 height 17
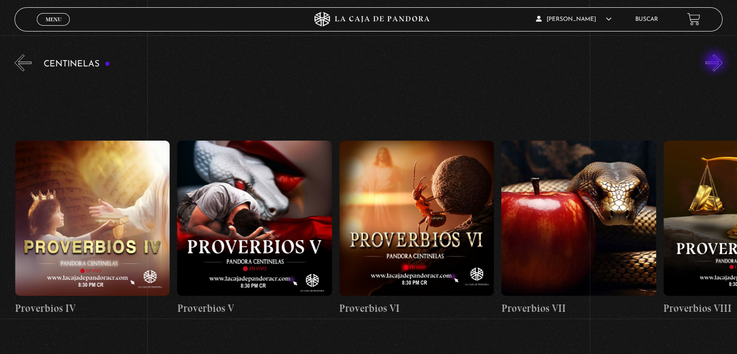
click at [715, 62] on button "»" at bounding box center [713, 62] width 17 height 17
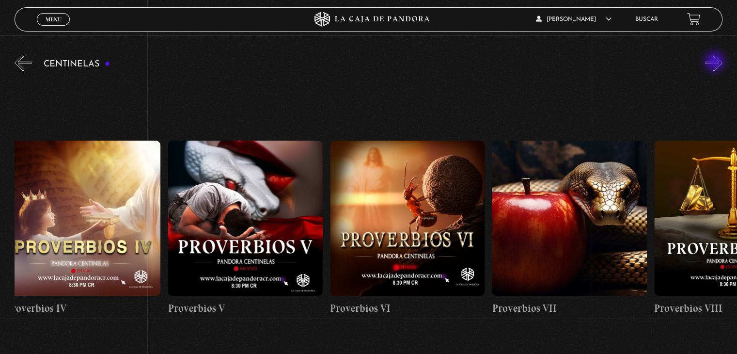
click at [715, 62] on button "»" at bounding box center [713, 62] width 17 height 17
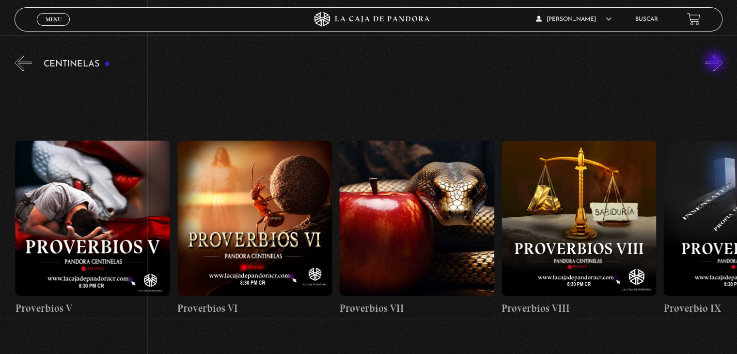
click at [715, 62] on button "»" at bounding box center [713, 62] width 17 height 17
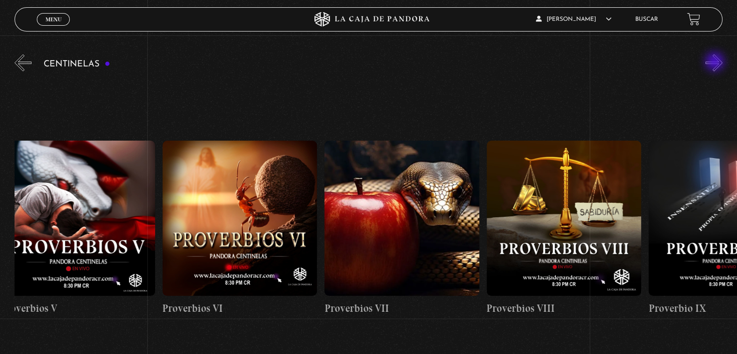
click at [715, 62] on button "»" at bounding box center [713, 62] width 17 height 17
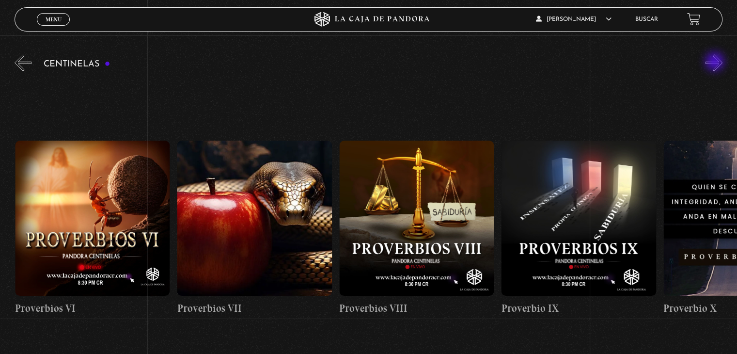
click at [715, 62] on button "»" at bounding box center [713, 62] width 17 height 17
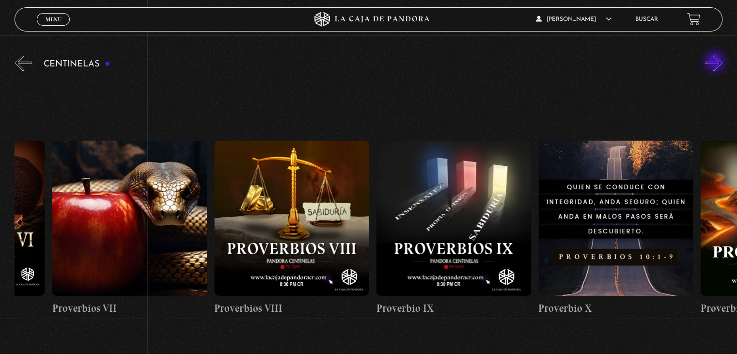
click at [715, 62] on button "»" at bounding box center [713, 62] width 17 height 17
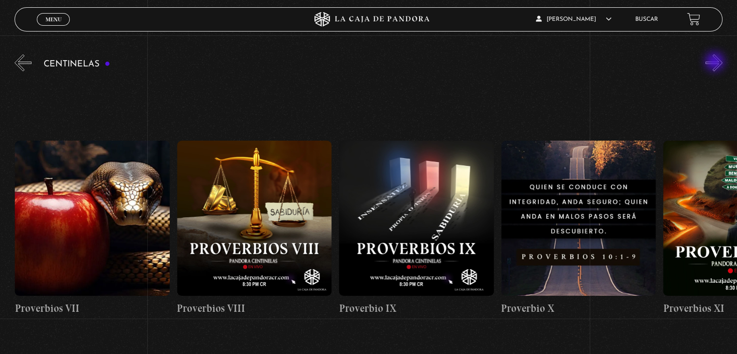
click at [715, 62] on button "»" at bounding box center [713, 62] width 17 height 17
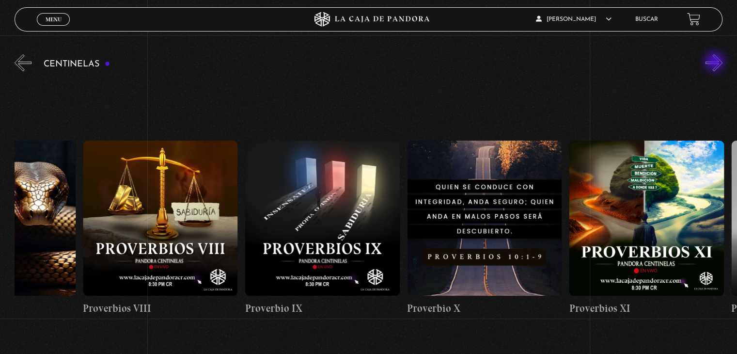
click at [715, 62] on button "»" at bounding box center [713, 62] width 17 height 17
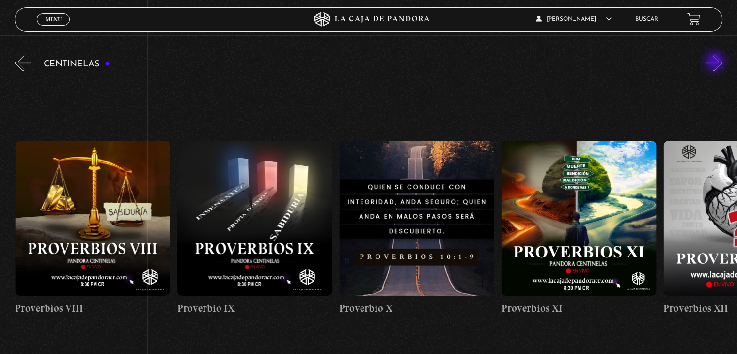
click at [715, 62] on button "»" at bounding box center [713, 62] width 17 height 17
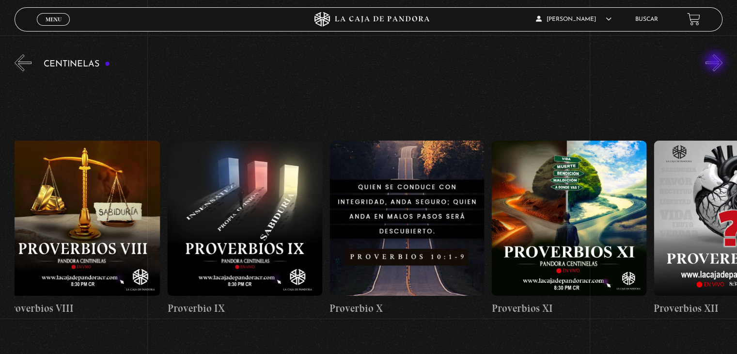
click at [715, 62] on button "»" at bounding box center [713, 62] width 17 height 17
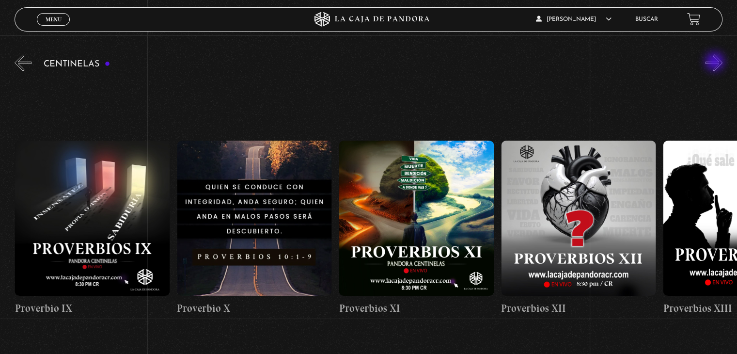
click at [715, 62] on button "»" at bounding box center [713, 62] width 17 height 17
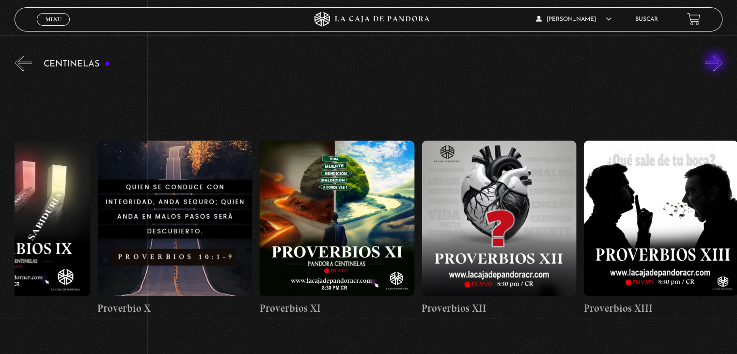
click at [715, 62] on button "»" at bounding box center [713, 62] width 17 height 17
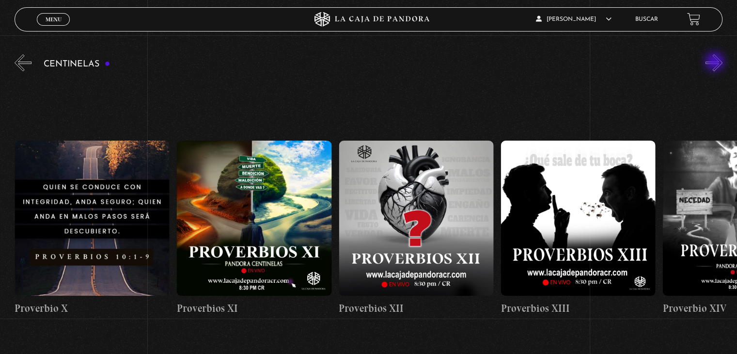
click at [715, 62] on button "»" at bounding box center [713, 62] width 17 height 17
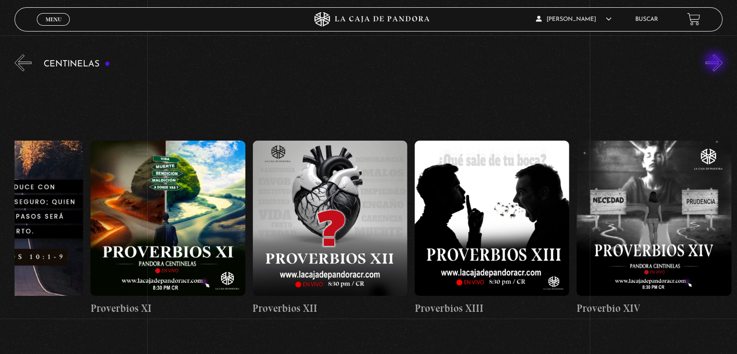
click at [715, 62] on button "»" at bounding box center [713, 62] width 17 height 17
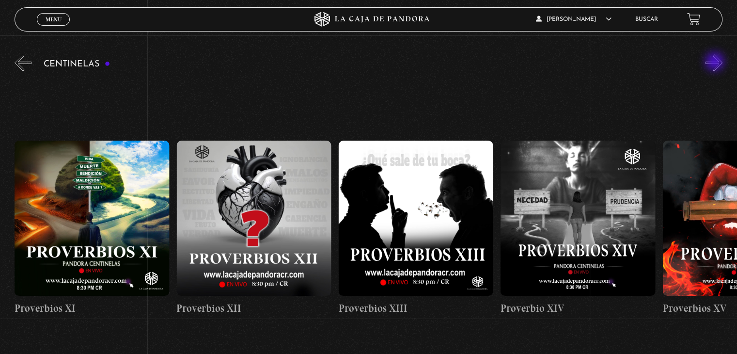
click at [715, 62] on button "»" at bounding box center [713, 62] width 17 height 17
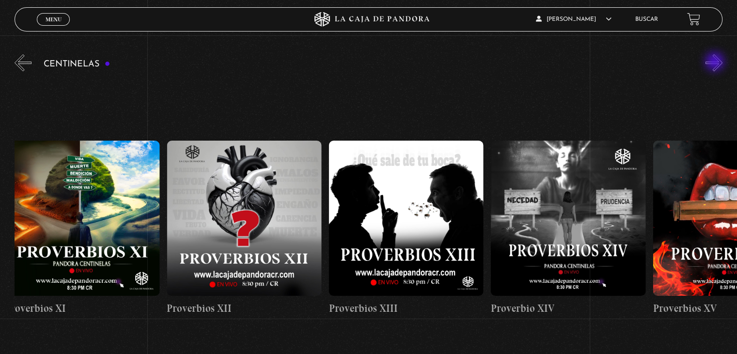
click at [715, 62] on button "»" at bounding box center [713, 62] width 17 height 17
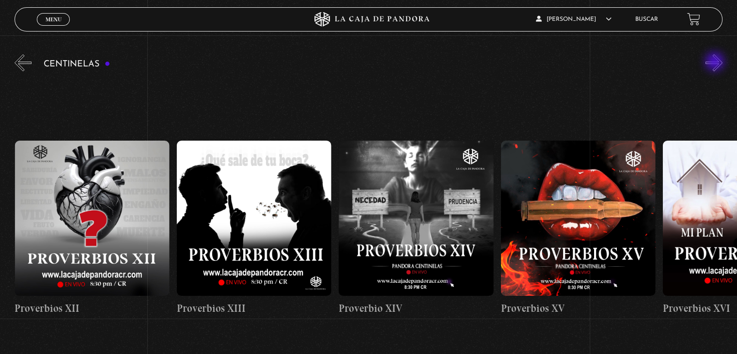
click at [715, 62] on button "»" at bounding box center [713, 62] width 17 height 17
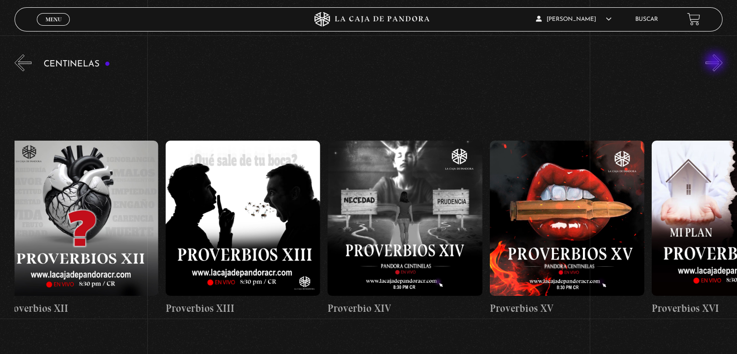
click at [715, 62] on button "»" at bounding box center [713, 62] width 17 height 17
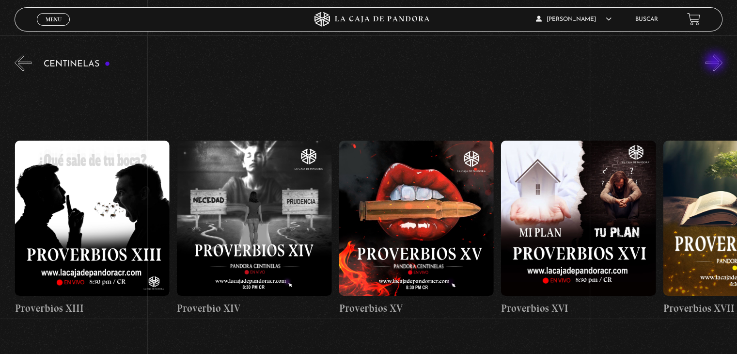
click at [715, 62] on button "»" at bounding box center [713, 62] width 17 height 17
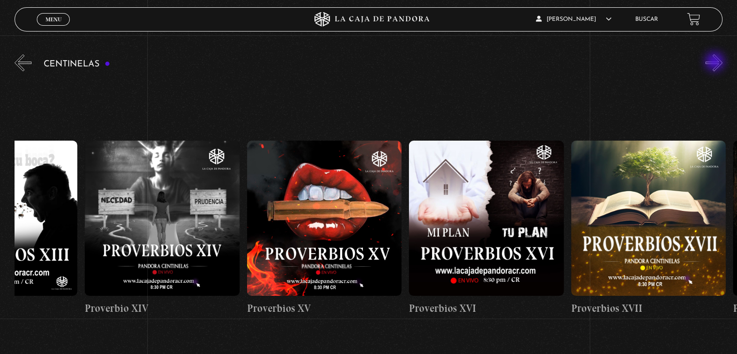
click at [715, 62] on button "»" at bounding box center [713, 62] width 17 height 17
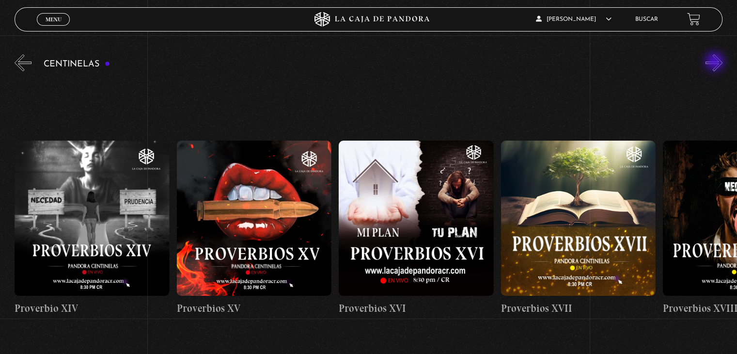
click at [715, 62] on button "»" at bounding box center [713, 62] width 17 height 17
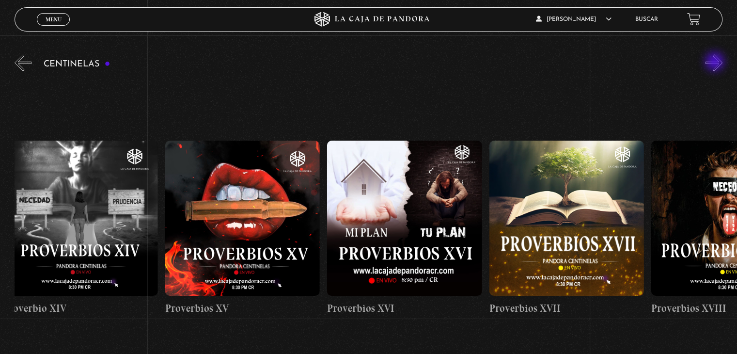
click at [715, 62] on button "»" at bounding box center [713, 62] width 17 height 17
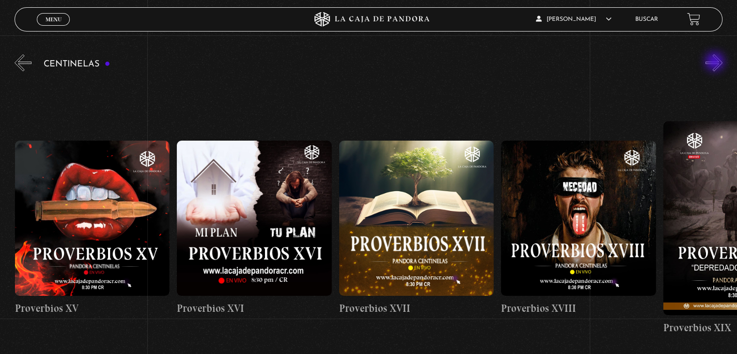
click at [715, 62] on button "»" at bounding box center [713, 62] width 17 height 17
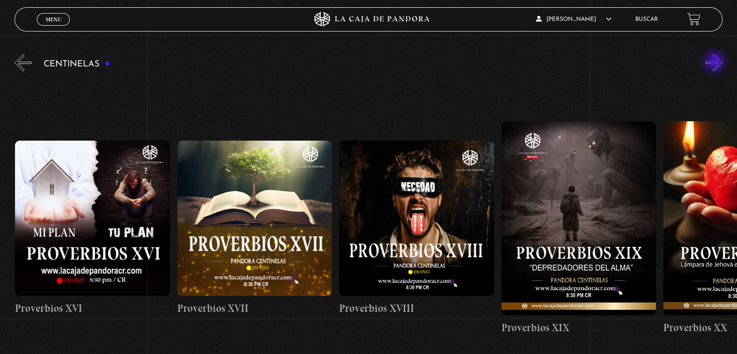
scroll to position [0, 2915]
click at [715, 62] on button "»" at bounding box center [713, 62] width 17 height 17
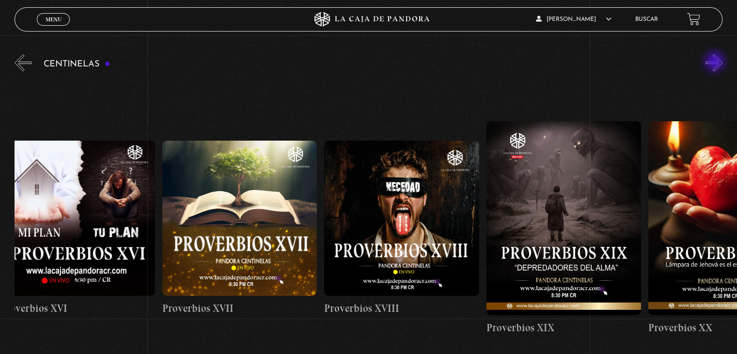
click at [715, 62] on button "»" at bounding box center [713, 62] width 17 height 17
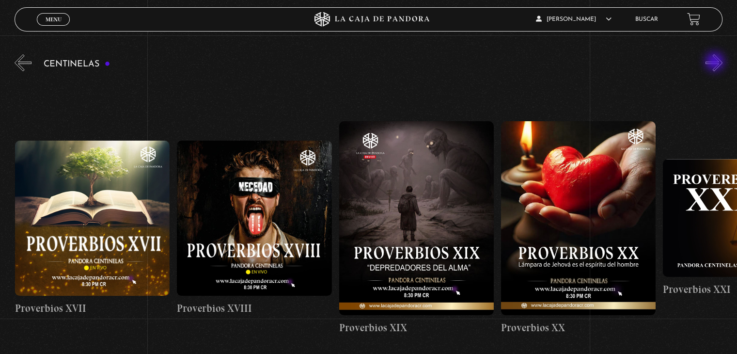
click at [715, 62] on button "»" at bounding box center [713, 62] width 17 height 17
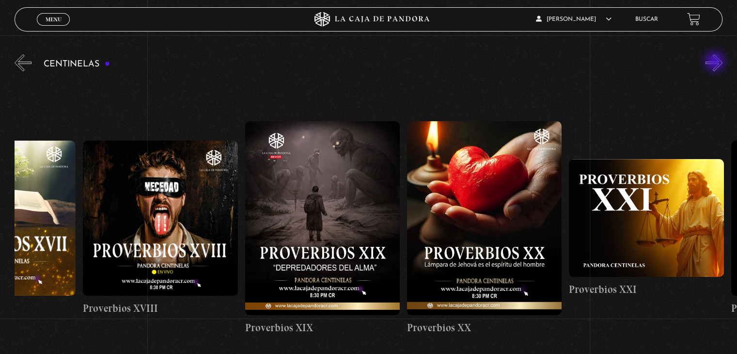
click at [715, 62] on button "»" at bounding box center [713, 62] width 17 height 17
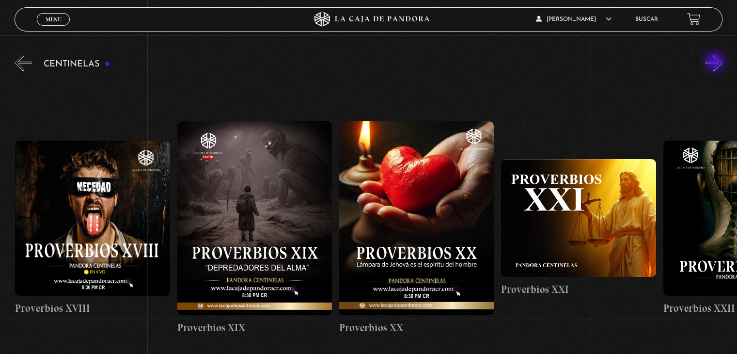
click at [715, 62] on button "»" at bounding box center [713, 62] width 17 height 17
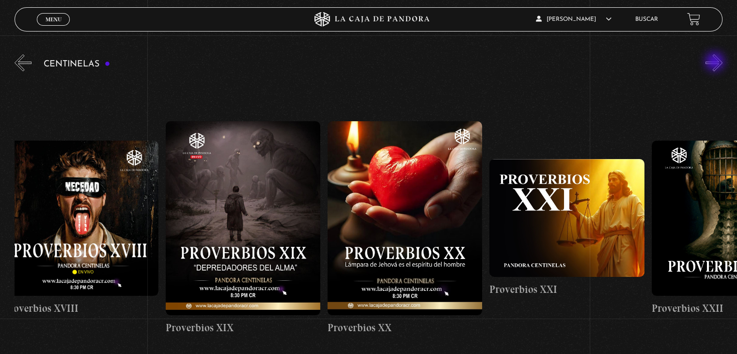
click at [715, 62] on button "»" at bounding box center [713, 62] width 17 height 17
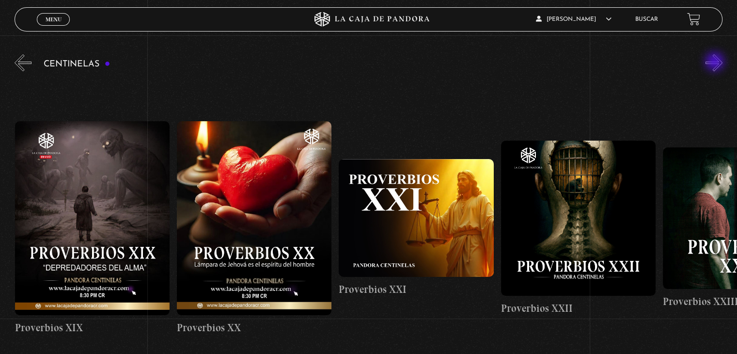
click at [715, 62] on button "»" at bounding box center [713, 62] width 17 height 17
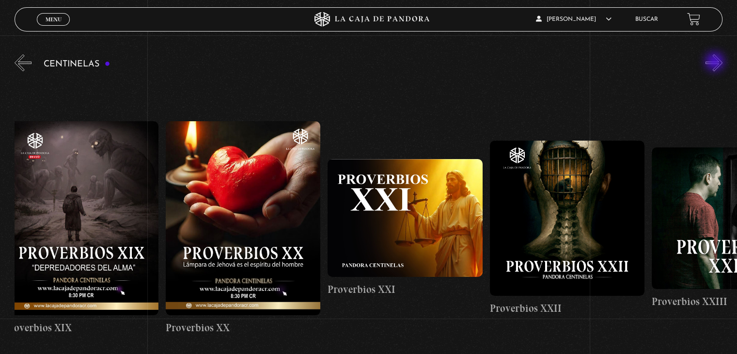
click at [715, 62] on button "»" at bounding box center [713, 62] width 17 height 17
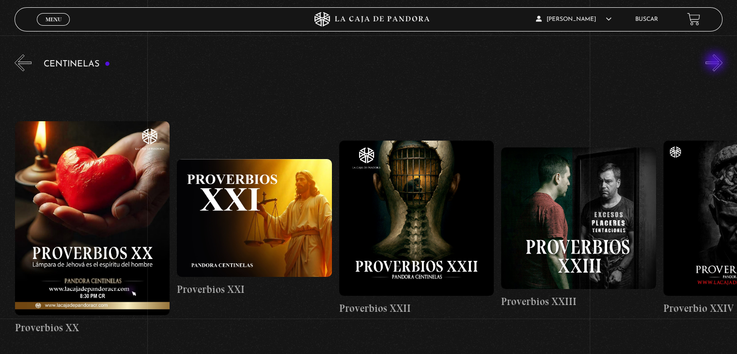
click at [715, 62] on button "»" at bounding box center [713, 62] width 17 height 17
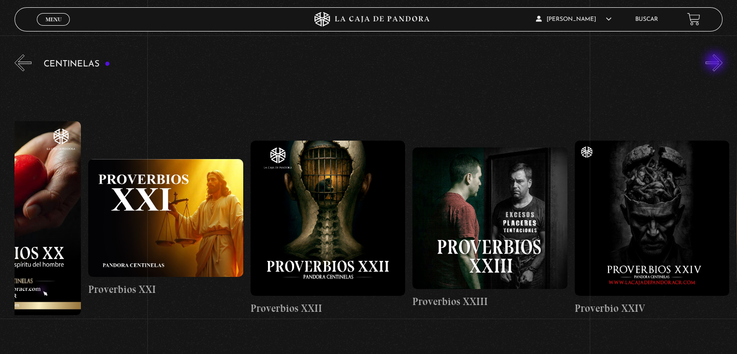
click at [715, 62] on button "»" at bounding box center [713, 62] width 17 height 17
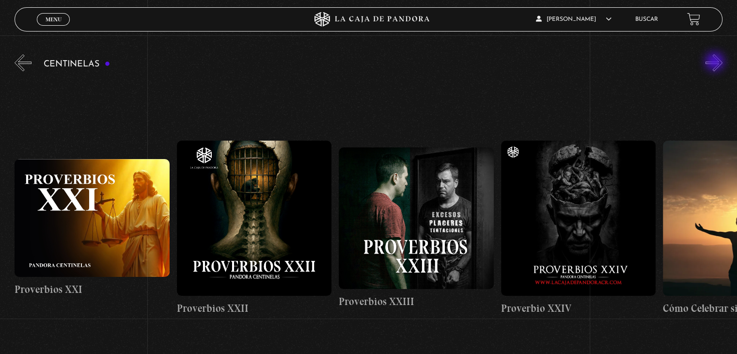
click at [715, 62] on button "»" at bounding box center [713, 62] width 17 height 17
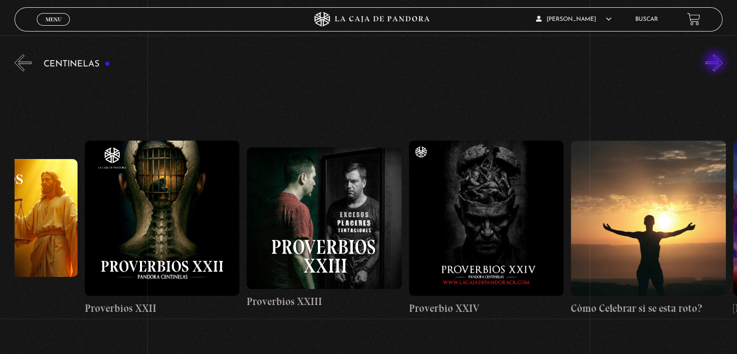
click at [716, 63] on button "»" at bounding box center [713, 62] width 17 height 17
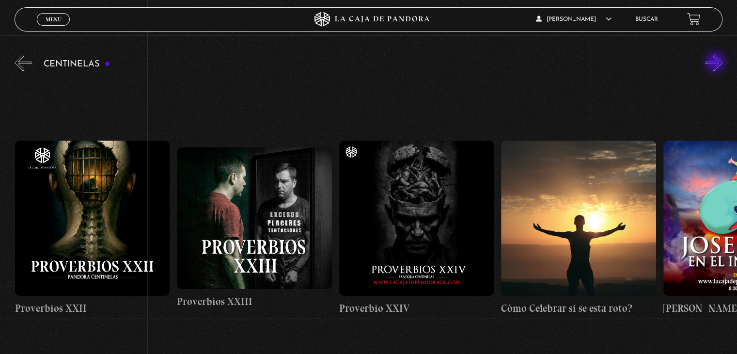
click at [716, 63] on button "»" at bounding box center [713, 62] width 17 height 17
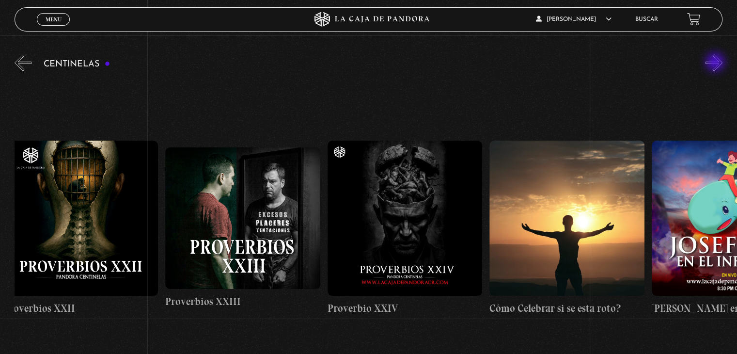
click at [716, 63] on button "»" at bounding box center [713, 62] width 17 height 17
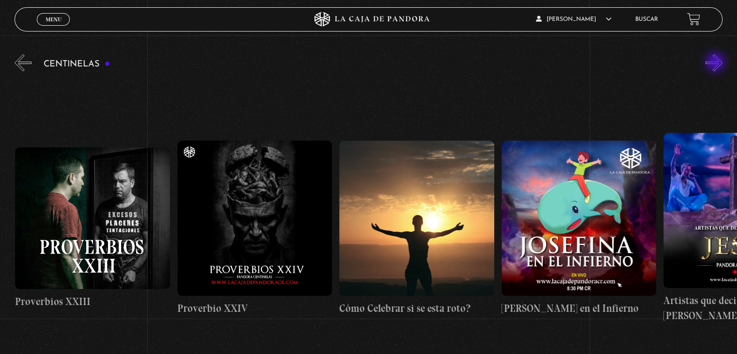
click at [716, 63] on button "»" at bounding box center [713, 62] width 17 height 17
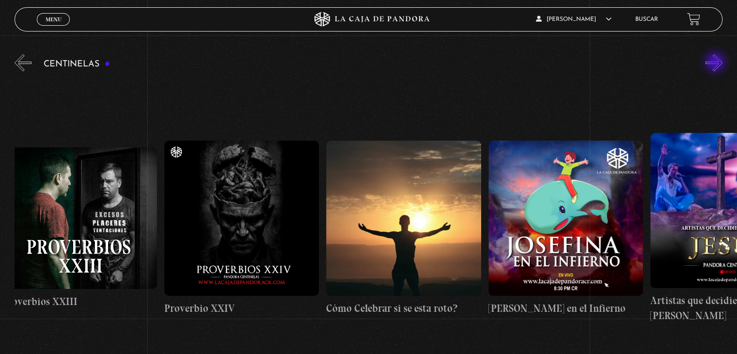
click at [716, 63] on button "»" at bounding box center [713, 62] width 17 height 17
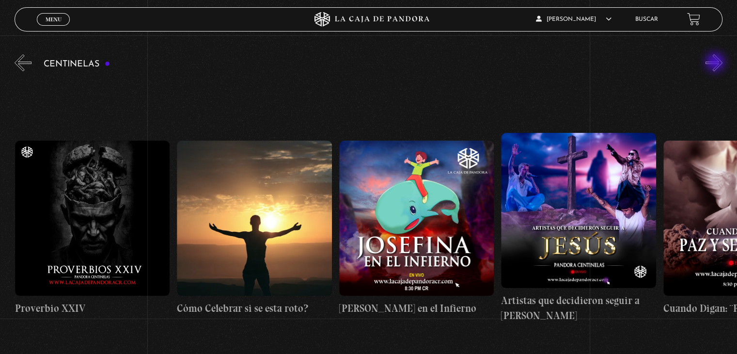
click at [716, 63] on button "»" at bounding box center [713, 62] width 17 height 17
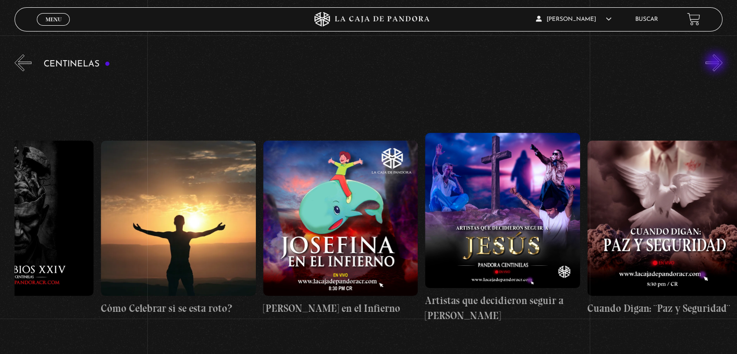
click at [716, 63] on button "»" at bounding box center [713, 62] width 17 height 17
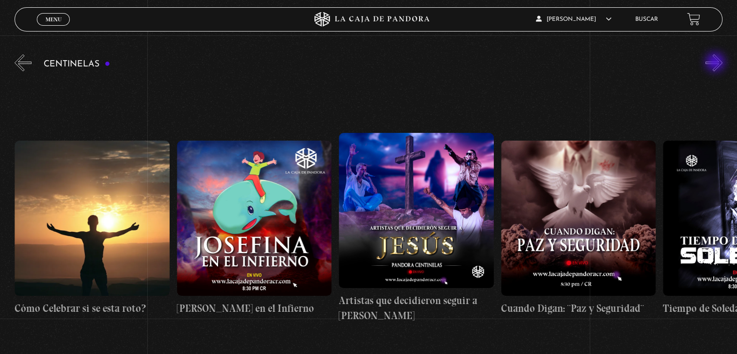
click at [716, 63] on button "»" at bounding box center [713, 62] width 17 height 17
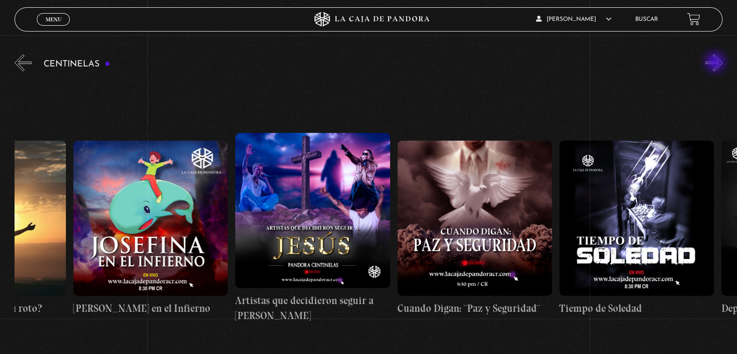
click at [716, 63] on button "»" at bounding box center [713, 62] width 17 height 17
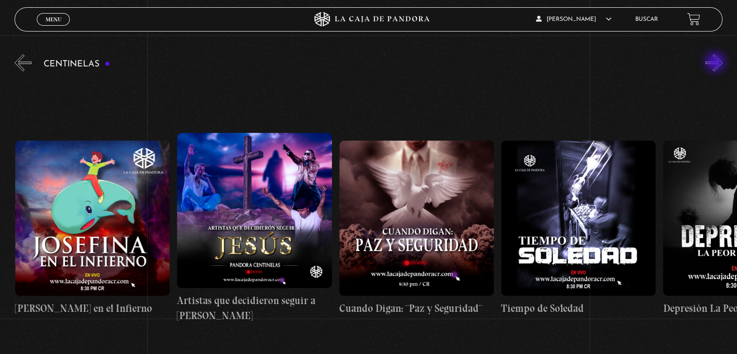
click at [716, 63] on button "»" at bounding box center [713, 62] width 17 height 17
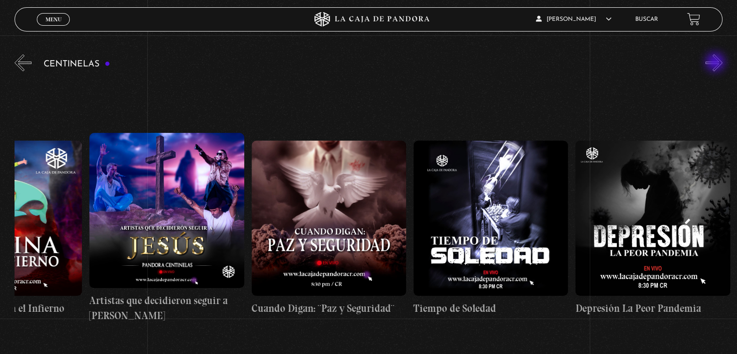
click at [716, 63] on button "»" at bounding box center [713, 62] width 17 height 17
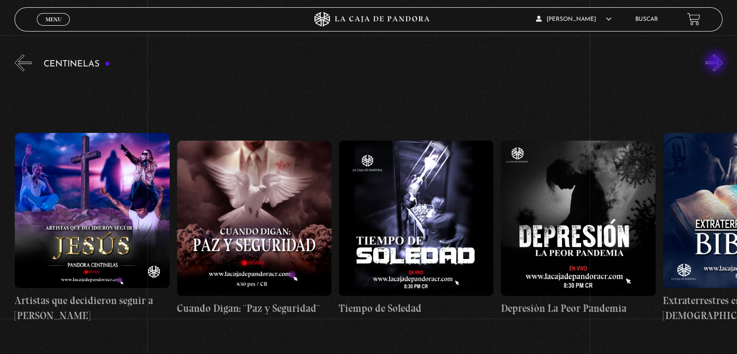
click at [716, 63] on button "»" at bounding box center [713, 62] width 17 height 17
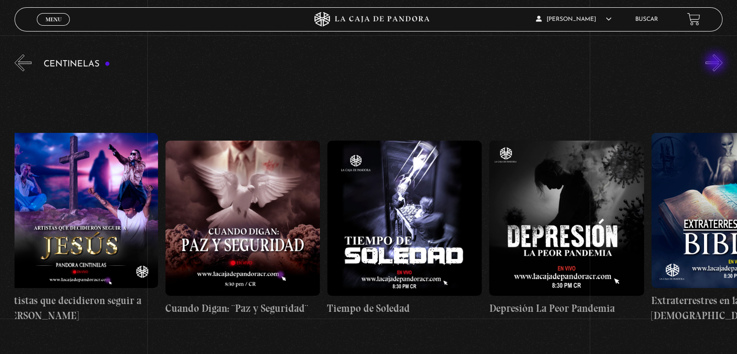
click at [716, 63] on button "»" at bounding box center [713, 62] width 17 height 17
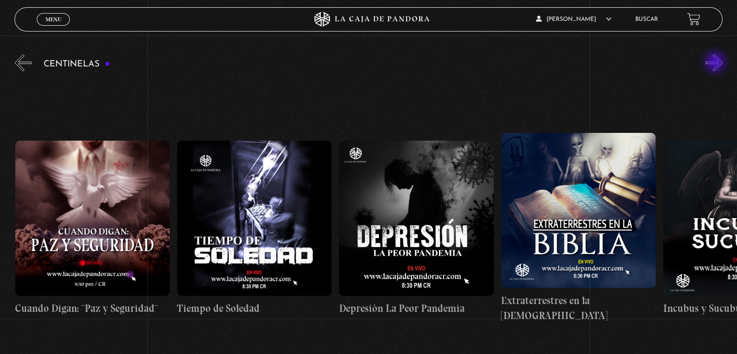
click at [716, 63] on button "»" at bounding box center [713, 62] width 17 height 17
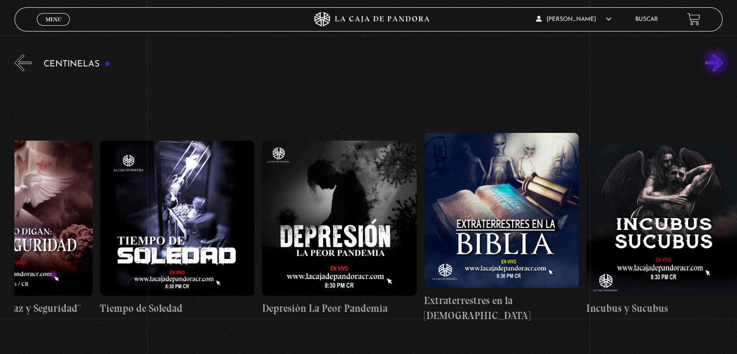
click at [716, 63] on button "»" at bounding box center [713, 62] width 17 height 17
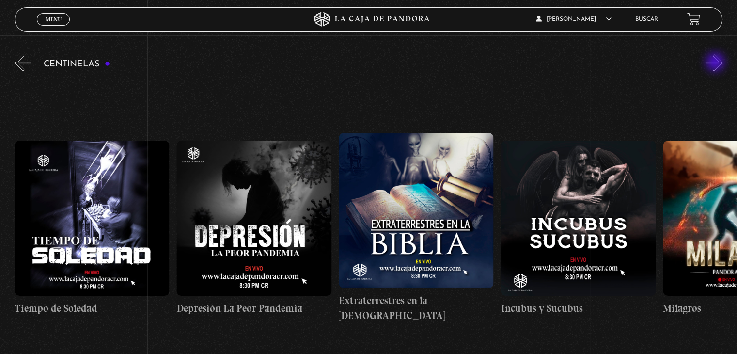
click at [716, 63] on button "»" at bounding box center [713, 62] width 17 height 17
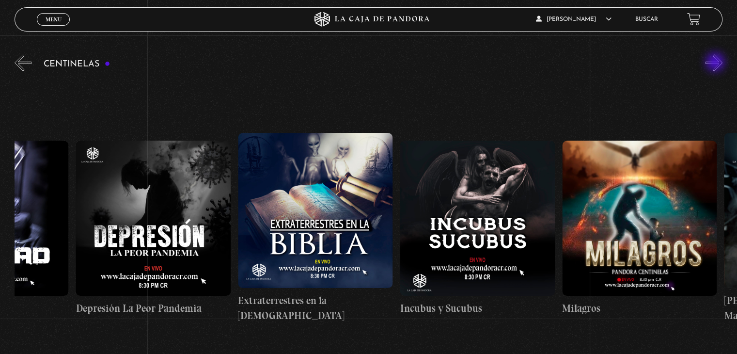
click at [716, 63] on button "»" at bounding box center [713, 62] width 17 height 17
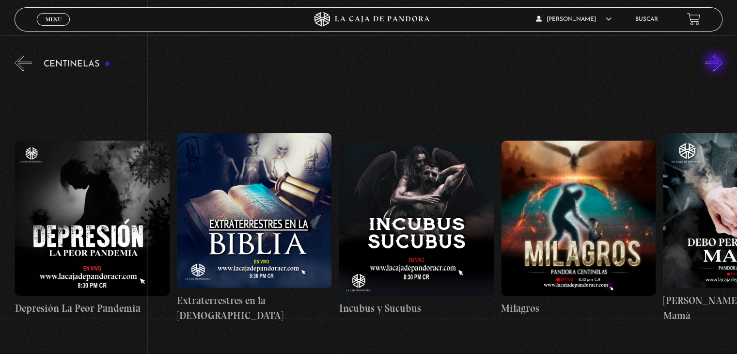
click at [716, 63] on button "»" at bounding box center [713, 62] width 17 height 17
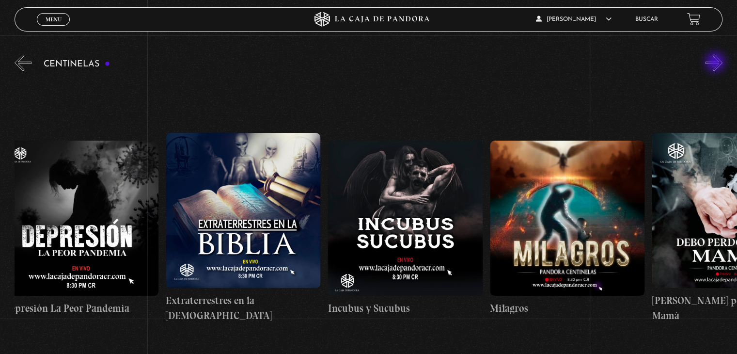
click at [716, 63] on button "»" at bounding box center [713, 62] width 17 height 17
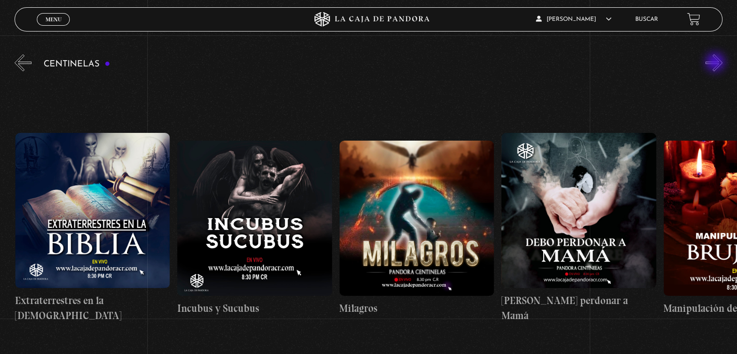
click at [716, 63] on button "»" at bounding box center [713, 62] width 17 height 17
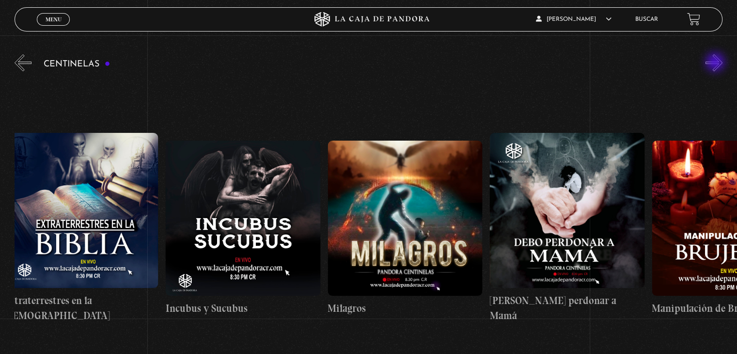
click at [716, 63] on button "»" at bounding box center [713, 62] width 17 height 17
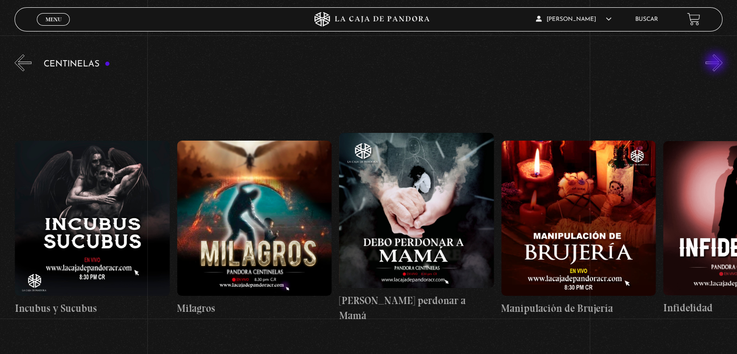
click at [716, 63] on button "»" at bounding box center [713, 62] width 17 height 17
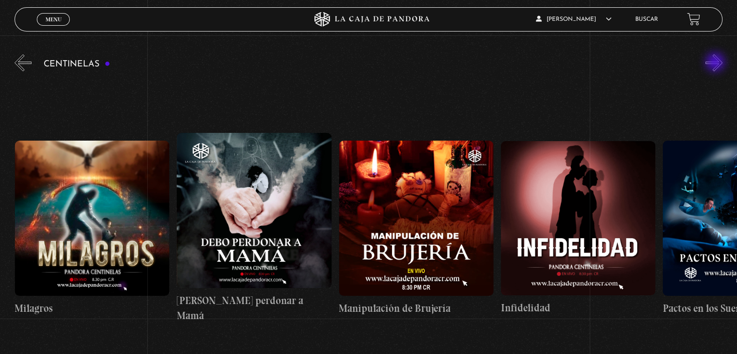
click at [716, 63] on button "»" at bounding box center [713, 62] width 17 height 17
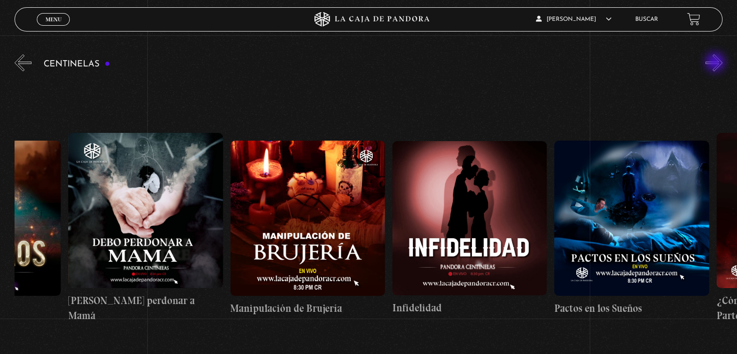
click at [716, 63] on button "»" at bounding box center [713, 62] width 17 height 17
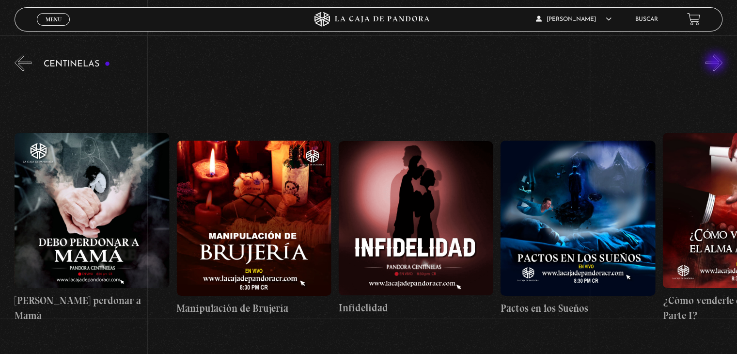
click at [716, 63] on button "»" at bounding box center [713, 62] width 17 height 17
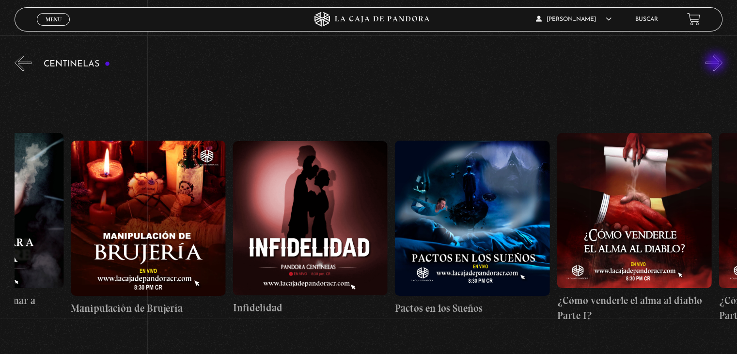
click at [716, 63] on button "»" at bounding box center [713, 62] width 17 height 17
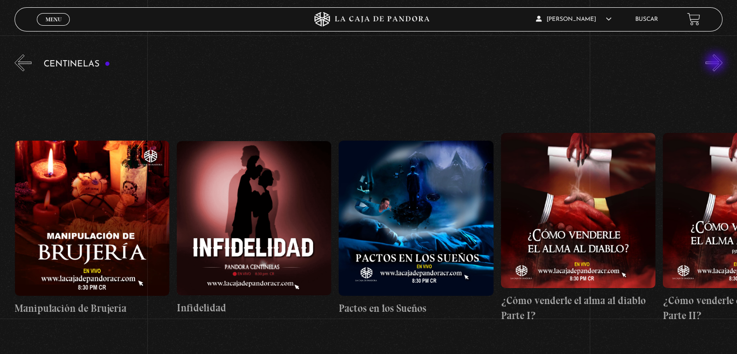
click at [716, 63] on button "»" at bounding box center [713, 62] width 17 height 17
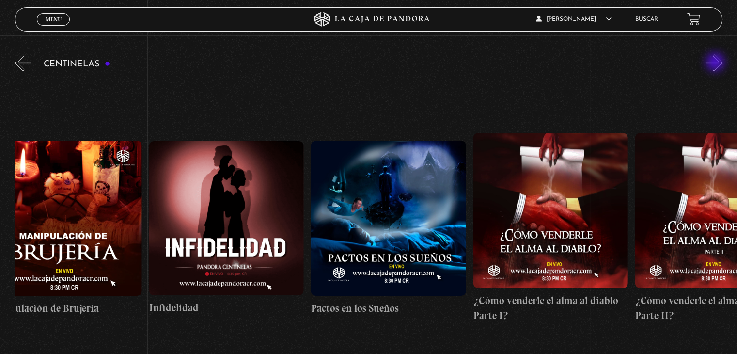
click at [716, 63] on button "»" at bounding box center [713, 62] width 17 height 17
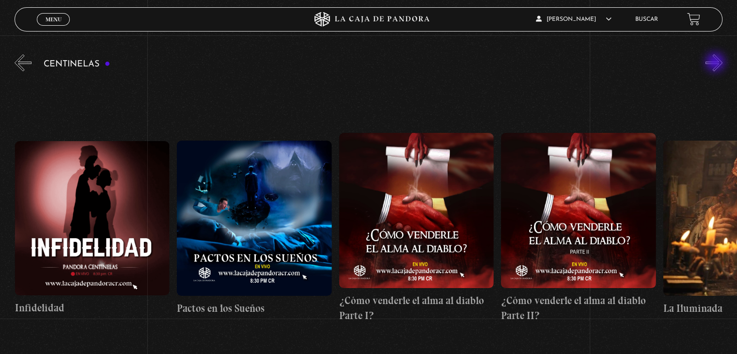
click at [716, 63] on button "»" at bounding box center [713, 62] width 17 height 17
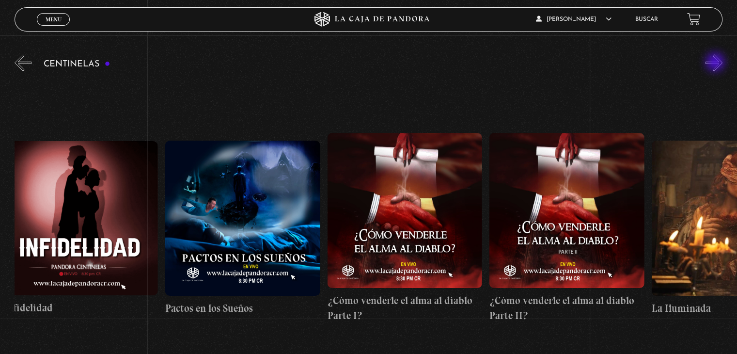
click at [716, 63] on button "»" at bounding box center [713, 62] width 17 height 17
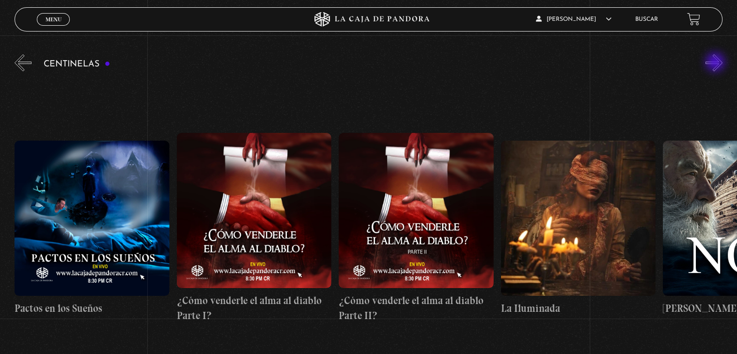
click at [716, 63] on button "»" at bounding box center [713, 62] width 17 height 17
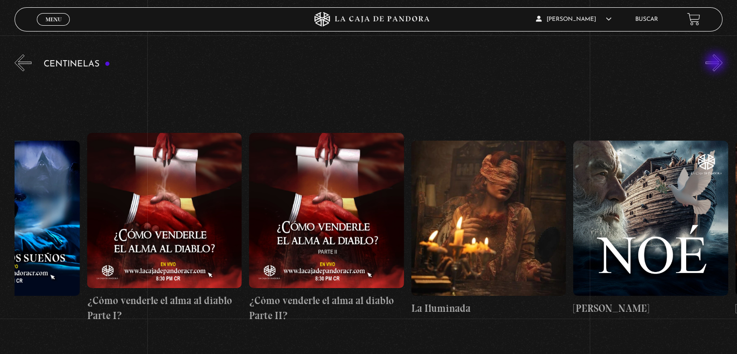
click at [716, 63] on button "»" at bounding box center [713, 62] width 17 height 17
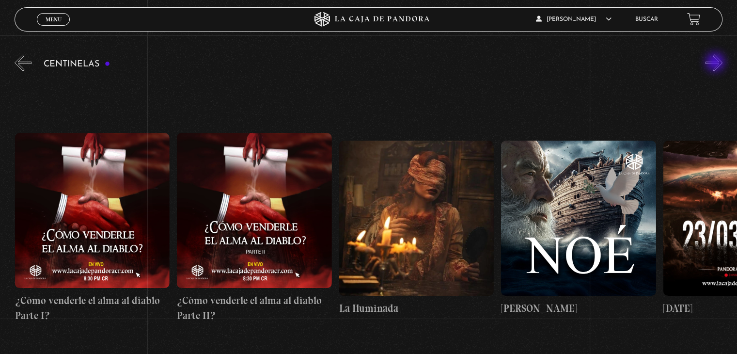
click at [716, 63] on button "»" at bounding box center [713, 62] width 17 height 17
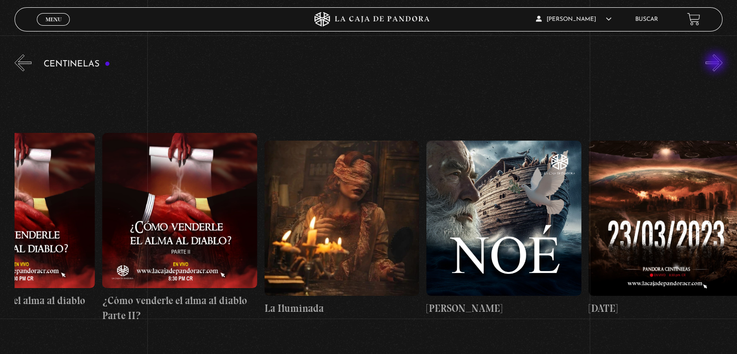
click at [716, 63] on button "»" at bounding box center [713, 62] width 17 height 17
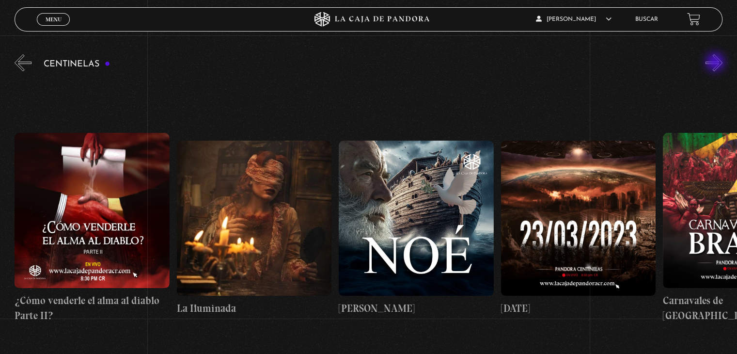
click at [716, 63] on button "»" at bounding box center [713, 62] width 17 height 17
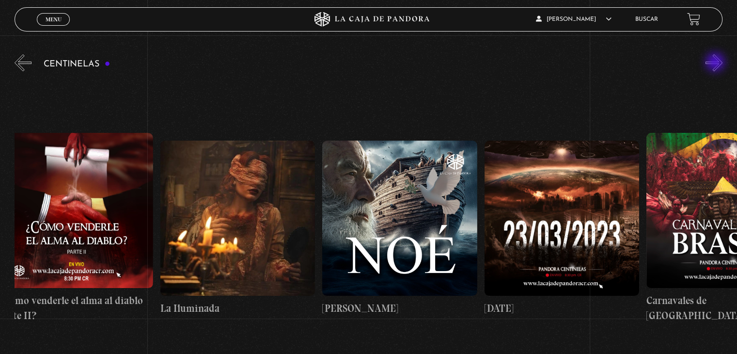
click at [716, 63] on button "»" at bounding box center [713, 62] width 17 height 17
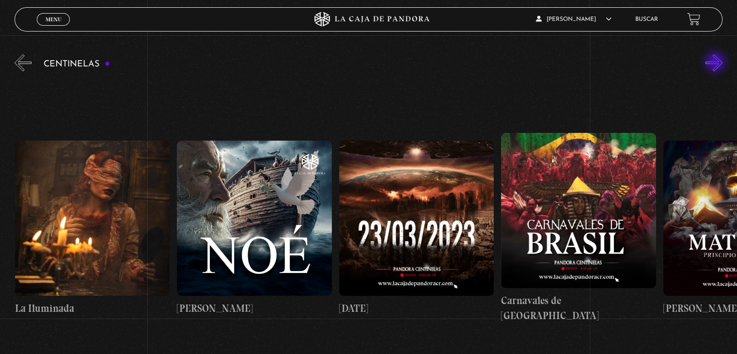
click at [716, 63] on button "»" at bounding box center [713, 62] width 17 height 17
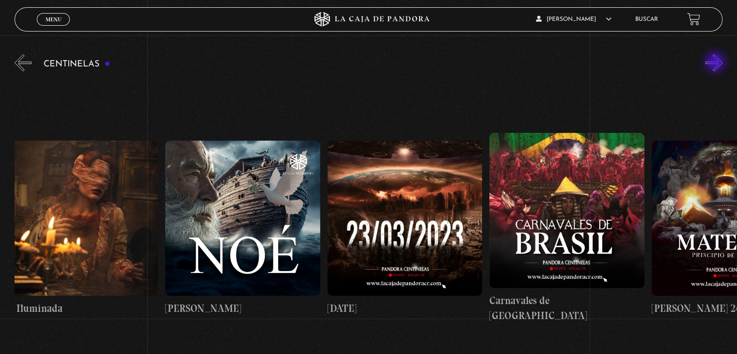
click at [716, 63] on button "»" at bounding box center [713, 62] width 17 height 17
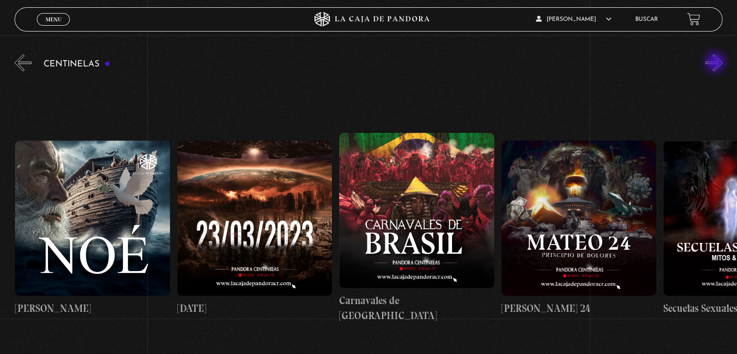
click at [716, 63] on button "»" at bounding box center [713, 62] width 17 height 17
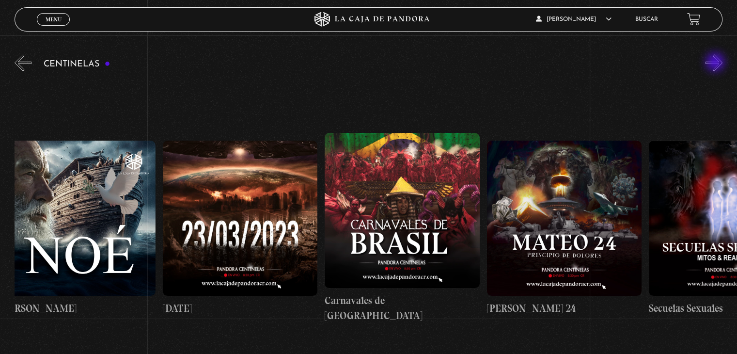
click at [716, 63] on button "»" at bounding box center [713, 62] width 17 height 17
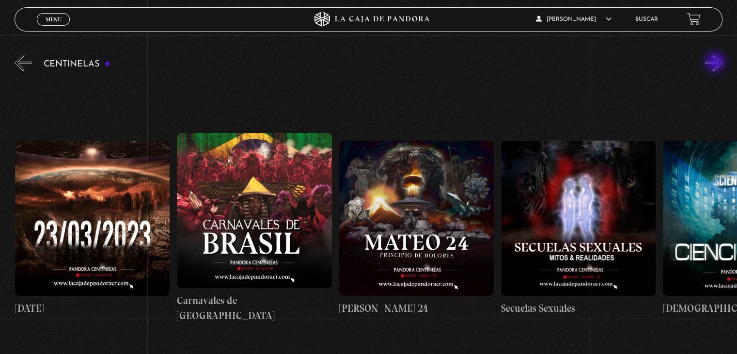
click at [716, 63] on button "»" at bounding box center [713, 62] width 17 height 17
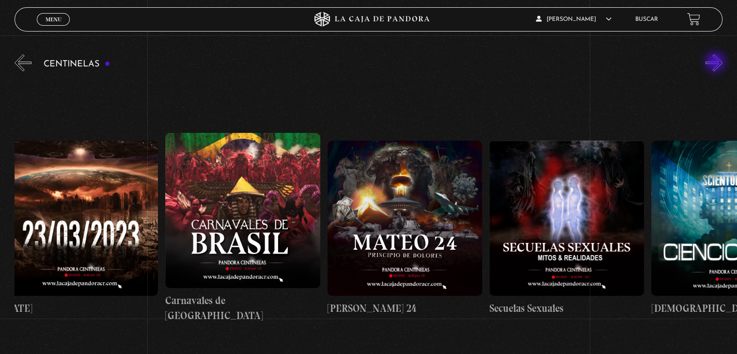
click at [716, 63] on button "»" at bounding box center [713, 62] width 17 height 17
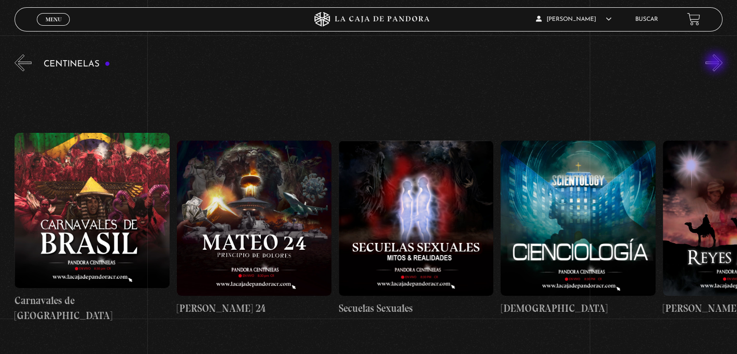
click at [716, 63] on button "»" at bounding box center [713, 62] width 17 height 17
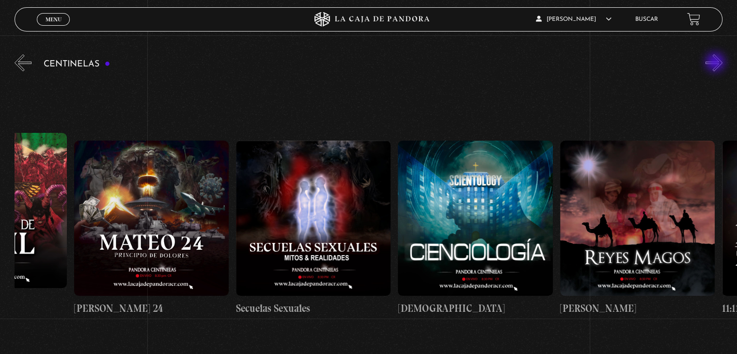
click at [716, 63] on button "»" at bounding box center [713, 62] width 17 height 17
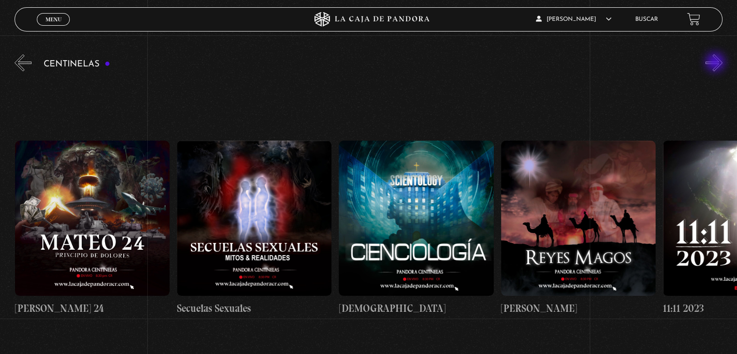
click at [716, 63] on button "»" at bounding box center [713, 62] width 17 height 17
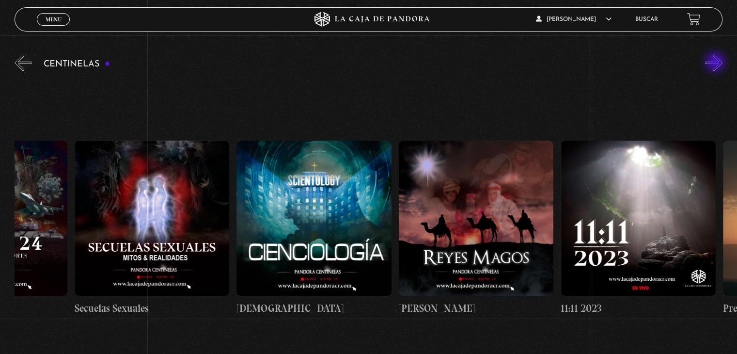
click at [716, 63] on button "»" at bounding box center [713, 62] width 17 height 17
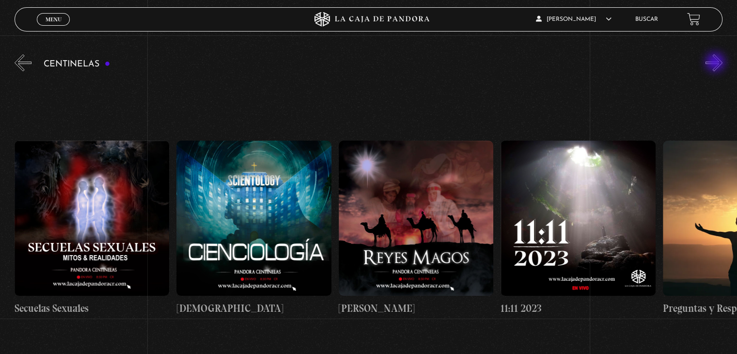
click at [716, 63] on button "»" at bounding box center [713, 62] width 17 height 17
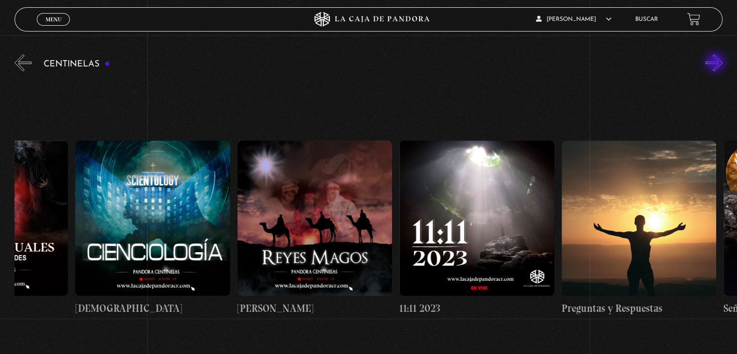
click at [716, 63] on button "»" at bounding box center [713, 62] width 17 height 17
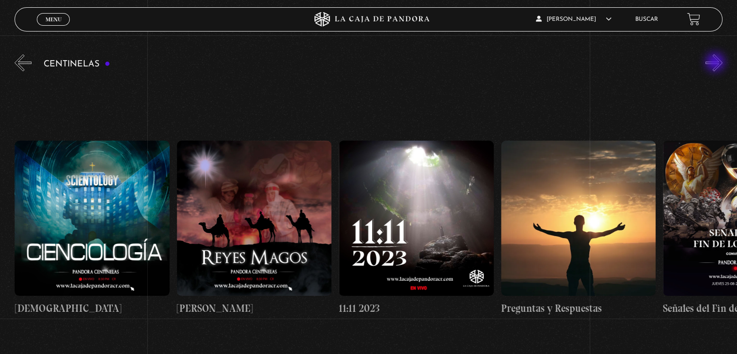
click at [716, 63] on button "»" at bounding box center [713, 62] width 17 height 17
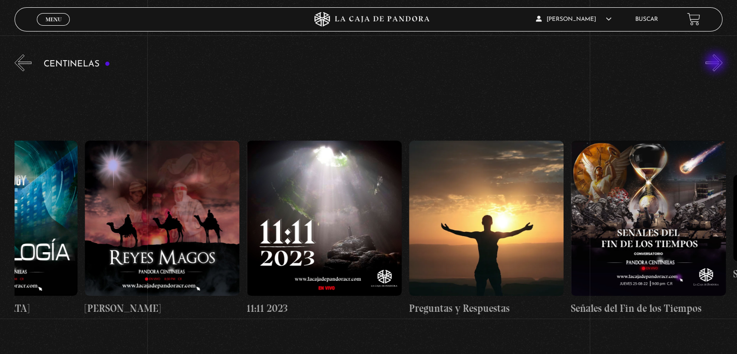
click at [716, 63] on button "»" at bounding box center [713, 62] width 17 height 17
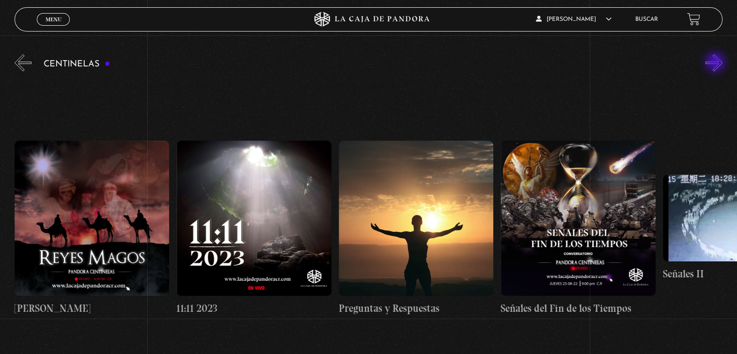
click at [716, 63] on button "»" at bounding box center [713, 62] width 17 height 17
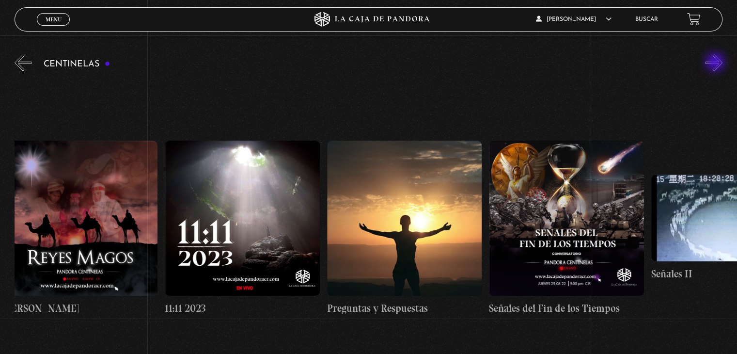
click at [716, 63] on button "»" at bounding box center [713, 62] width 17 height 17
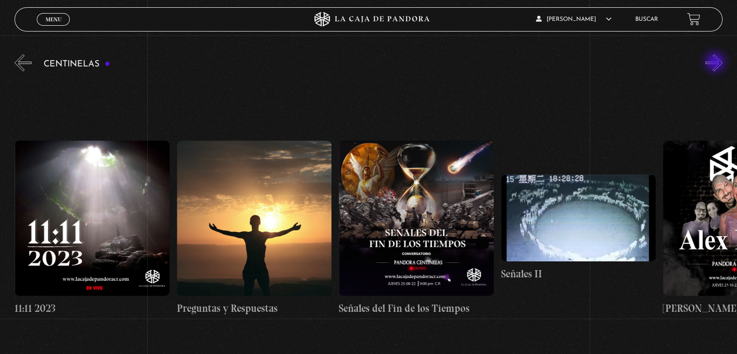
click at [716, 63] on button "»" at bounding box center [713, 62] width 17 height 17
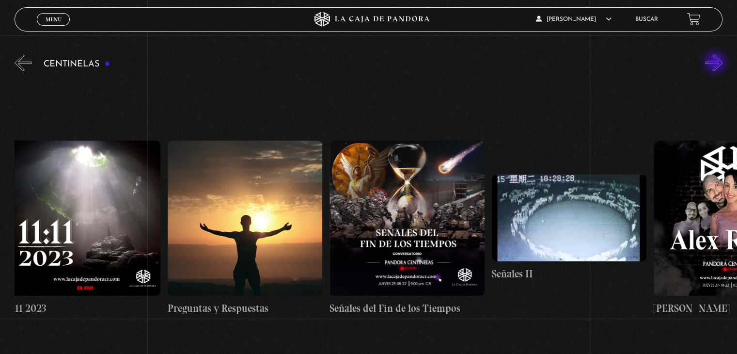
click at [716, 63] on button "»" at bounding box center [713, 62] width 17 height 17
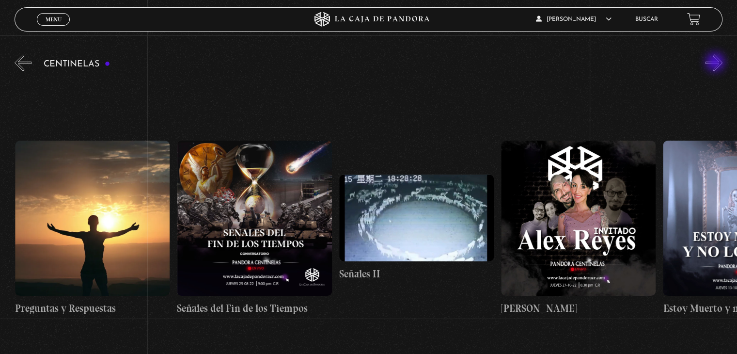
click at [716, 63] on button "»" at bounding box center [713, 62] width 17 height 17
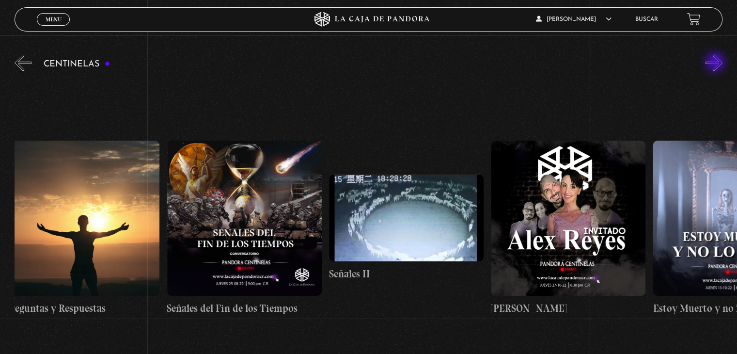
click at [716, 63] on button "»" at bounding box center [713, 62] width 17 height 17
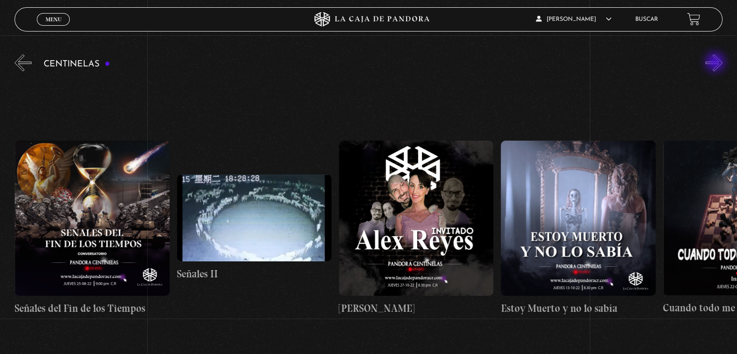
click at [716, 63] on button "»" at bounding box center [713, 62] width 17 height 17
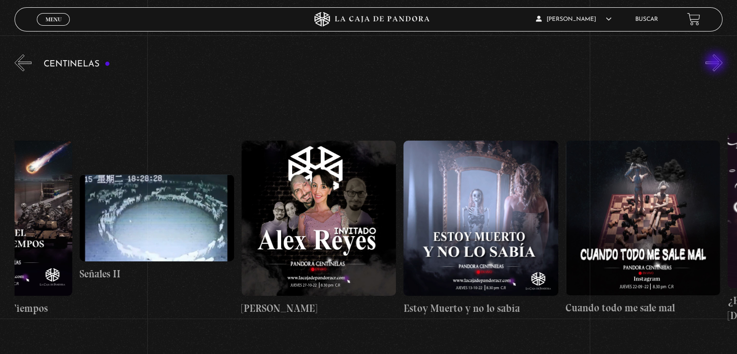
click at [716, 63] on button "»" at bounding box center [713, 62] width 17 height 17
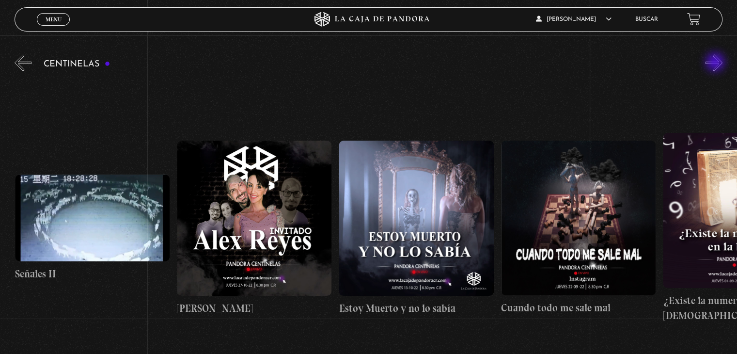
click at [716, 63] on button "»" at bounding box center [713, 62] width 17 height 17
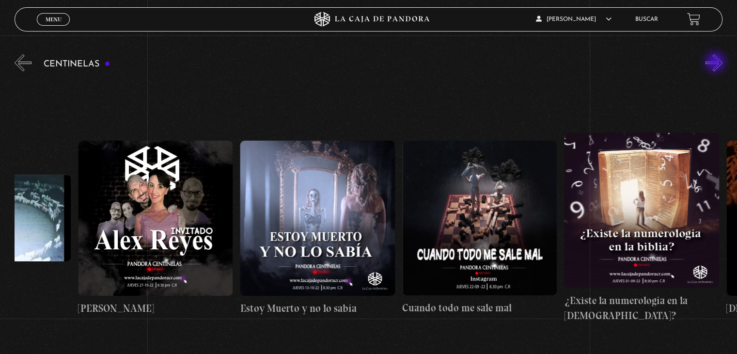
click at [716, 63] on button "»" at bounding box center [713, 62] width 17 height 17
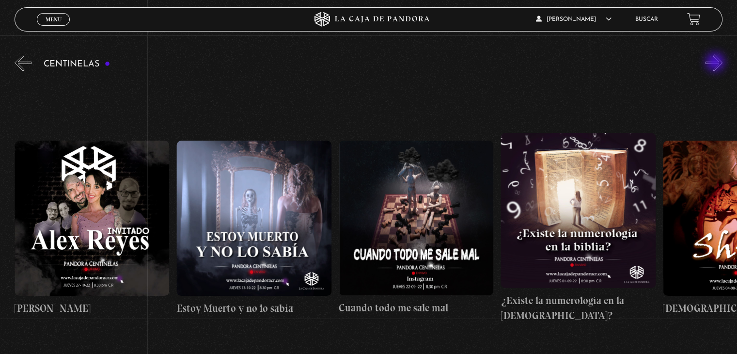
click at [716, 63] on button "»" at bounding box center [713, 62] width 17 height 17
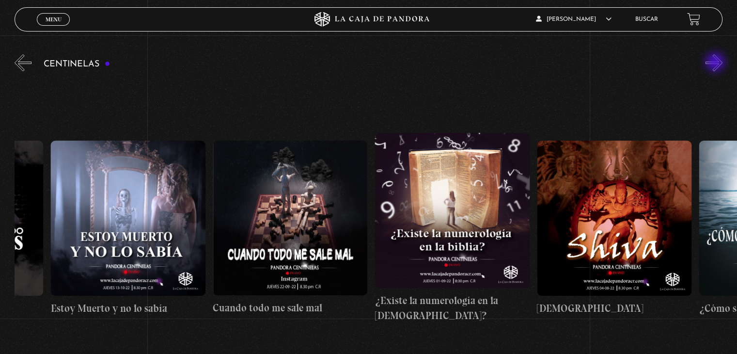
click at [716, 63] on button "»" at bounding box center [713, 62] width 17 height 17
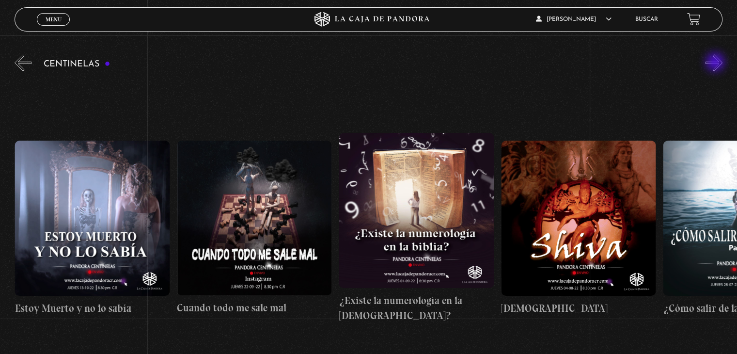
click at [716, 63] on button "»" at bounding box center [713, 62] width 17 height 17
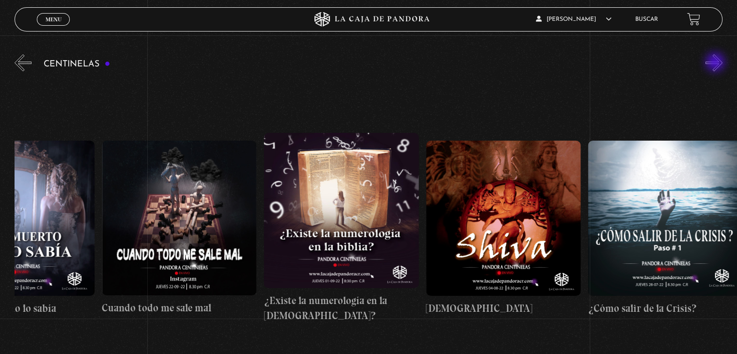
click at [716, 63] on button "»" at bounding box center [713, 62] width 17 height 17
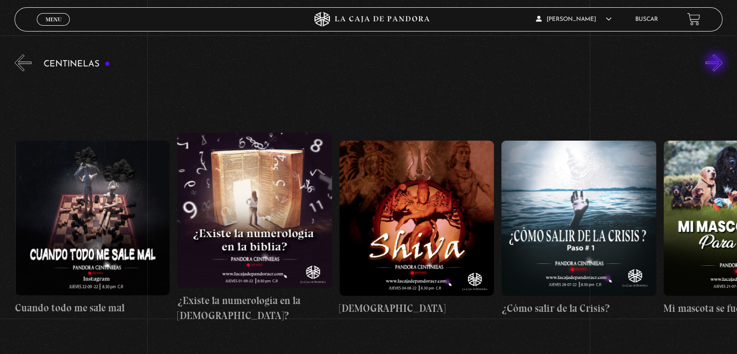
click at [716, 63] on button "»" at bounding box center [713, 62] width 17 height 17
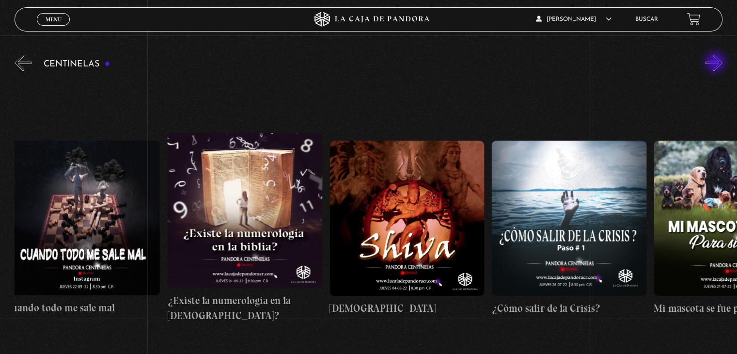
click at [716, 63] on button "»" at bounding box center [713, 62] width 17 height 17
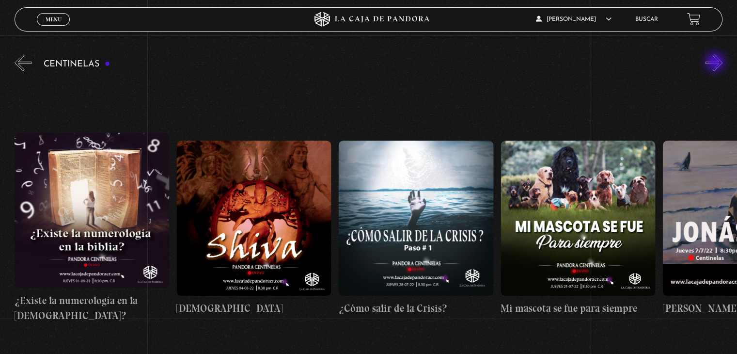
click at [716, 63] on button "»" at bounding box center [713, 62] width 17 height 17
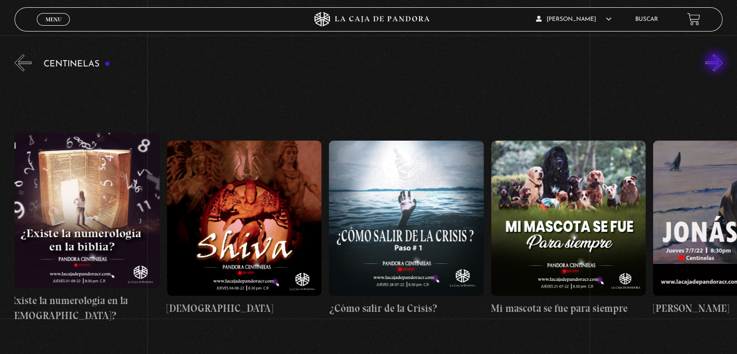
click at [716, 63] on button "»" at bounding box center [713, 62] width 17 height 17
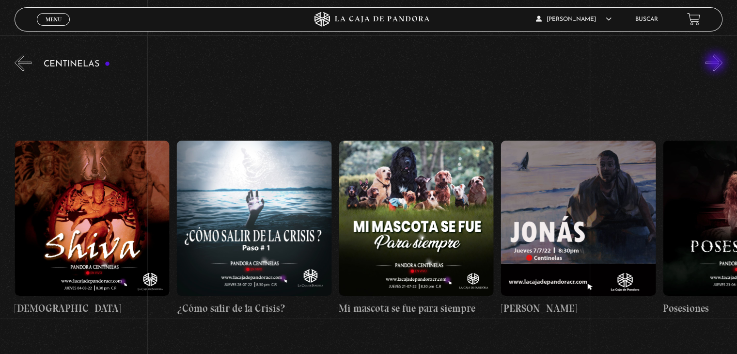
click at [716, 63] on button "»" at bounding box center [713, 62] width 17 height 17
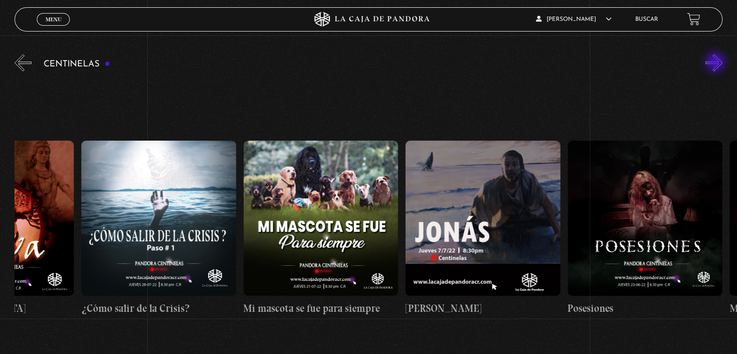
click at [716, 63] on button "»" at bounding box center [713, 62] width 17 height 17
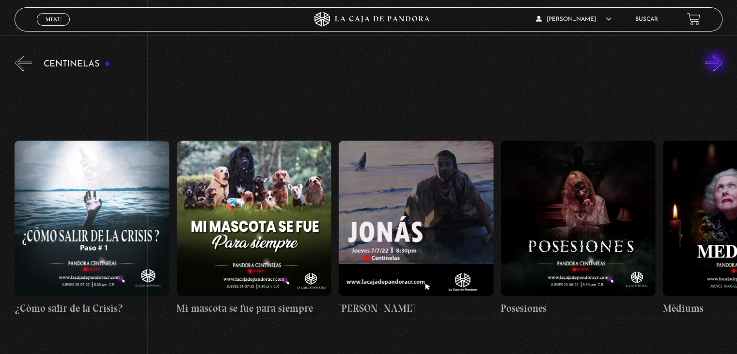
click at [716, 63] on button "»" at bounding box center [713, 62] width 17 height 17
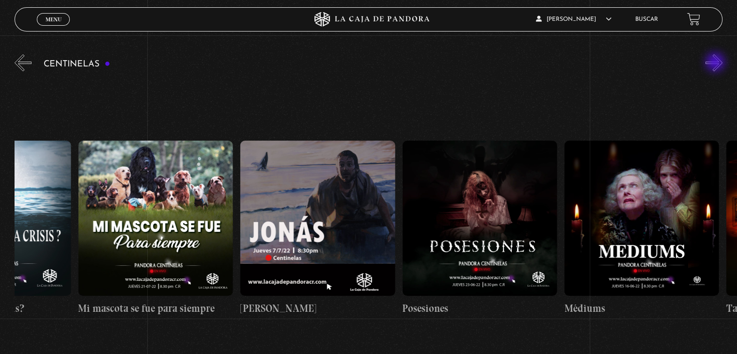
click at [716, 63] on button "»" at bounding box center [713, 62] width 17 height 17
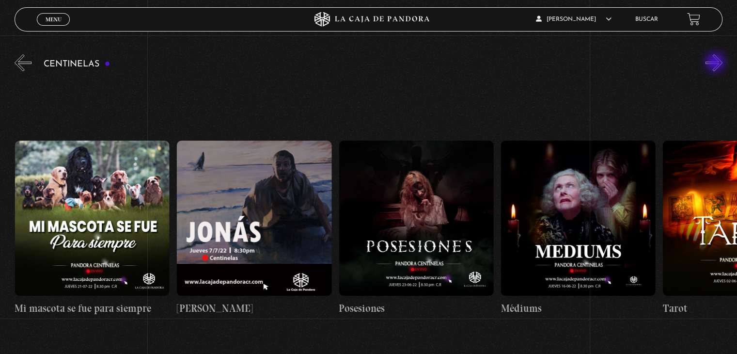
click at [716, 63] on button "»" at bounding box center [713, 62] width 17 height 17
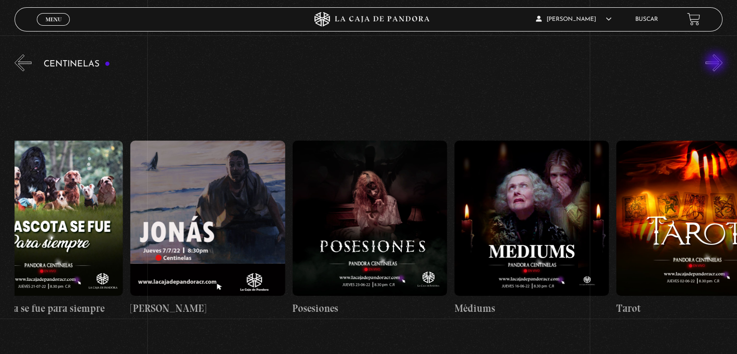
click at [716, 63] on button "»" at bounding box center [713, 62] width 17 height 17
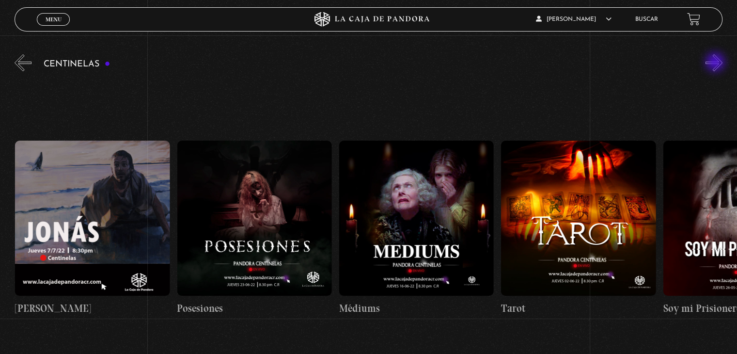
click at [716, 63] on button "»" at bounding box center [713, 62] width 17 height 17
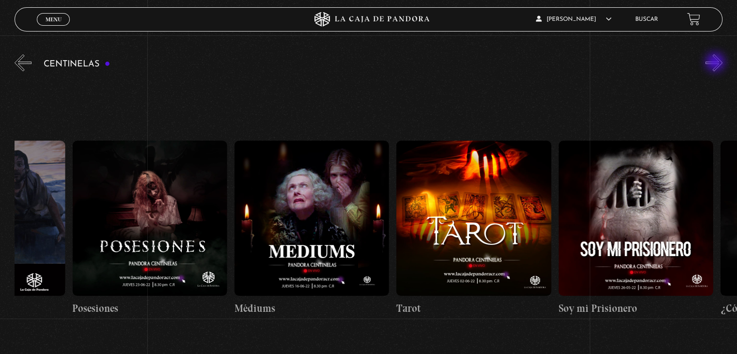
click at [716, 63] on button "»" at bounding box center [713, 62] width 17 height 17
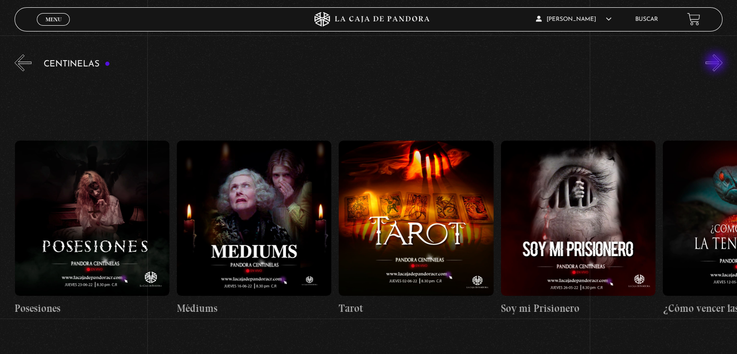
click at [716, 63] on button "»" at bounding box center [713, 62] width 17 height 17
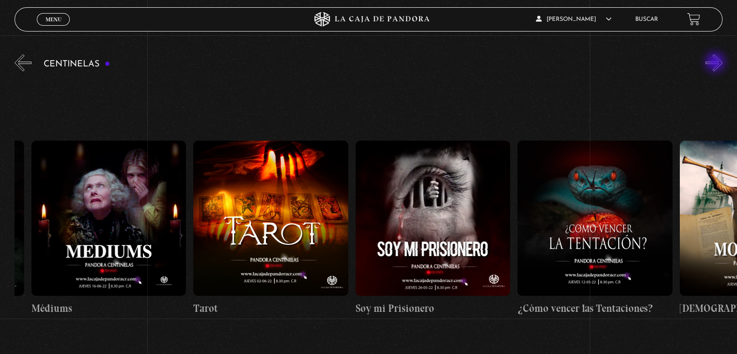
click at [716, 63] on button "»" at bounding box center [713, 62] width 17 height 17
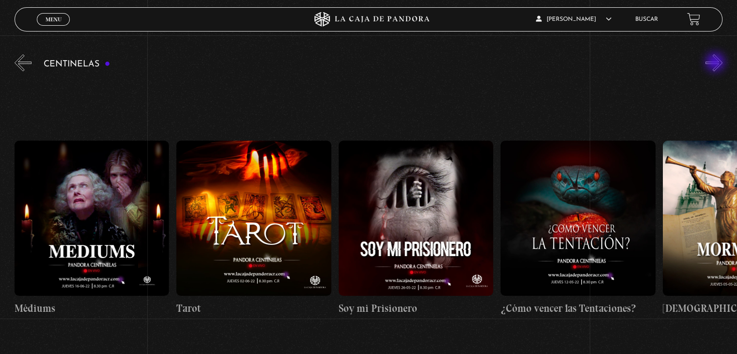
click at [716, 63] on button "»" at bounding box center [713, 62] width 17 height 17
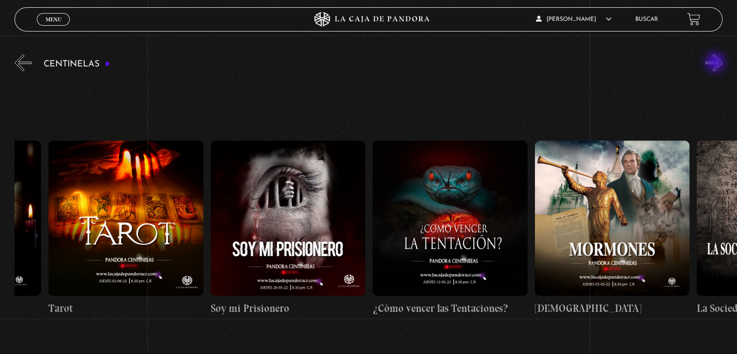
click at [716, 63] on button "»" at bounding box center [713, 62] width 17 height 17
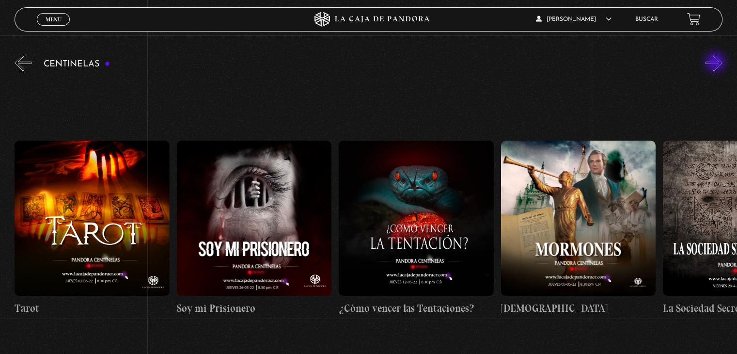
click at [716, 63] on button "»" at bounding box center [713, 62] width 17 height 17
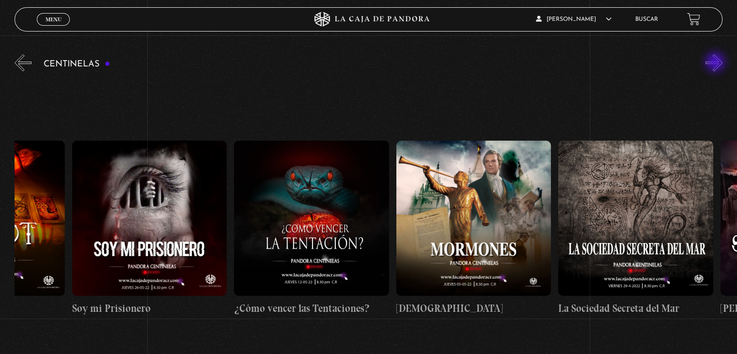
click at [716, 63] on button "»" at bounding box center [713, 62] width 17 height 17
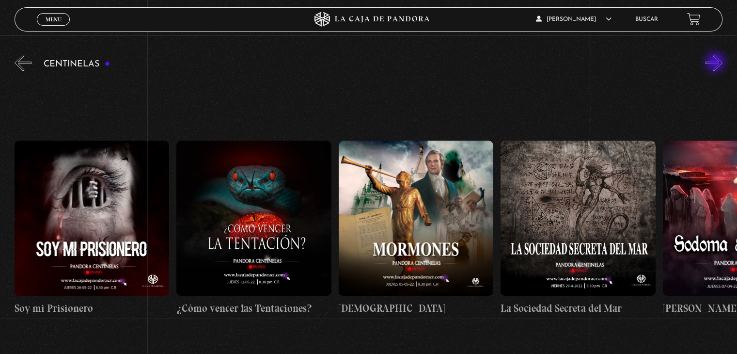
click at [716, 63] on button "»" at bounding box center [713, 62] width 17 height 17
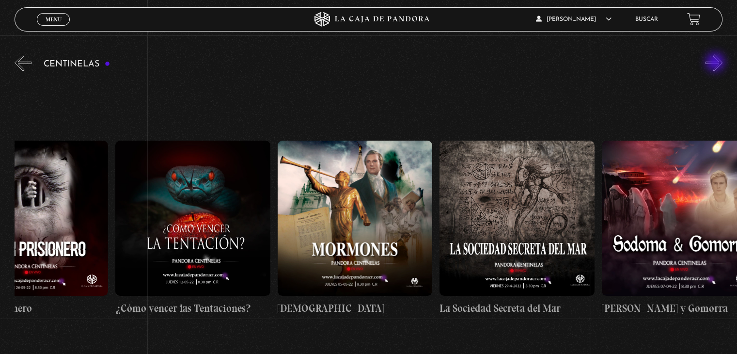
click at [716, 63] on button "»" at bounding box center [713, 62] width 17 height 17
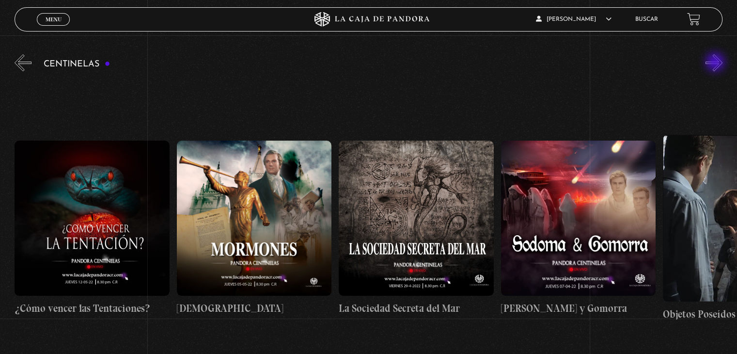
click at [716, 63] on button "»" at bounding box center [713, 62] width 17 height 17
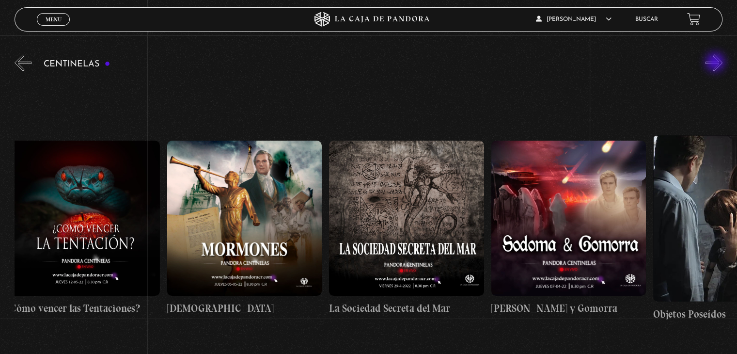
click at [716, 63] on button "»" at bounding box center [713, 62] width 17 height 17
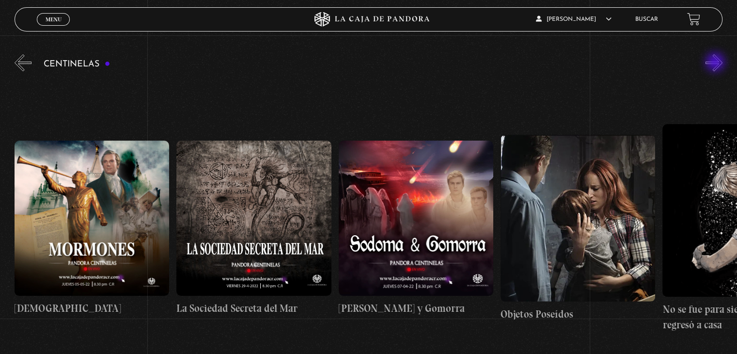
click at [716, 63] on button "»" at bounding box center [713, 62] width 17 height 17
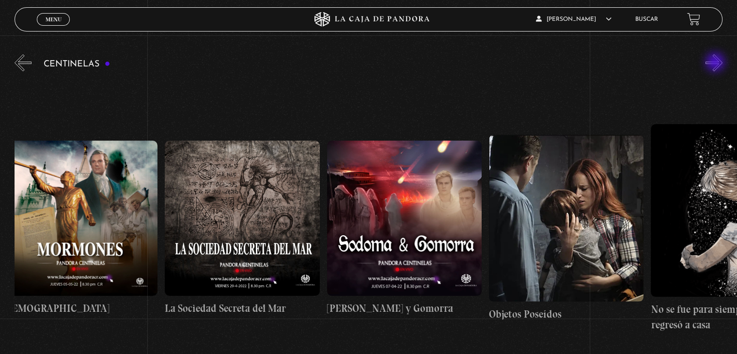
click at [716, 63] on button "»" at bounding box center [713, 62] width 17 height 17
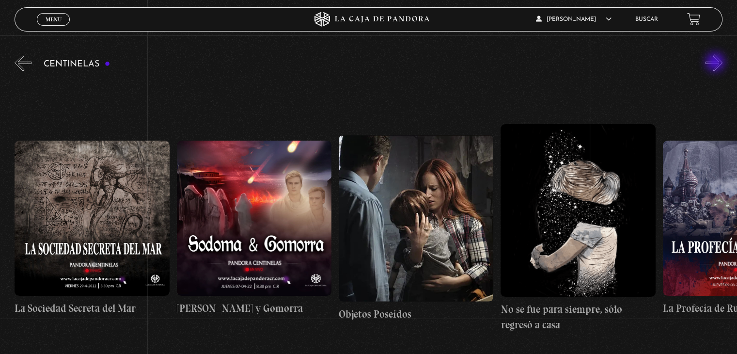
click at [716, 63] on button "»" at bounding box center [713, 62] width 17 height 17
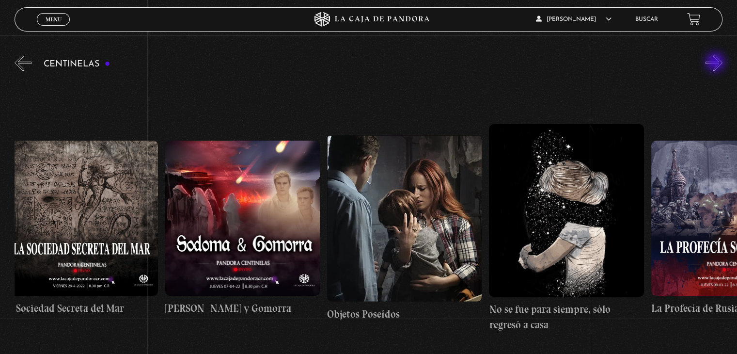
click at [716, 63] on button "»" at bounding box center [713, 62] width 17 height 17
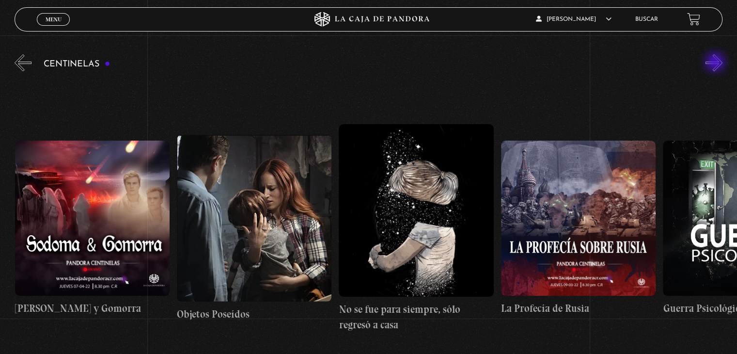
click at [716, 63] on button "»" at bounding box center [713, 62] width 17 height 17
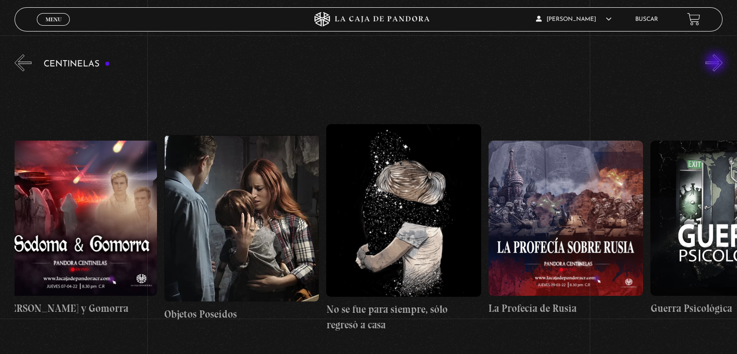
click at [716, 63] on button "»" at bounding box center [713, 62] width 17 height 17
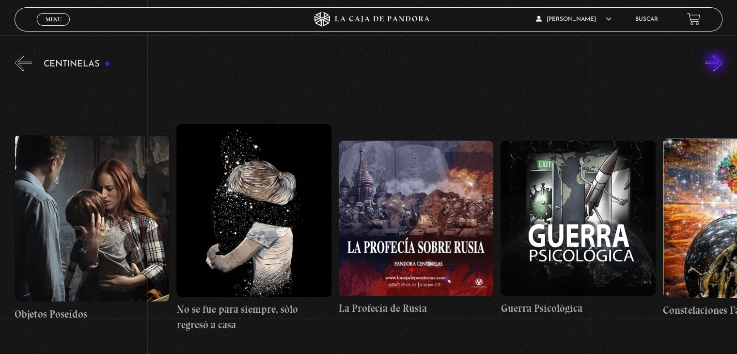
click at [716, 63] on button "»" at bounding box center [713, 62] width 17 height 17
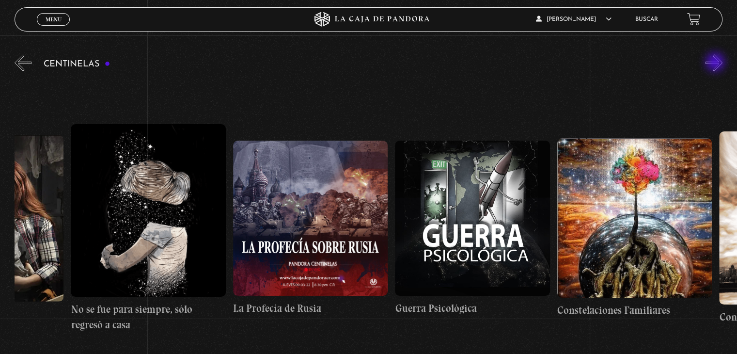
click at [716, 63] on button "»" at bounding box center [713, 62] width 17 height 17
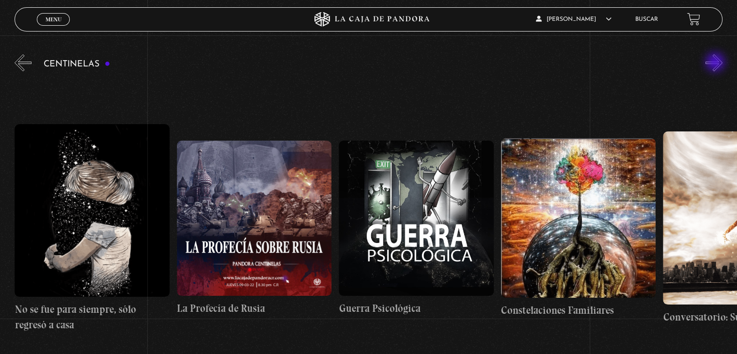
click at [716, 63] on button "»" at bounding box center [713, 62] width 17 height 17
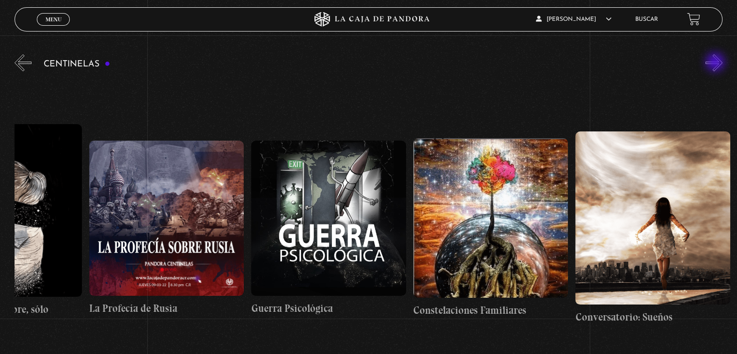
click at [716, 63] on button "»" at bounding box center [713, 62] width 17 height 17
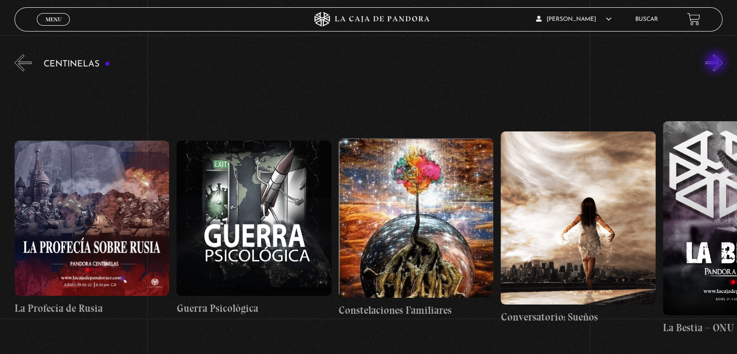
click at [716, 63] on button "»" at bounding box center [713, 62] width 17 height 17
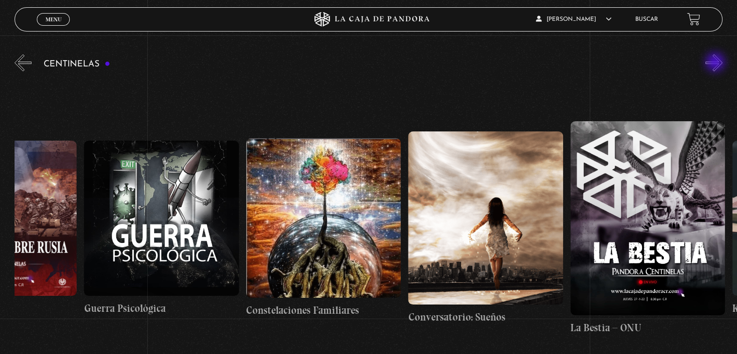
click at [716, 63] on button "»" at bounding box center [713, 62] width 17 height 17
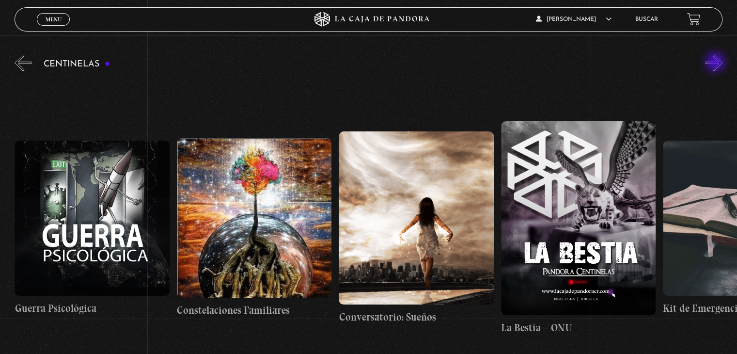
click at [716, 63] on button "»" at bounding box center [713, 62] width 17 height 17
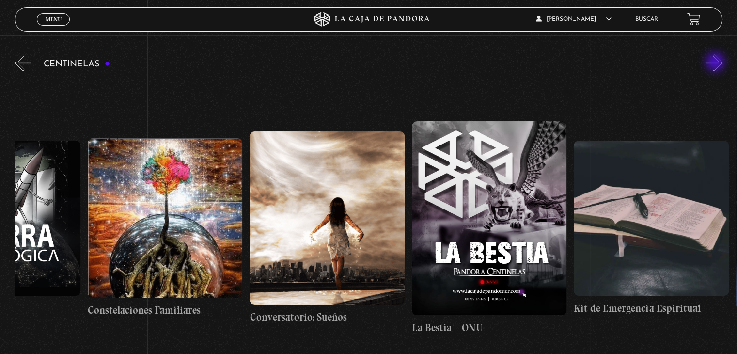
click at [716, 63] on button "»" at bounding box center [713, 62] width 17 height 17
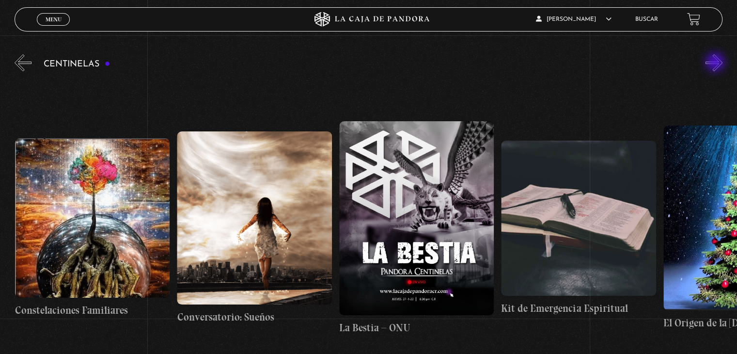
click at [716, 63] on button "»" at bounding box center [713, 62] width 17 height 17
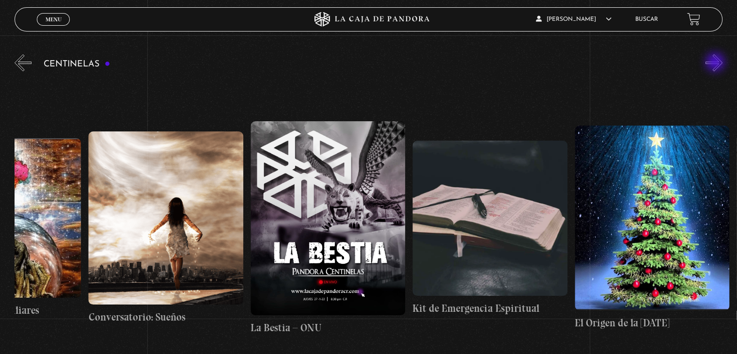
click at [716, 63] on button "»" at bounding box center [713, 62] width 17 height 17
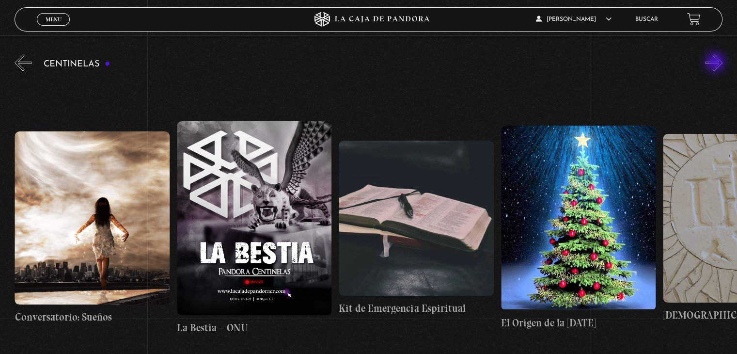
click at [716, 63] on button "»" at bounding box center [713, 62] width 17 height 17
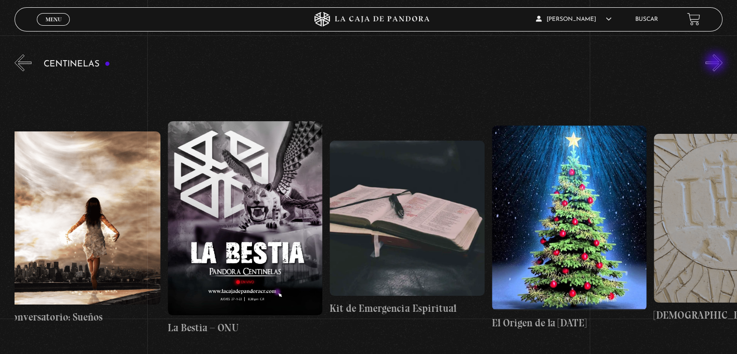
click at [716, 63] on button "»" at bounding box center [713, 62] width 17 height 17
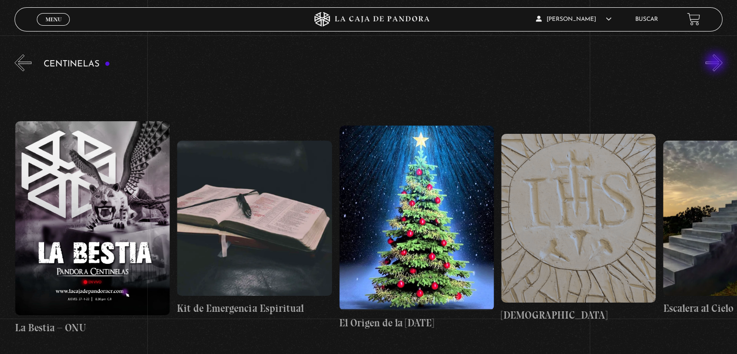
click at [716, 63] on button "»" at bounding box center [713, 62] width 17 height 17
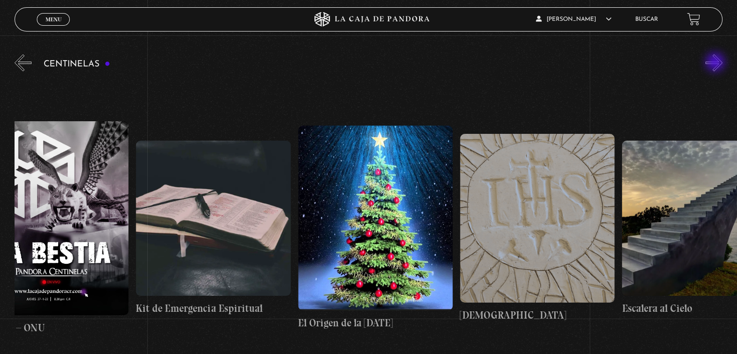
click at [716, 63] on button "»" at bounding box center [713, 62] width 17 height 17
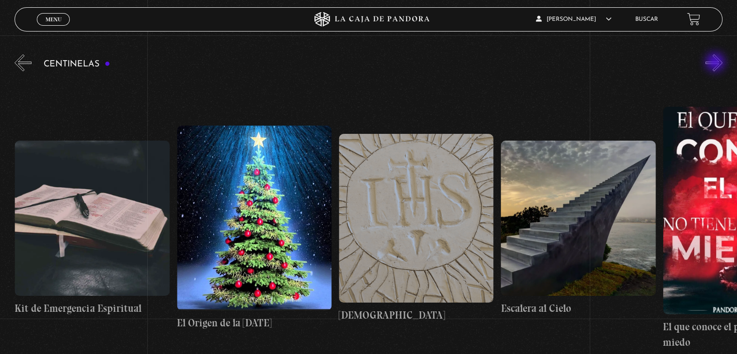
click at [716, 63] on button "»" at bounding box center [713, 62] width 17 height 17
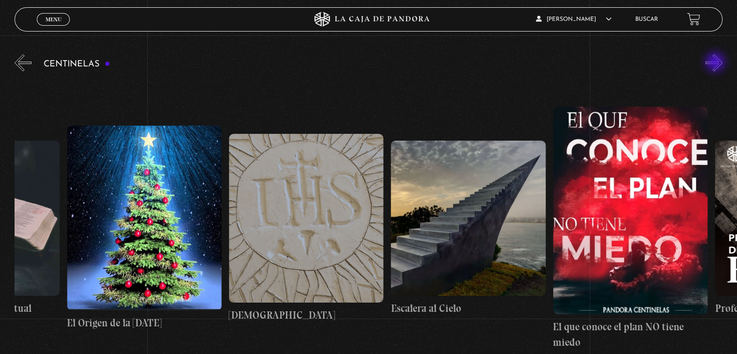
click at [716, 63] on button "»" at bounding box center [713, 62] width 17 height 17
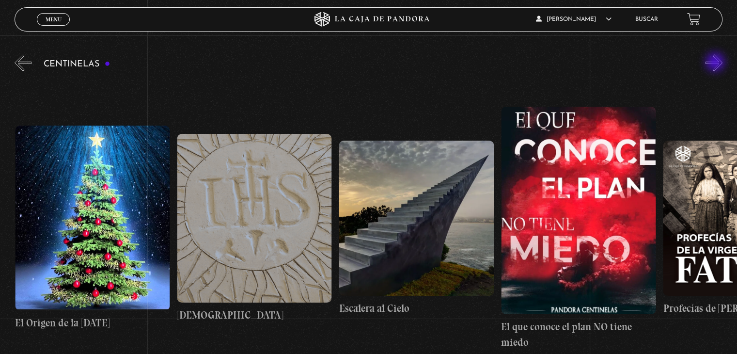
click at [716, 63] on button "»" at bounding box center [713, 62] width 17 height 17
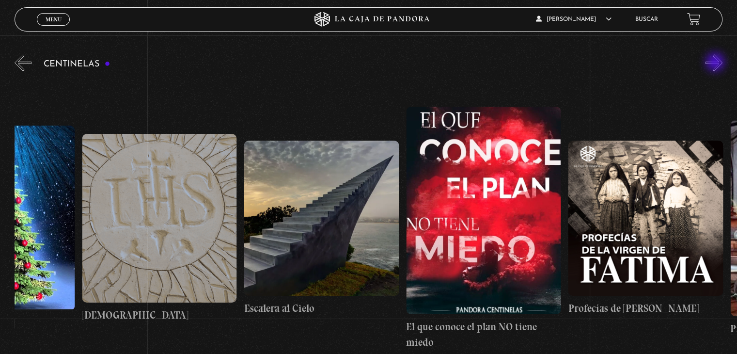
click at [716, 63] on button "»" at bounding box center [713, 62] width 17 height 17
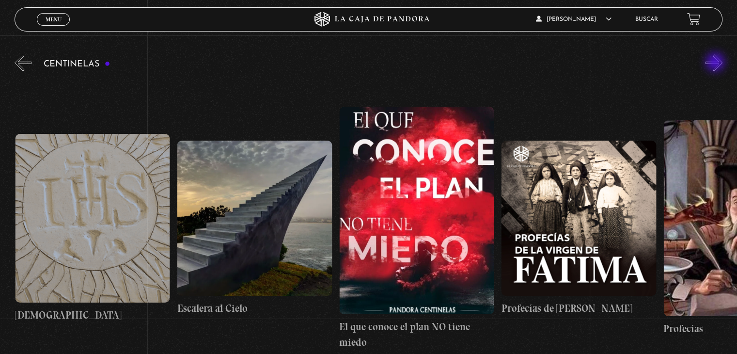
click at [716, 63] on button "»" at bounding box center [713, 62] width 17 height 17
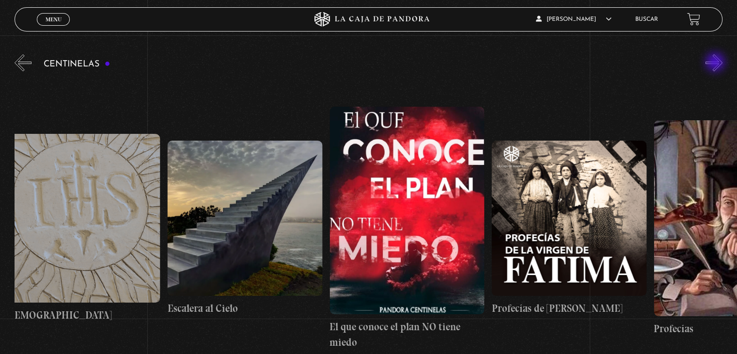
click at [716, 63] on button "»" at bounding box center [713, 62] width 17 height 17
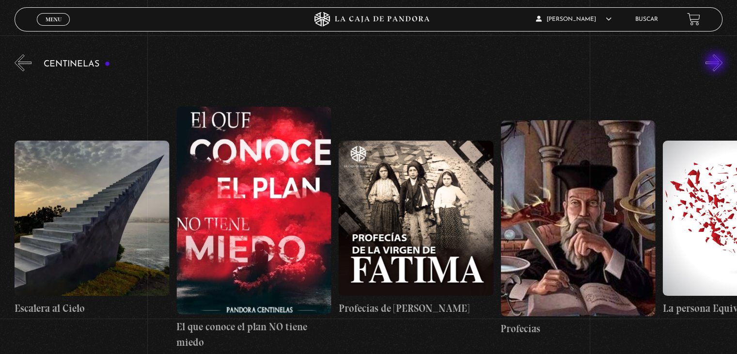
click at [716, 63] on button "»" at bounding box center [713, 62] width 17 height 17
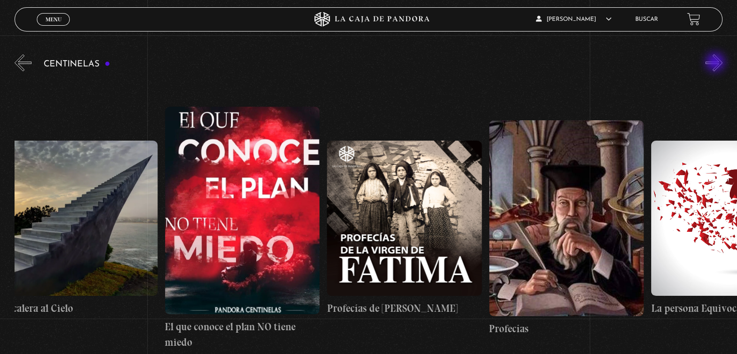
click at [716, 63] on button "»" at bounding box center [713, 62] width 17 height 17
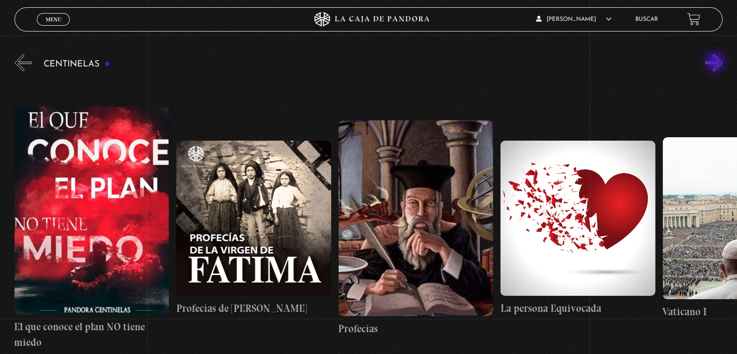
click at [716, 63] on button "»" at bounding box center [713, 62] width 17 height 17
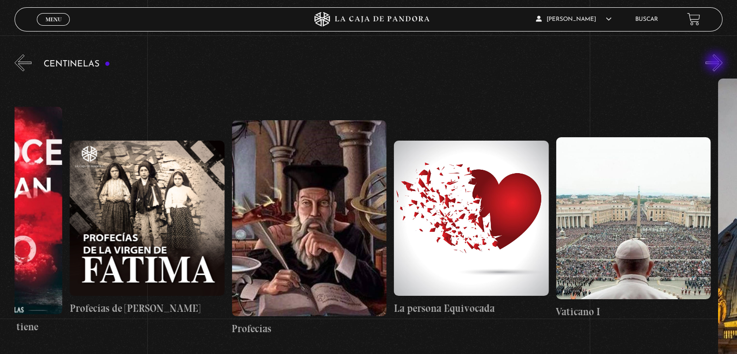
click at [716, 63] on button "»" at bounding box center [713, 62] width 17 height 17
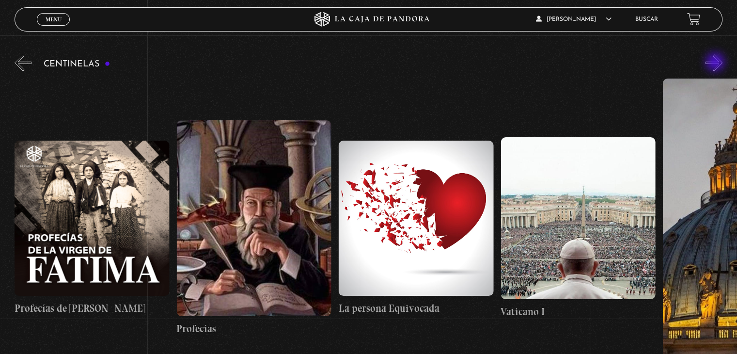
click at [716, 63] on button "»" at bounding box center [713, 62] width 17 height 17
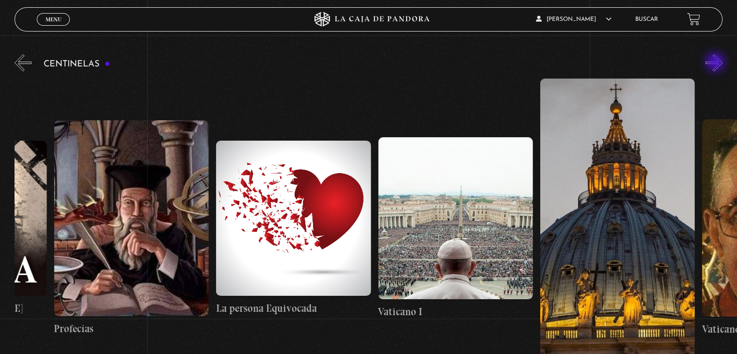
click at [716, 63] on button "»" at bounding box center [713, 62] width 17 height 17
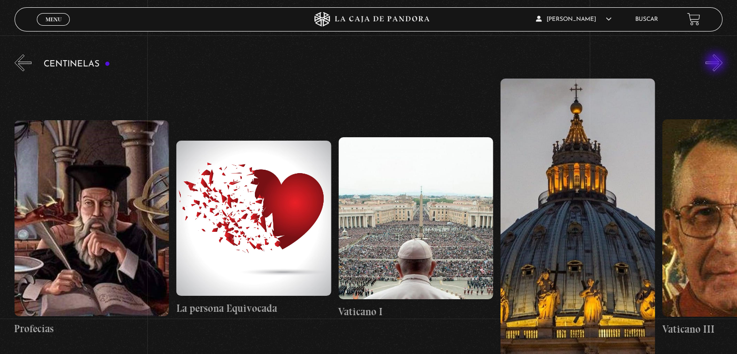
click at [716, 63] on button "»" at bounding box center [713, 62] width 17 height 17
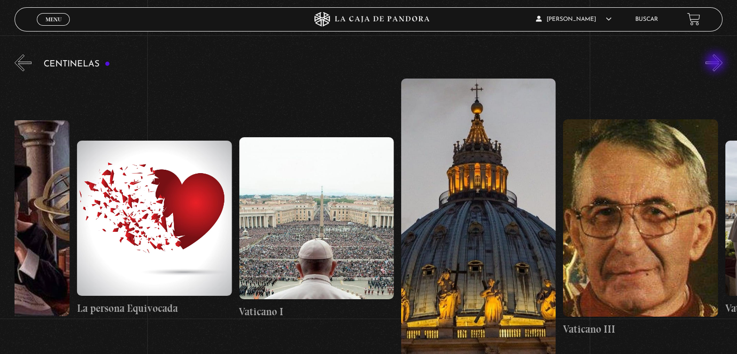
click at [716, 63] on button "»" at bounding box center [713, 62] width 17 height 17
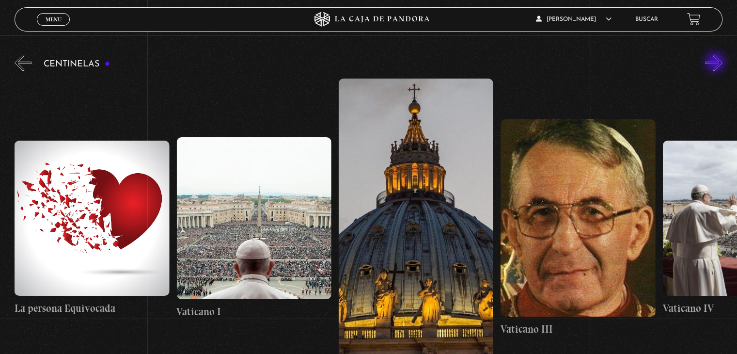
click at [716, 63] on button "»" at bounding box center [713, 62] width 17 height 17
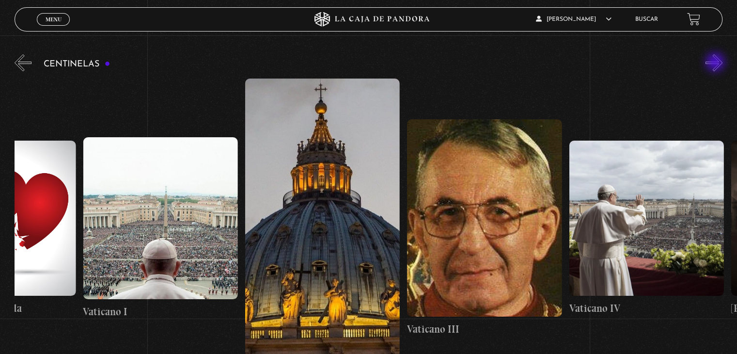
click at [716, 63] on button "»" at bounding box center [713, 62] width 17 height 17
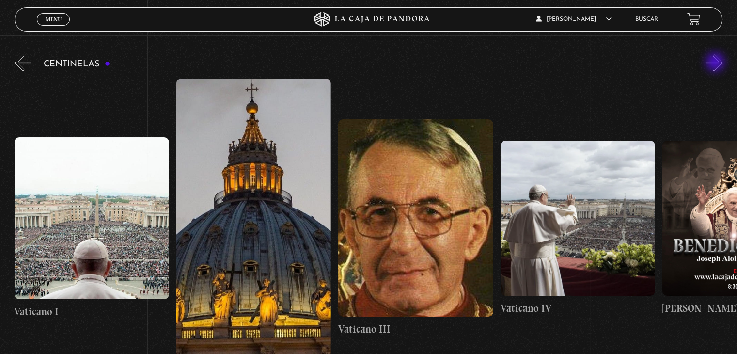
click at [716, 63] on button "»" at bounding box center [713, 62] width 17 height 17
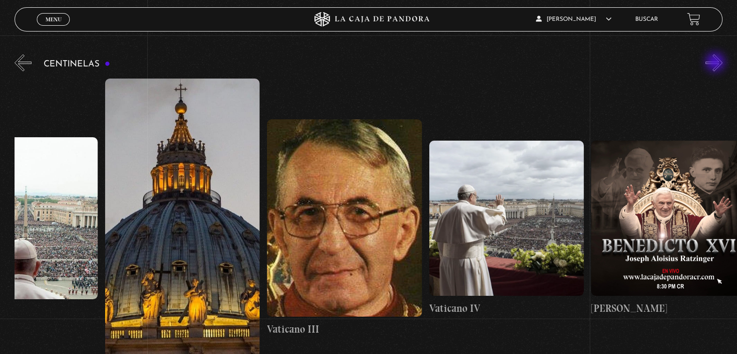
click at [716, 63] on button "»" at bounding box center [713, 62] width 17 height 17
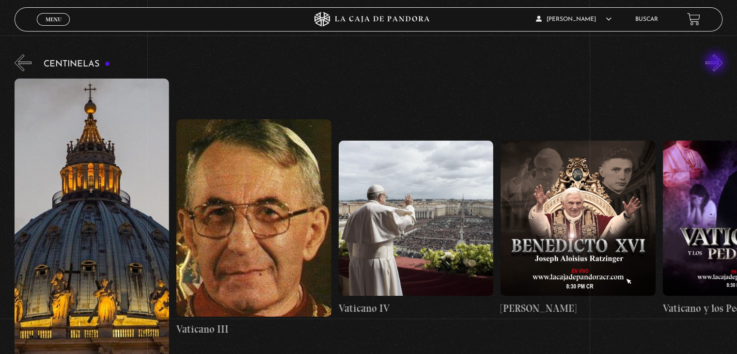
click at [716, 63] on button "»" at bounding box center [713, 62] width 17 height 17
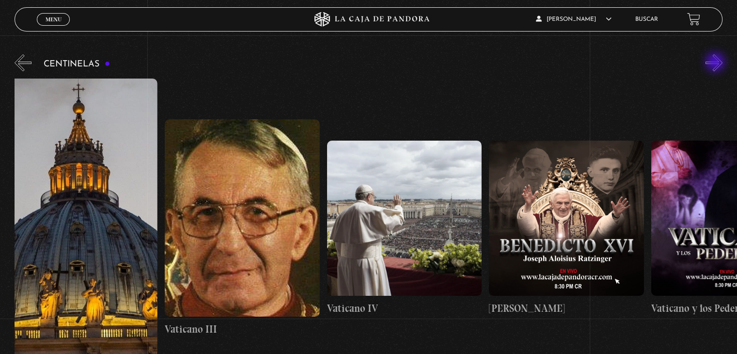
click at [716, 63] on button "»" at bounding box center [713, 62] width 17 height 17
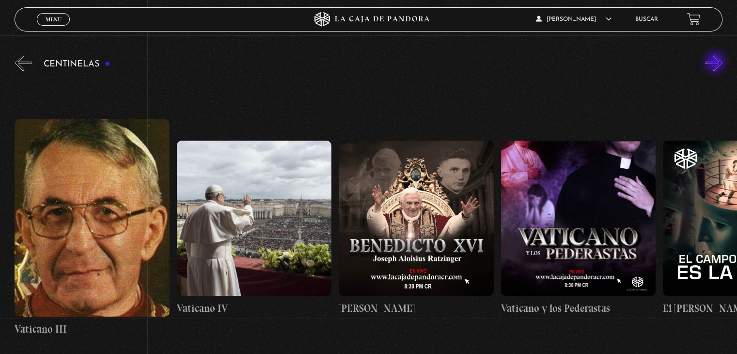
click at [716, 63] on button "»" at bounding box center [713, 62] width 17 height 17
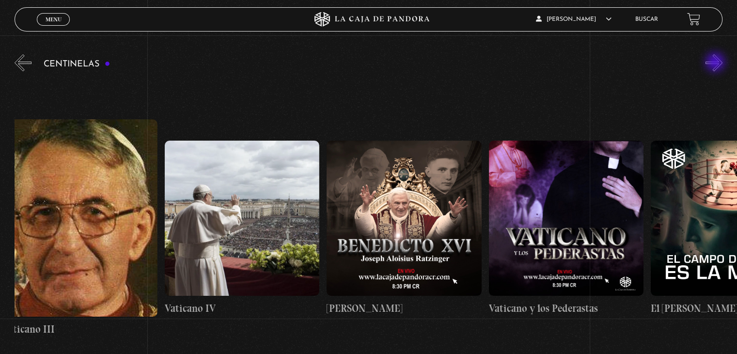
click at [716, 63] on button "»" at bounding box center [713, 62] width 17 height 17
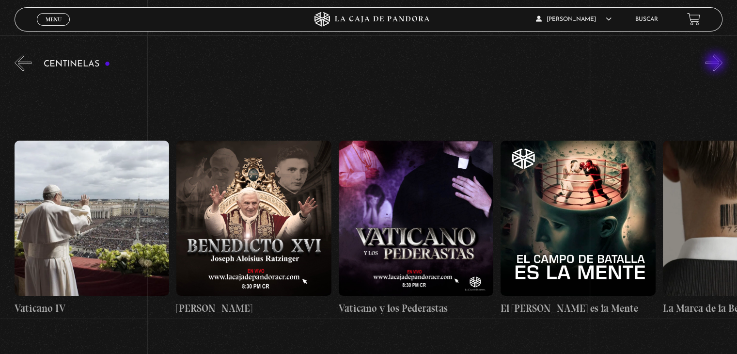
click at [716, 63] on button "»" at bounding box center [713, 62] width 17 height 17
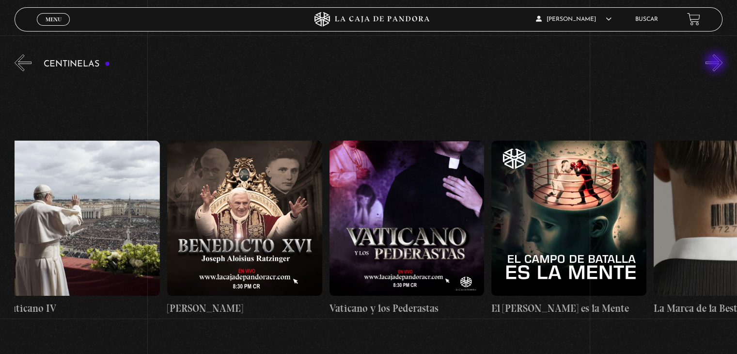
click at [716, 63] on button "»" at bounding box center [713, 62] width 17 height 17
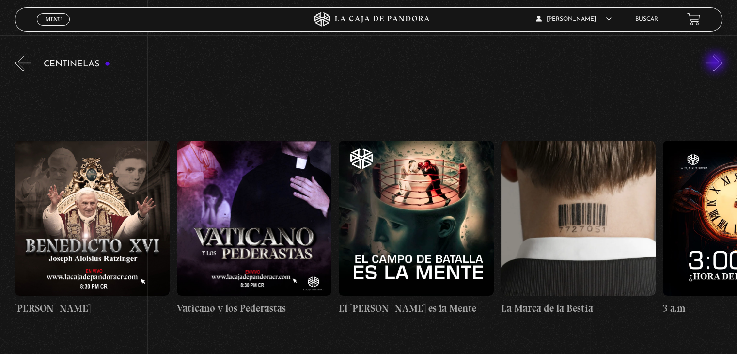
click at [716, 63] on button "»" at bounding box center [713, 62] width 17 height 17
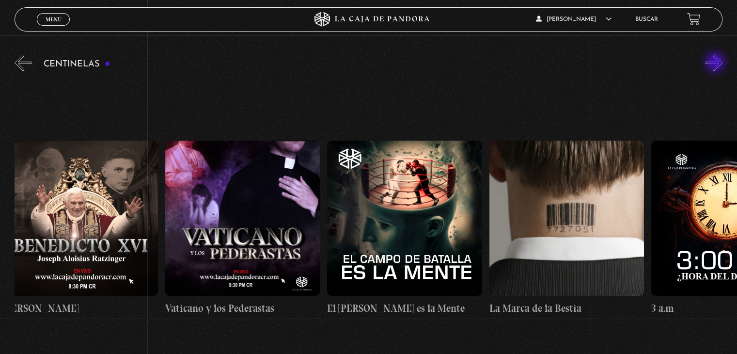
click at [716, 63] on button "»" at bounding box center [713, 62] width 17 height 17
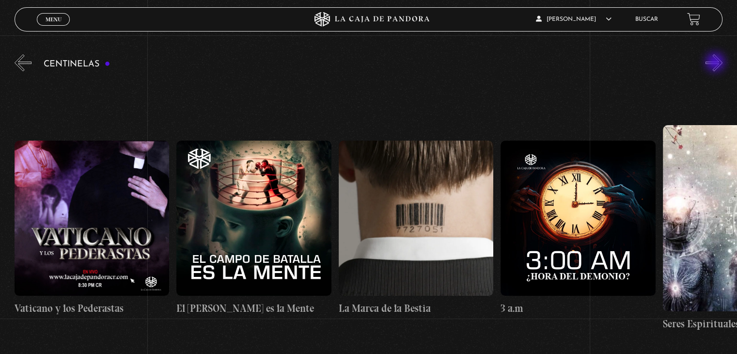
click at [716, 63] on button "»" at bounding box center [713, 62] width 17 height 17
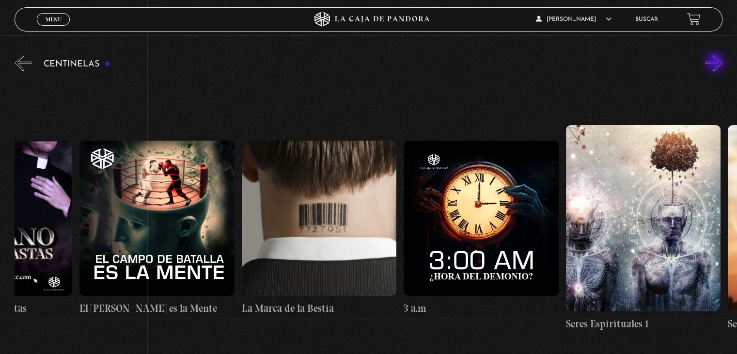
click at [716, 63] on button "»" at bounding box center [713, 62] width 17 height 17
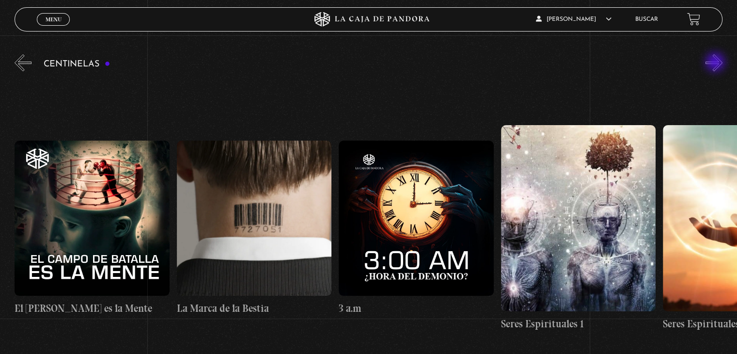
click at [716, 63] on button "»" at bounding box center [713, 62] width 17 height 17
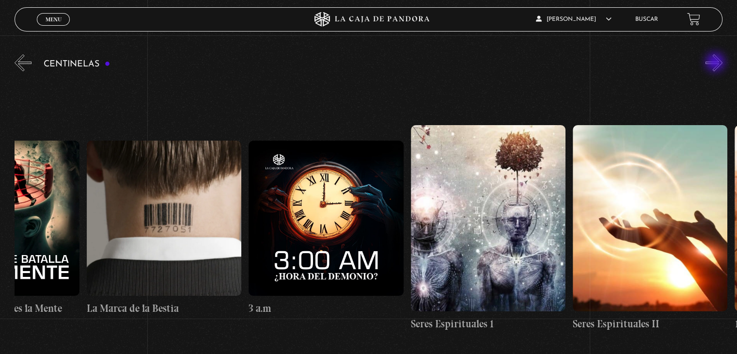
click at [716, 63] on button "»" at bounding box center [713, 62] width 17 height 17
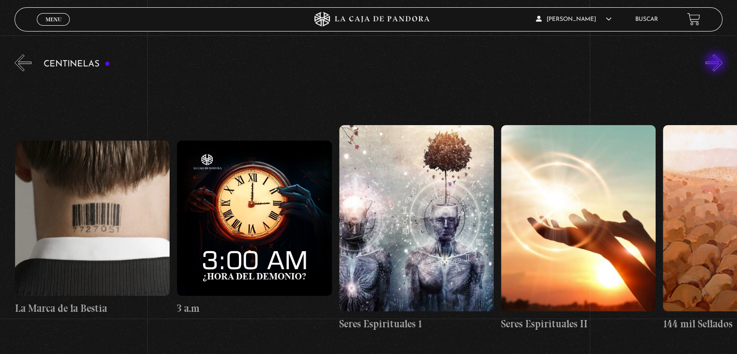
click at [716, 63] on button "»" at bounding box center [713, 62] width 17 height 17
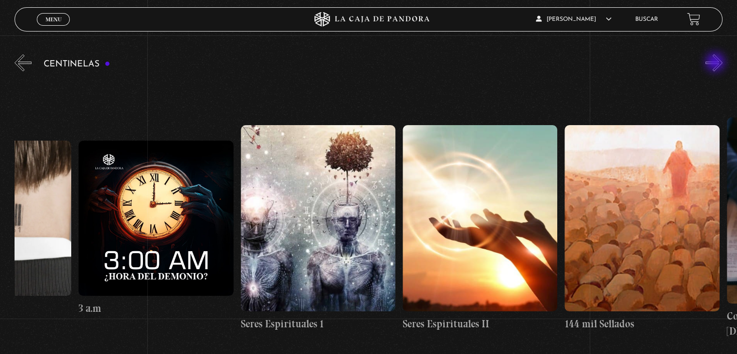
click at [716, 63] on button "»" at bounding box center [713, 62] width 17 height 17
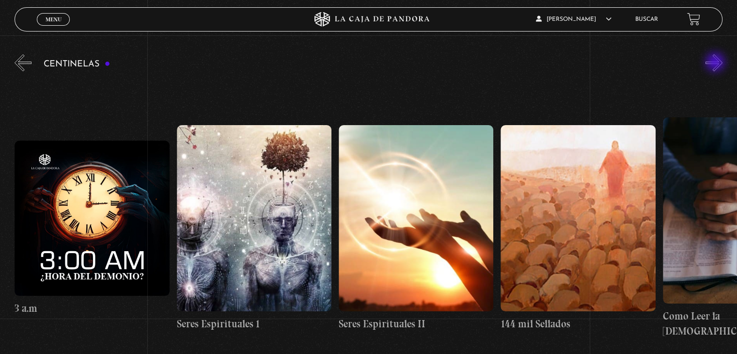
click at [716, 63] on button "»" at bounding box center [713, 62] width 17 height 17
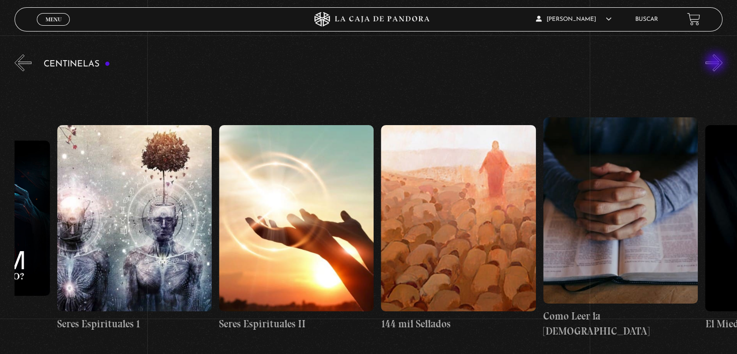
click at [716, 63] on button "»" at bounding box center [713, 62] width 17 height 17
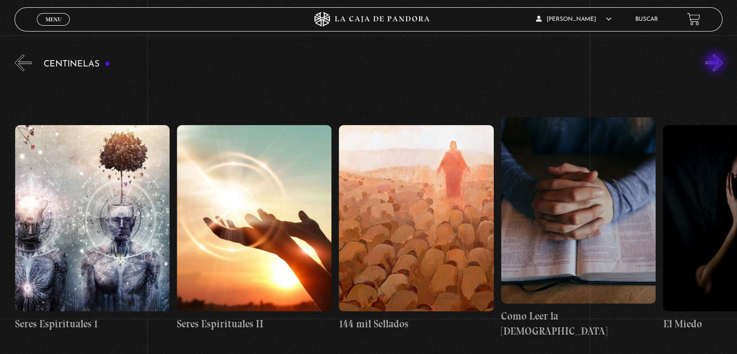
click at [716, 63] on button "»" at bounding box center [713, 62] width 17 height 17
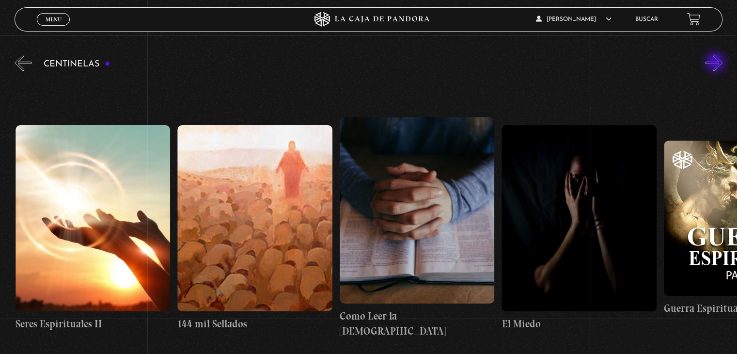
scroll to position [0, 15386]
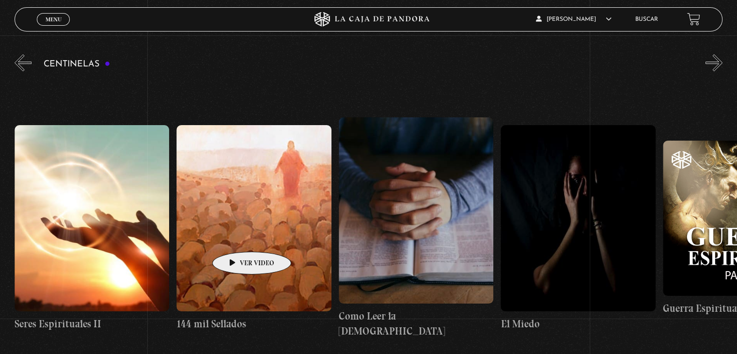
click at [236, 237] on figure at bounding box center [253, 217] width 154 height 185
